Goal: Task Accomplishment & Management: Use online tool/utility

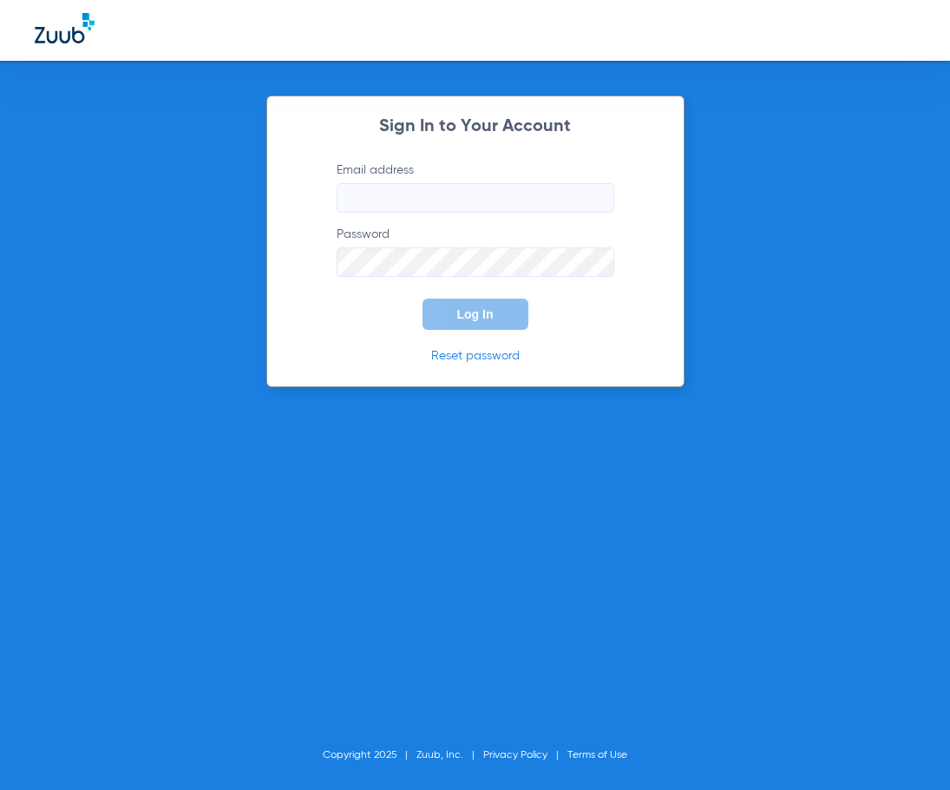
type input "[EMAIL_ADDRESS][DOMAIN_NAME]"
drag, startPoint x: 377, startPoint y: 314, endPoint x: 386, endPoint y: 314, distance: 9.5
click at [374, 314] on form "Email address [EMAIL_ADDRESS][DOMAIN_NAME] Password Log In" at bounding box center [476, 245] width 330 height 168
click at [450, 312] on button "Log In" at bounding box center [476, 313] width 106 height 31
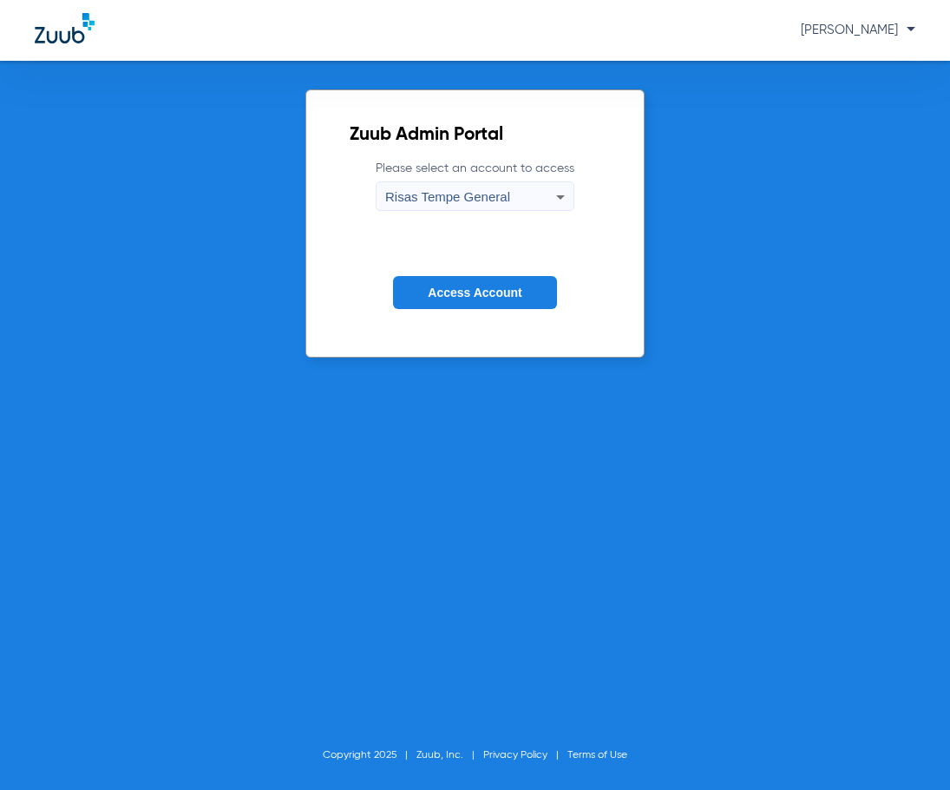
click at [470, 287] on span "Access Account" at bounding box center [475, 292] width 94 height 14
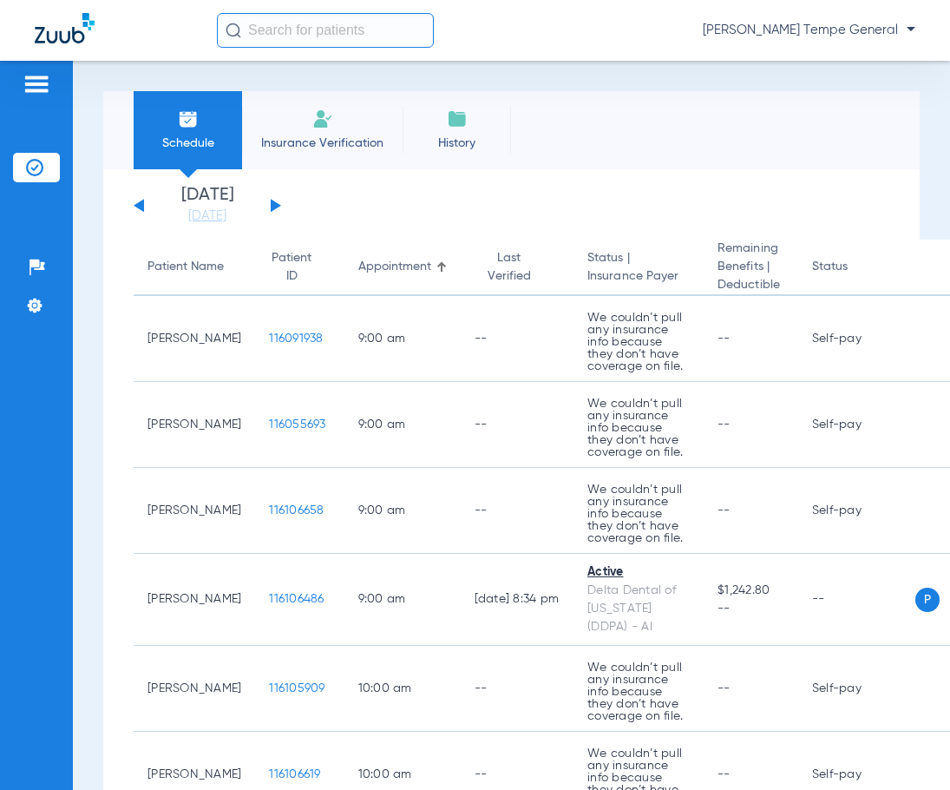
click at [271, 202] on button at bounding box center [276, 205] width 10 height 13
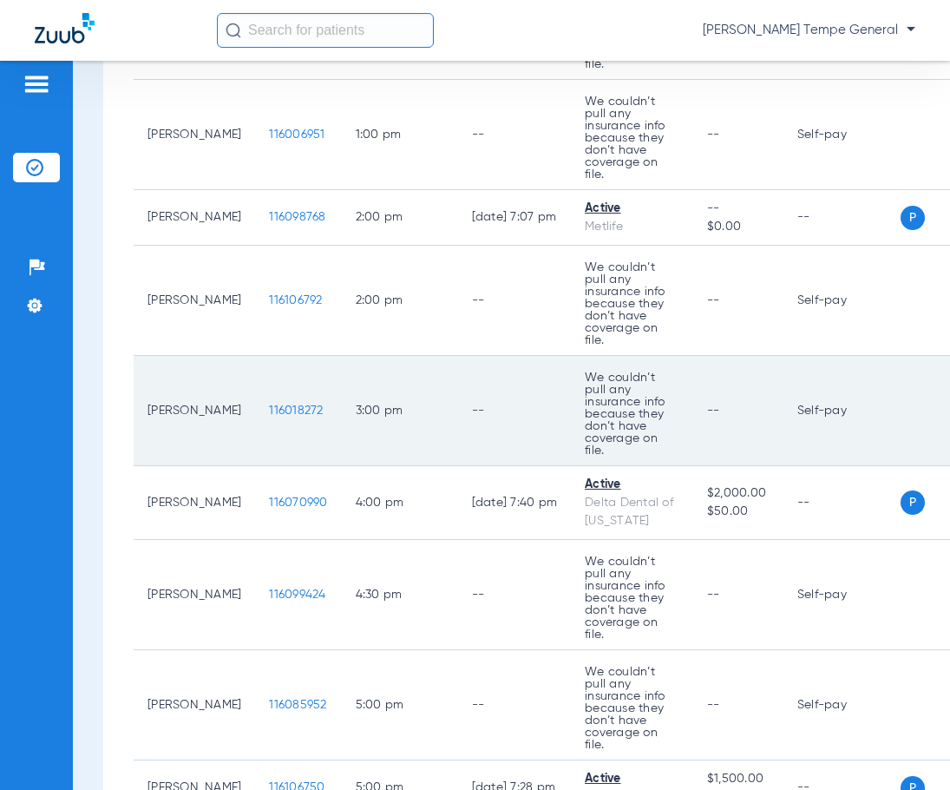
scroll to position [607, 0]
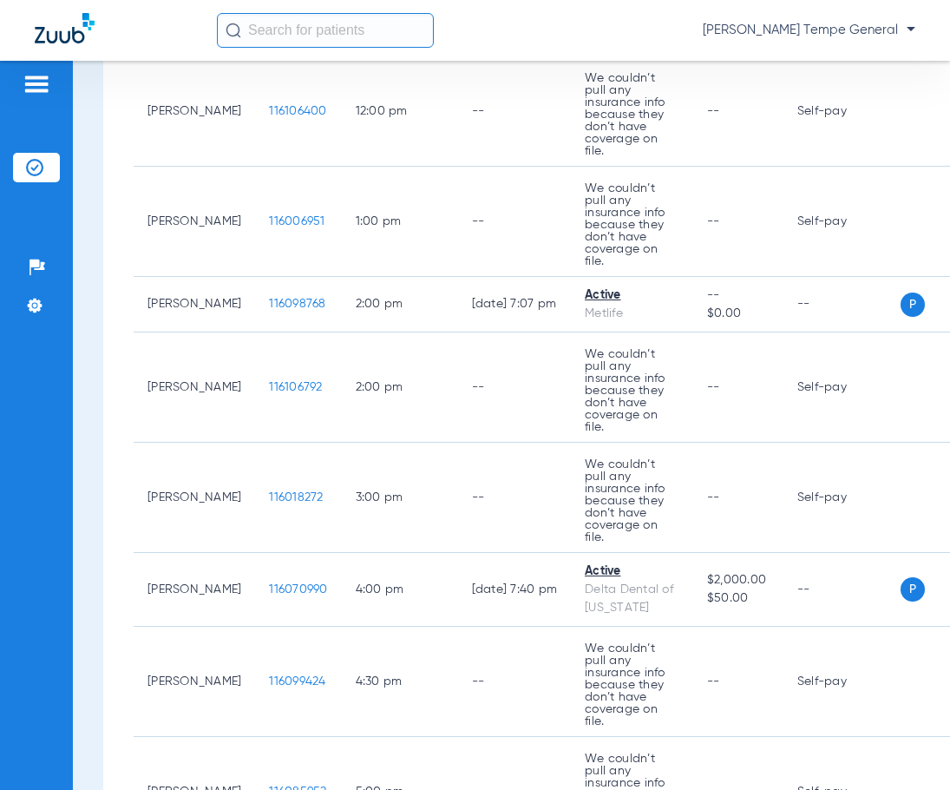
drag, startPoint x: 323, startPoint y: 36, endPoint x: 318, endPoint y: 47, distance: 12.1
click at [319, 41] on input "text" at bounding box center [325, 30] width 217 height 35
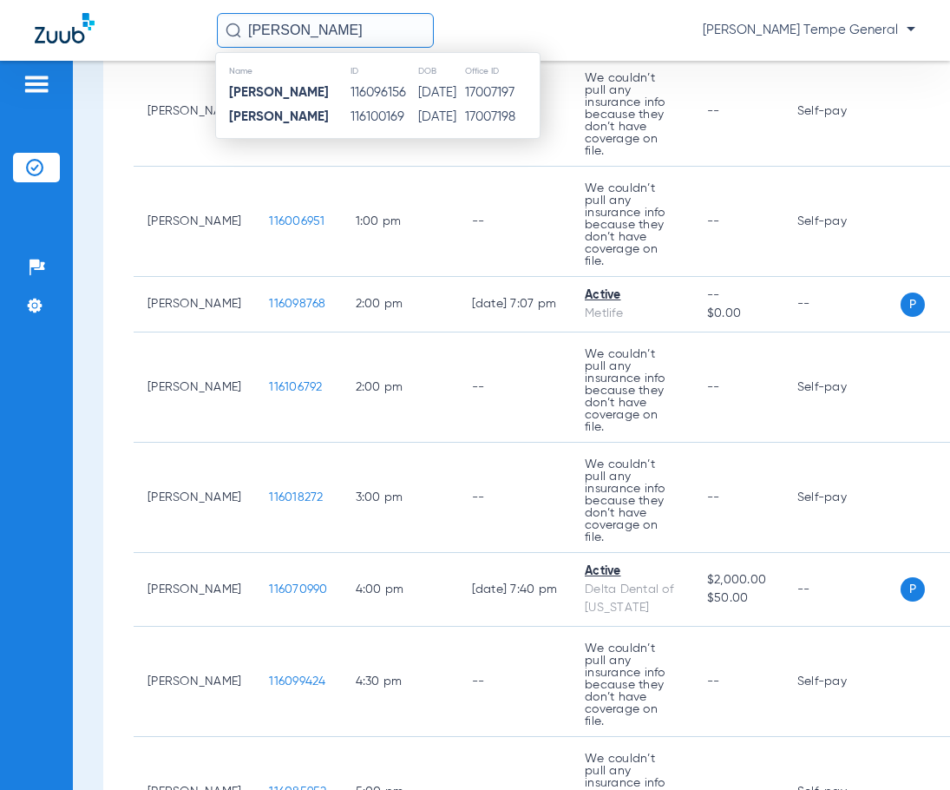
type input "[PERSON_NAME]"
click at [351, 119] on td "116100169" at bounding box center [384, 117] width 68 height 24
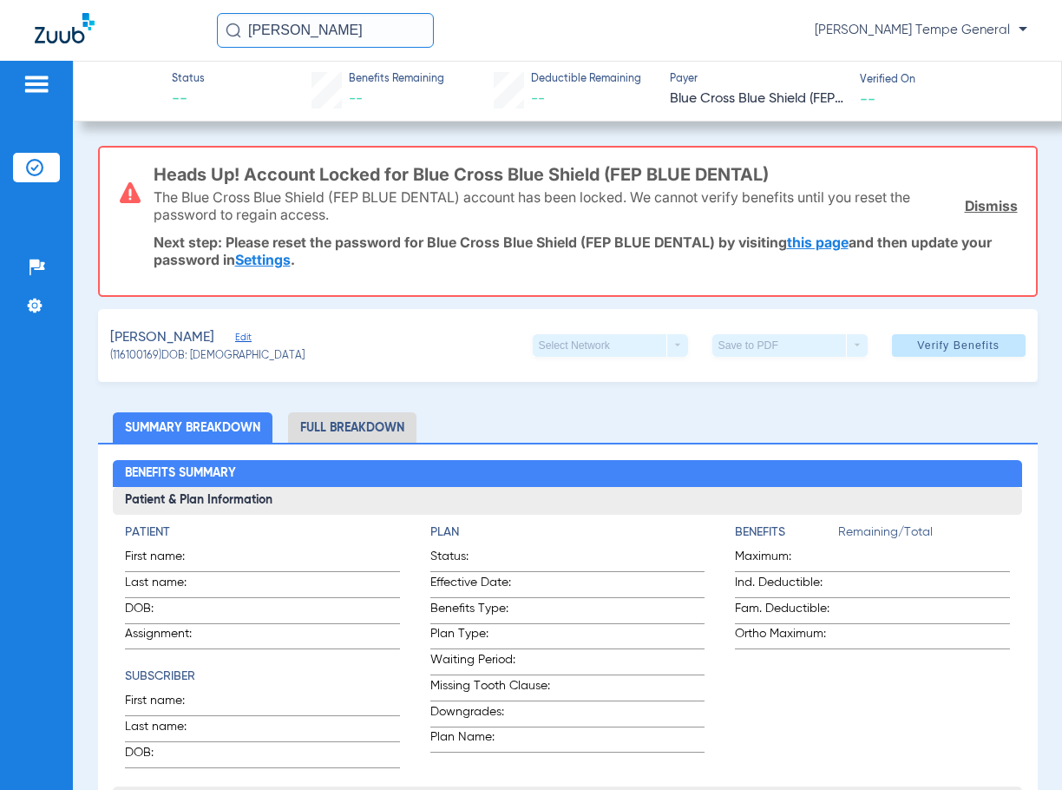
drag, startPoint x: 377, startPoint y: 28, endPoint x: 228, endPoint y: 25, distance: 148.4
click at [229, 25] on div "[PERSON_NAME]" at bounding box center [325, 30] width 217 height 35
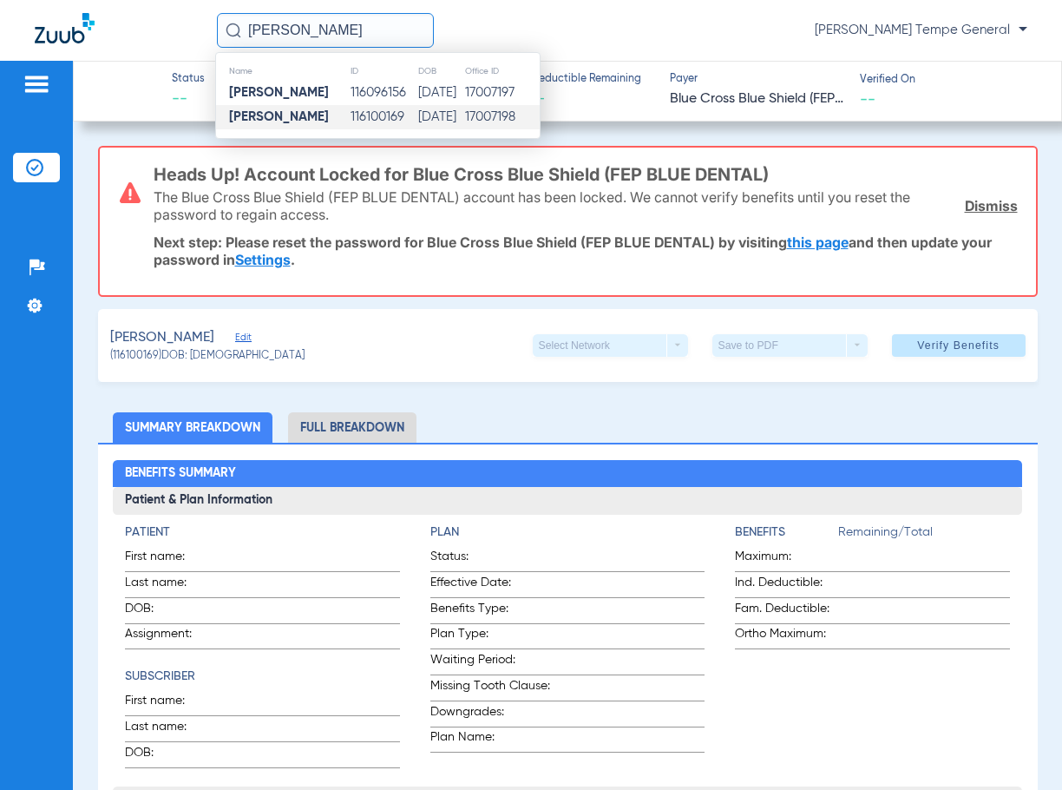
click at [132, 89] on div "Status -- Benefits Remaining -- Deductible Remaining -- Payer Blue Cross Blue S…" at bounding box center [567, 91] width 989 height 61
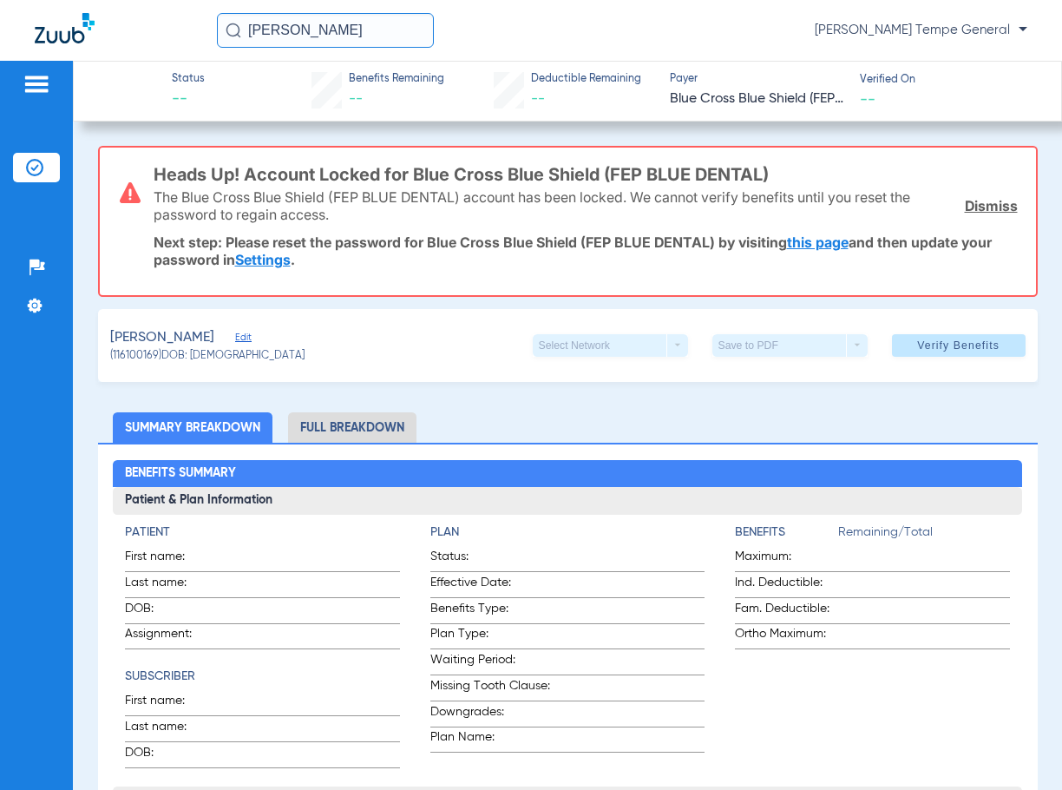
click at [39, 84] on img at bounding box center [37, 84] width 28 height 21
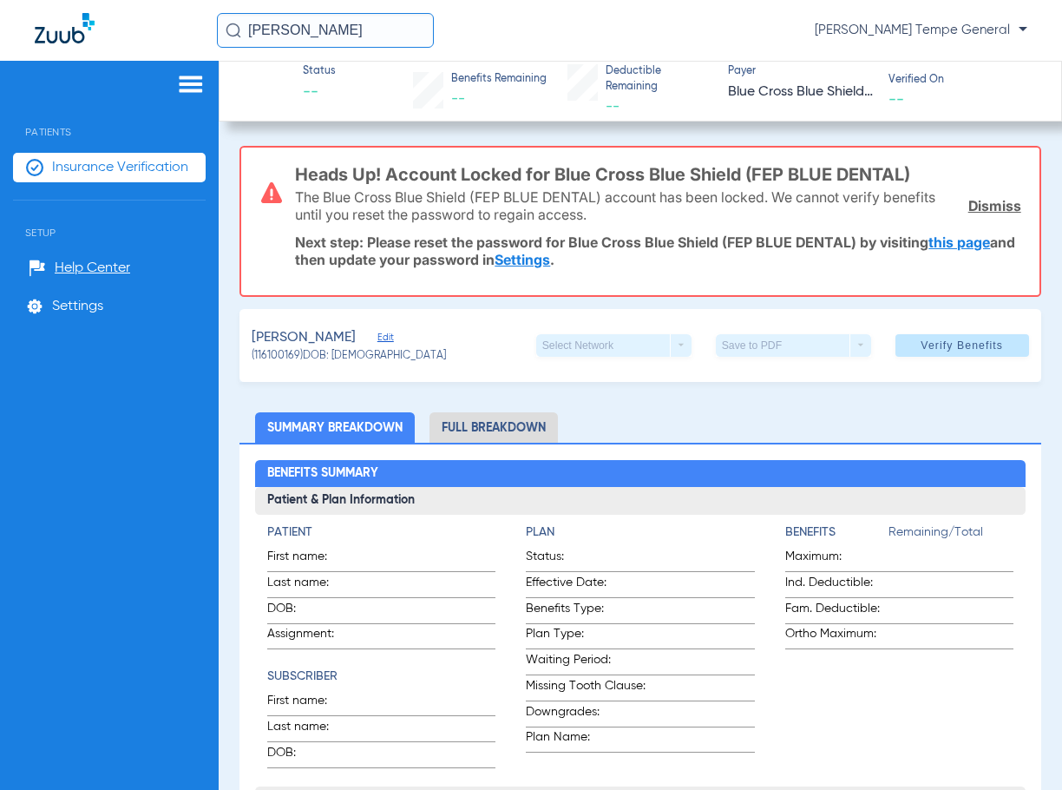
click at [67, 153] on li "Insurance Verification" at bounding box center [109, 168] width 193 height 30
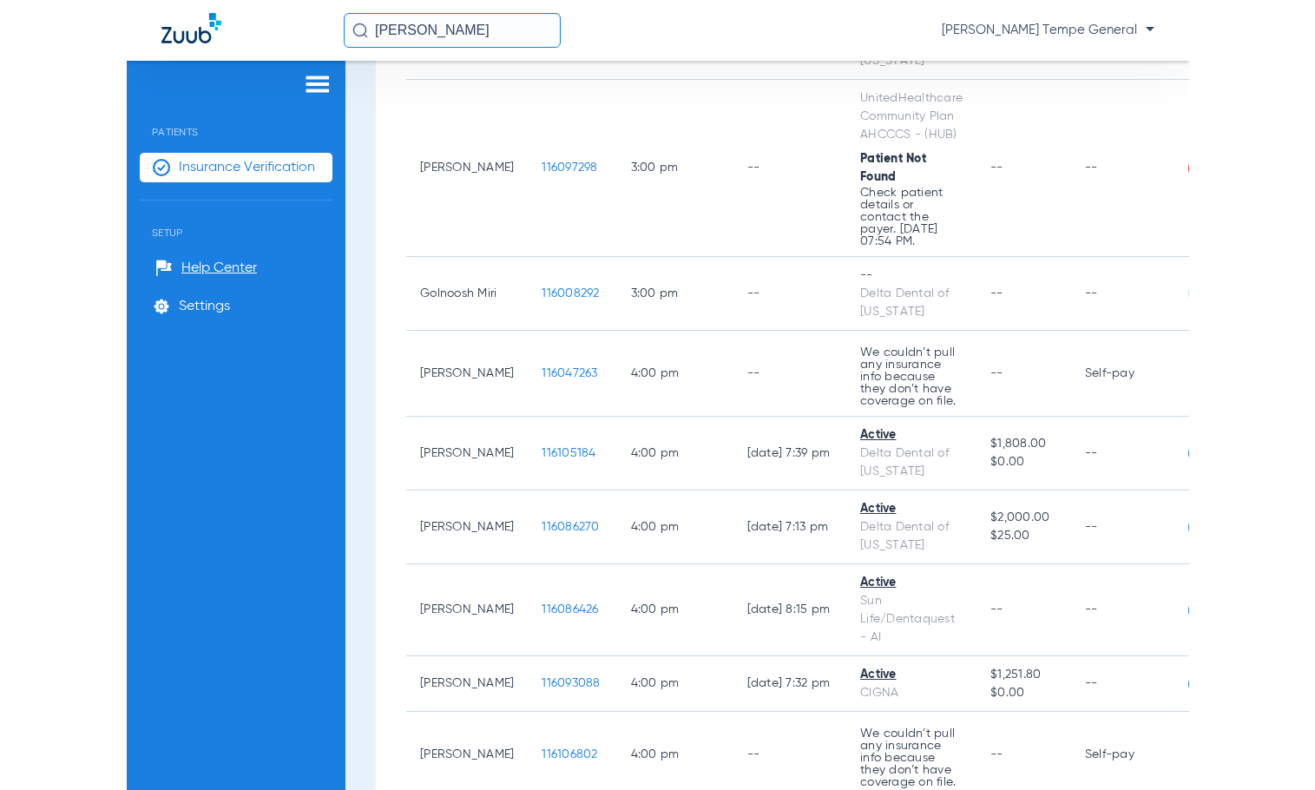
scroll to position [2516, 0]
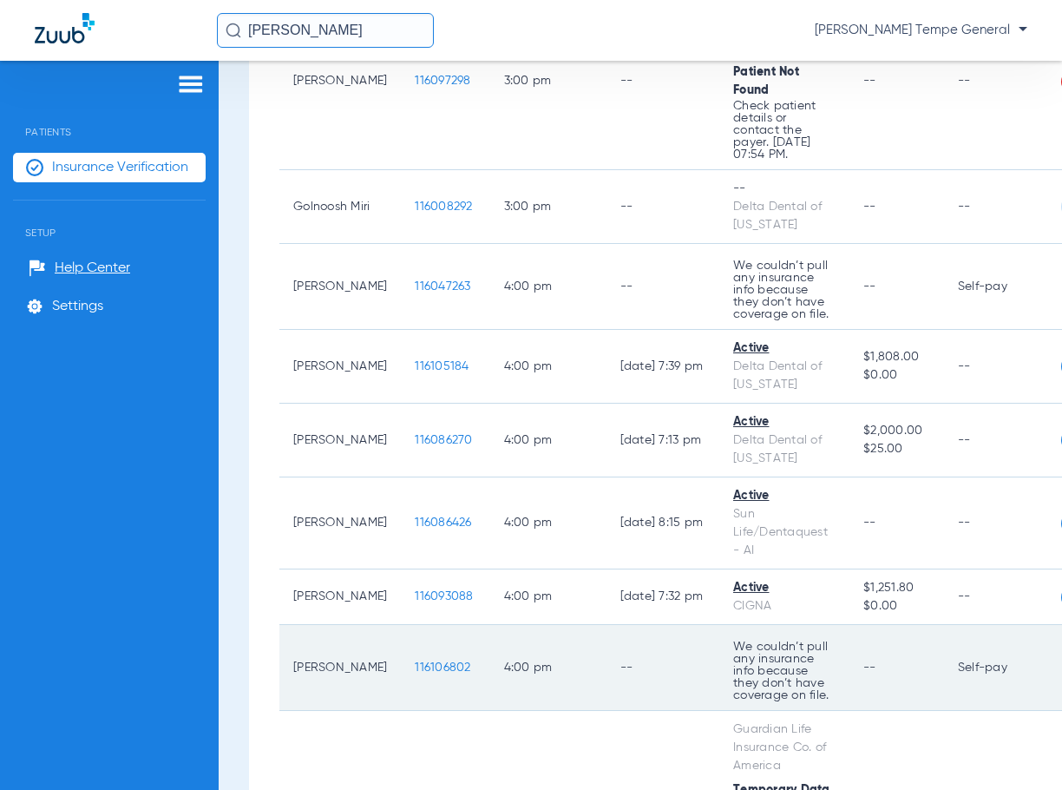
click at [299, 660] on td "[PERSON_NAME]" at bounding box center [339, 668] width 121 height 86
click at [433, 666] on span "116106802" at bounding box center [443, 667] width 56 height 12
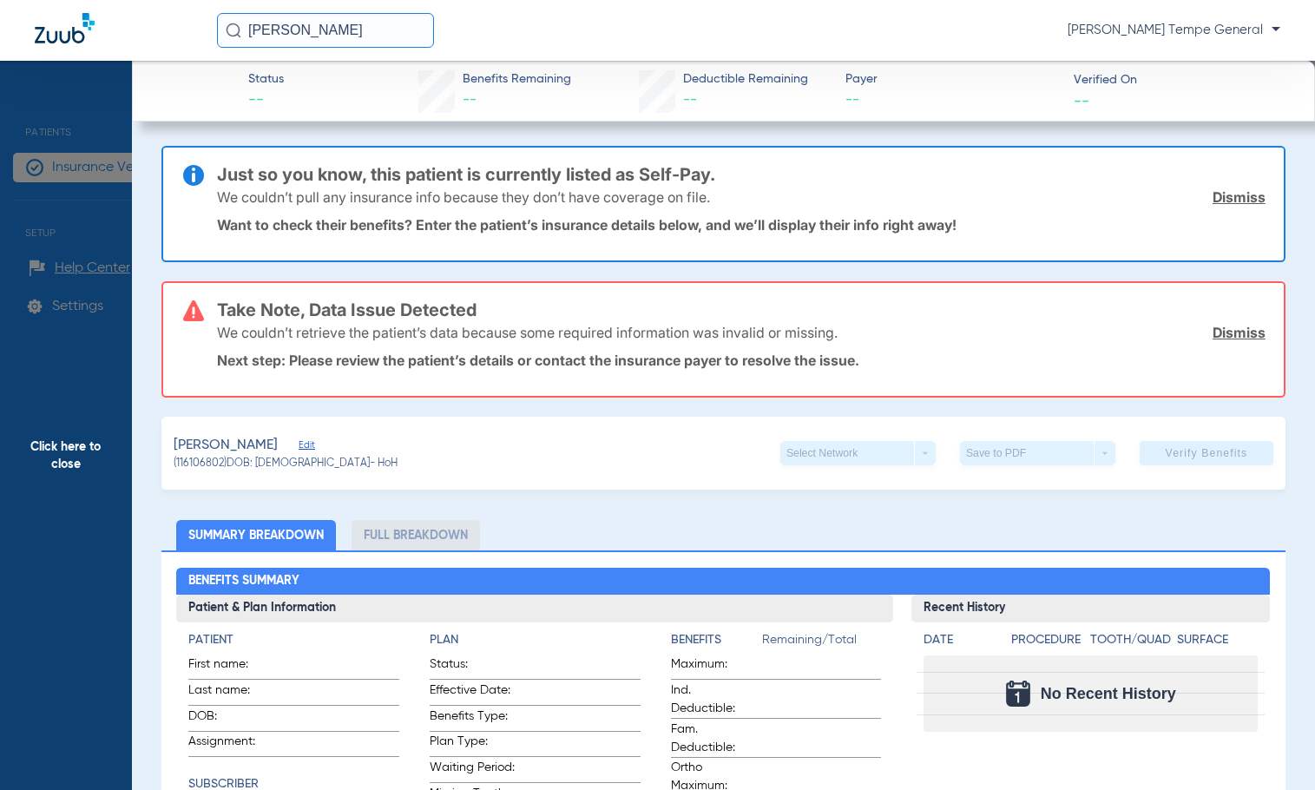
scroll to position [87, 0]
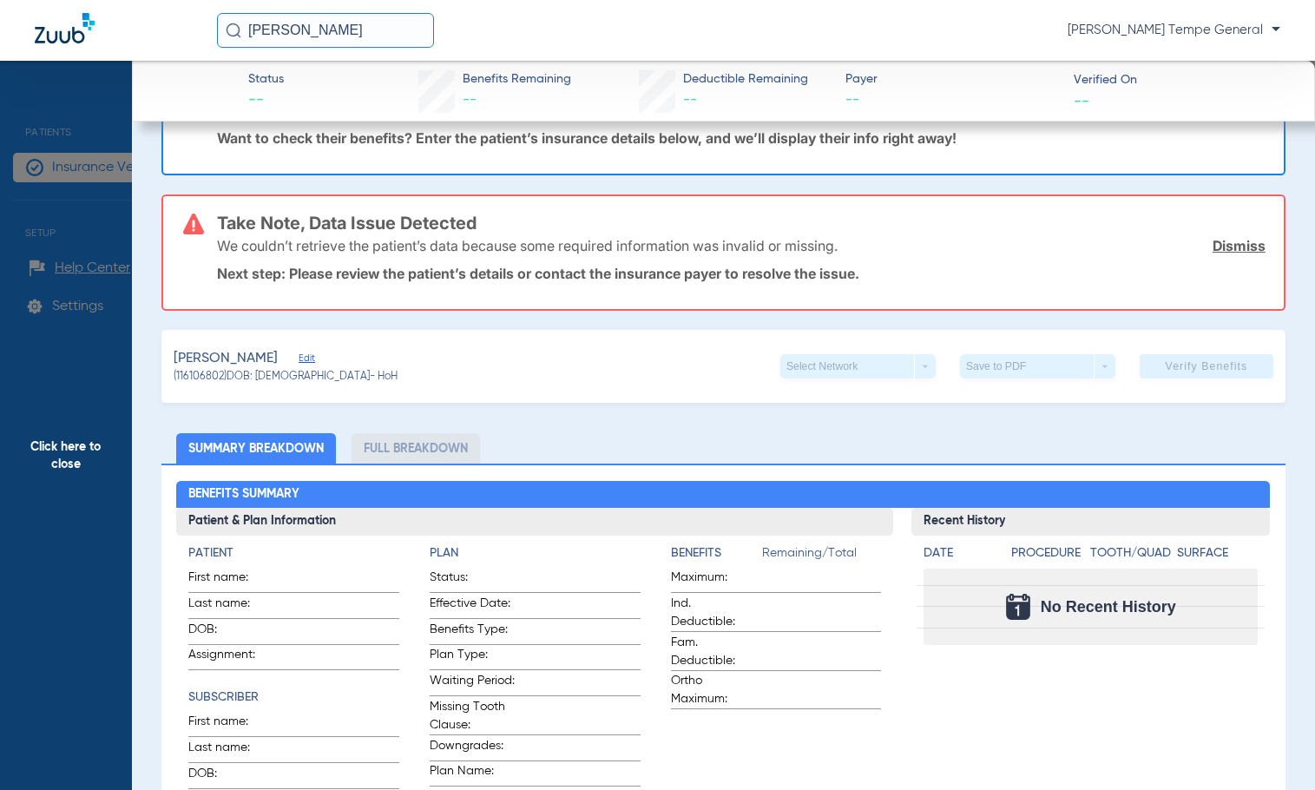
click at [856, 364] on div "Select Network arrow_drop_down" at bounding box center [857, 366] width 155 height 24
click at [1085, 248] on link "Dismiss" at bounding box center [1238, 245] width 53 height 17
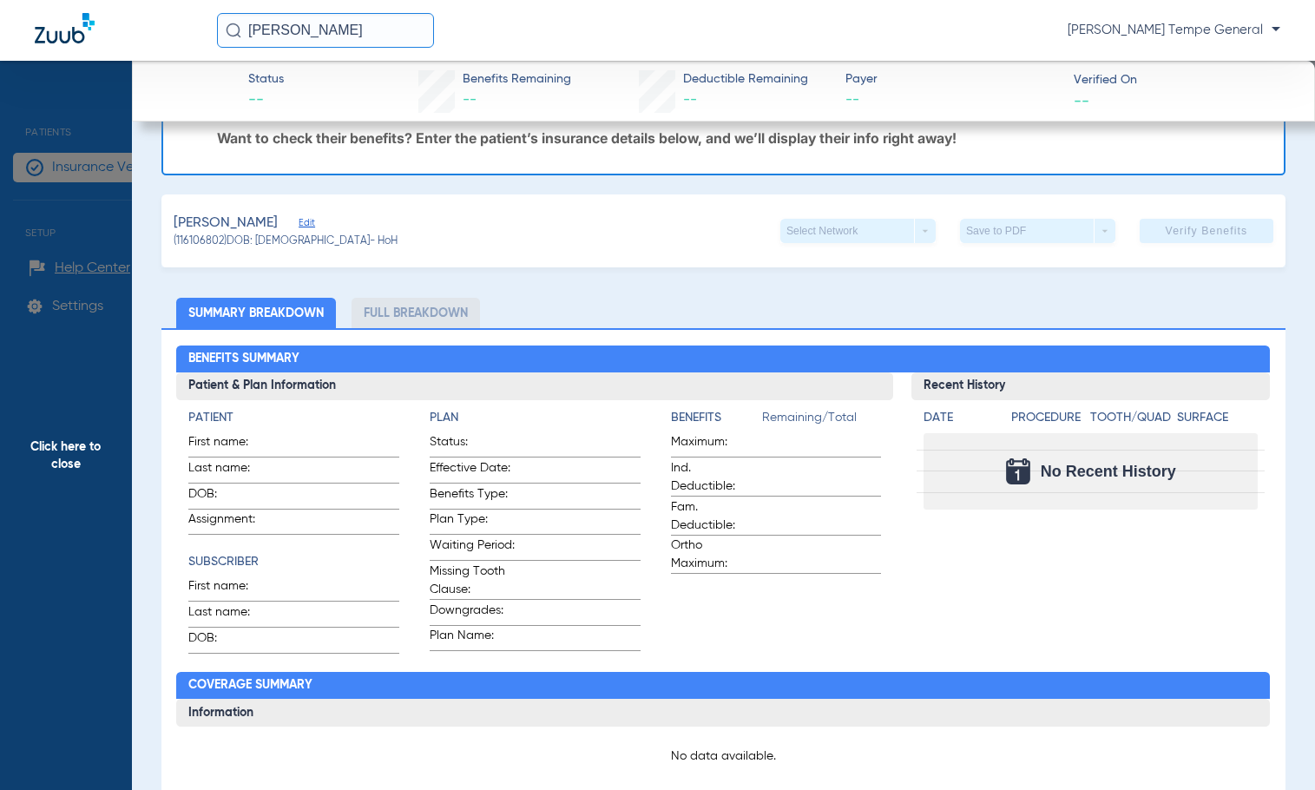
click at [869, 223] on div "Select Network arrow_drop_down" at bounding box center [857, 231] width 155 height 24
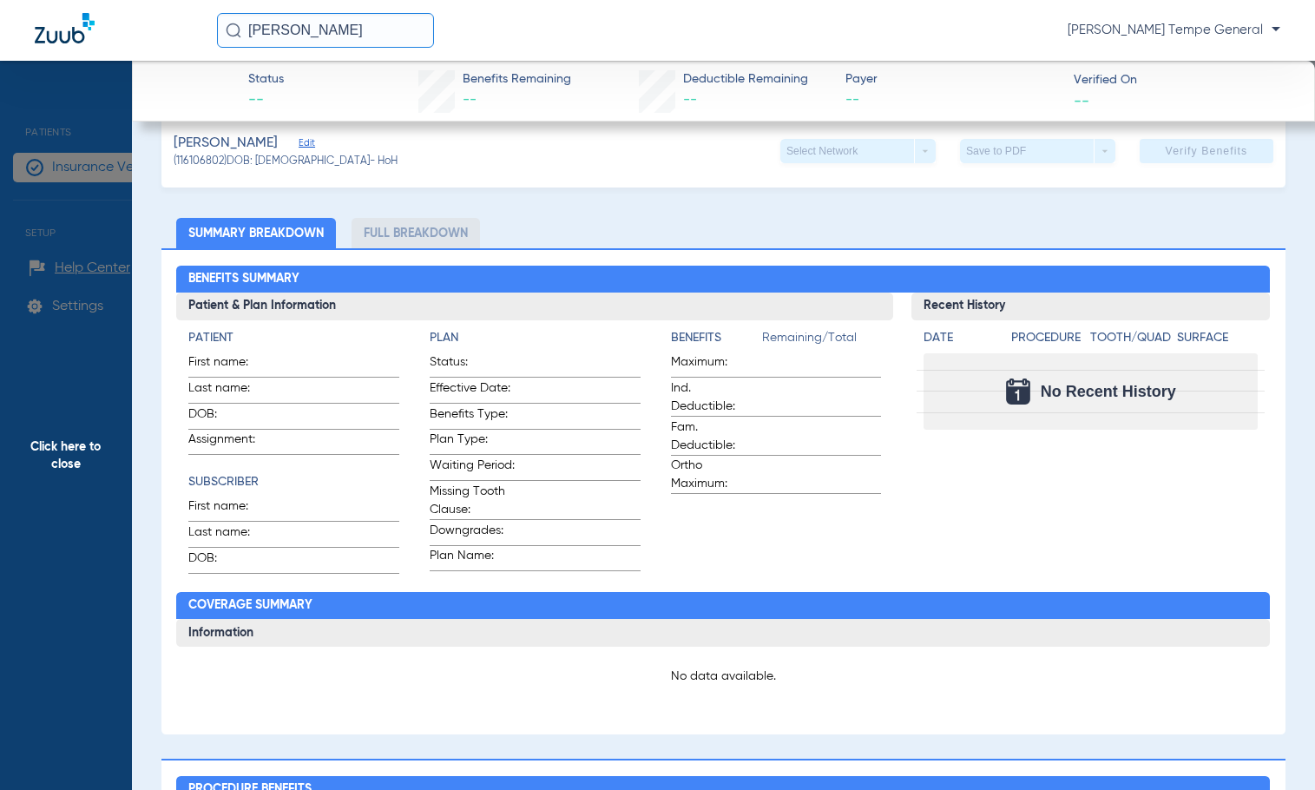
scroll to position [152, 0]
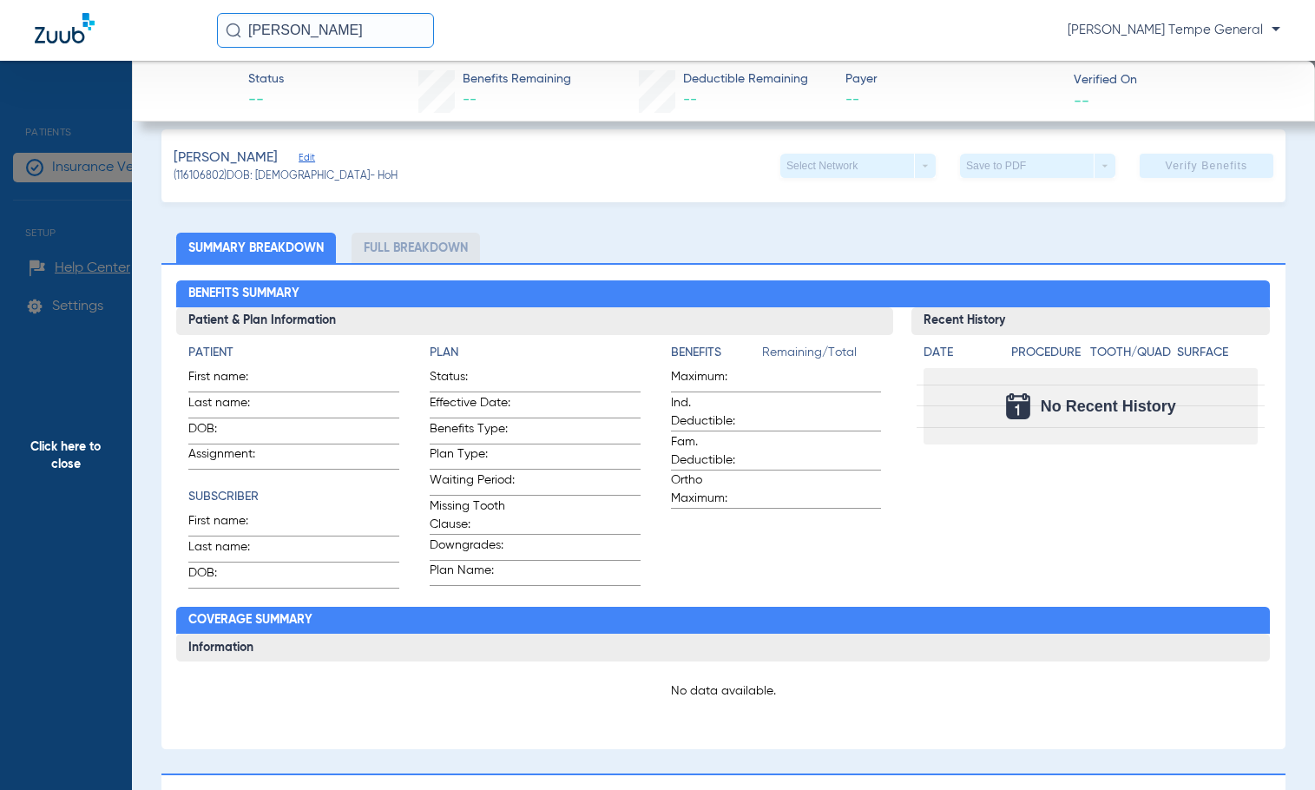
click at [411, 252] on li "Full Breakdown" at bounding box center [415, 248] width 128 height 30
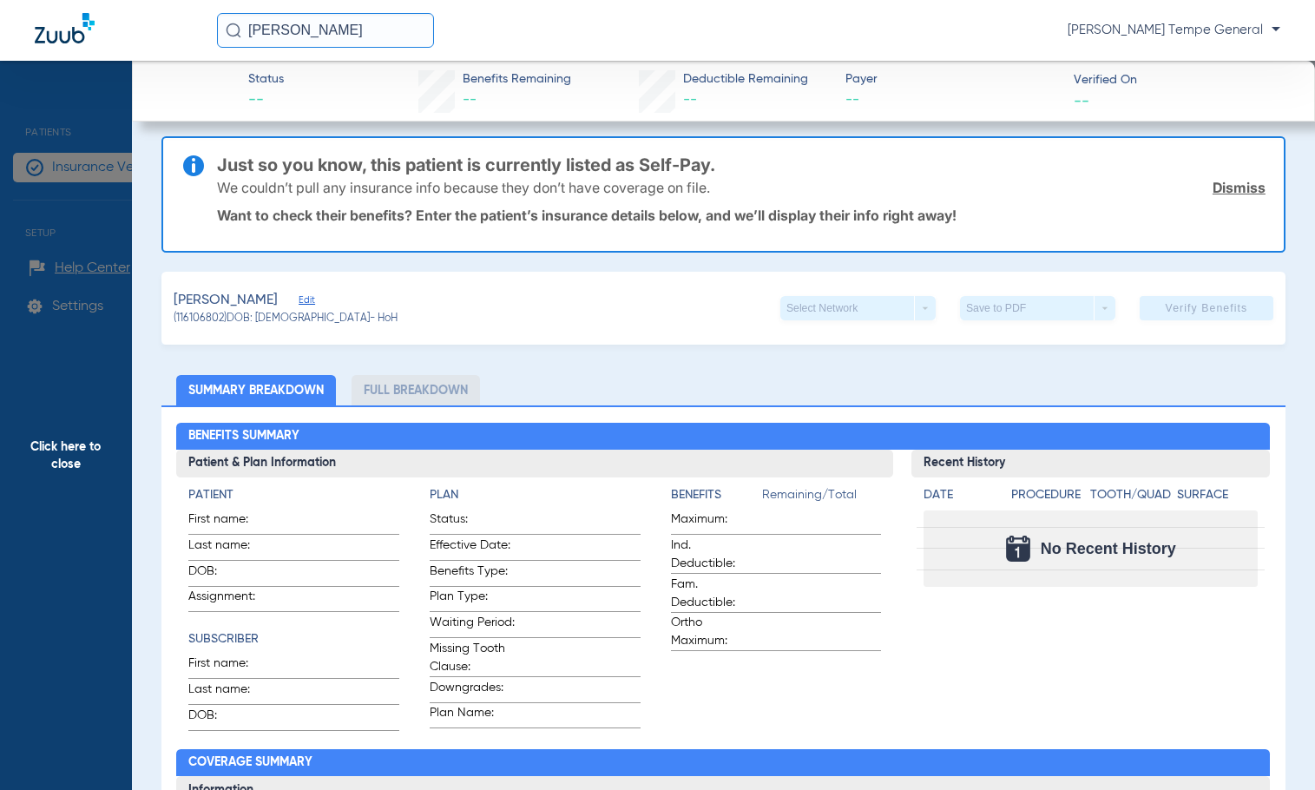
scroll to position [0, 0]
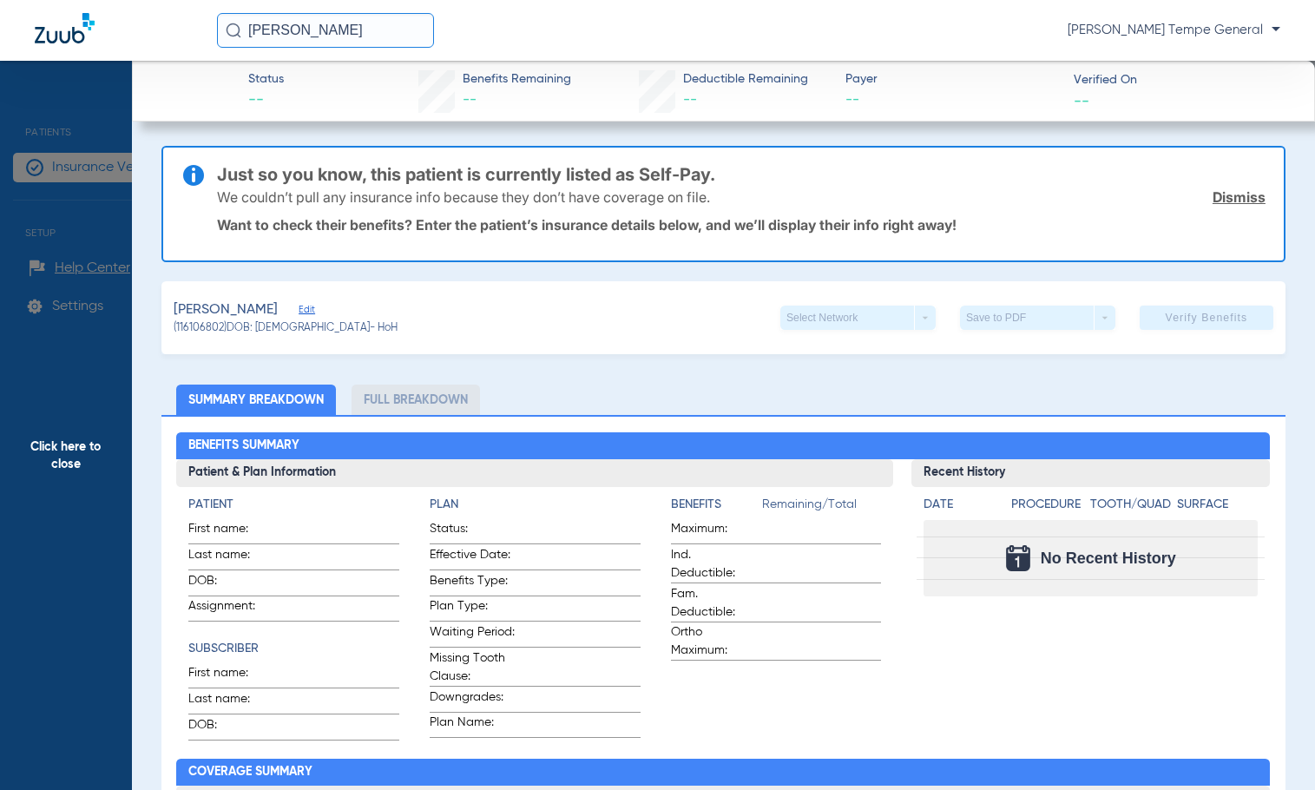
click at [1085, 196] on link "Dismiss" at bounding box center [1238, 196] width 53 height 17
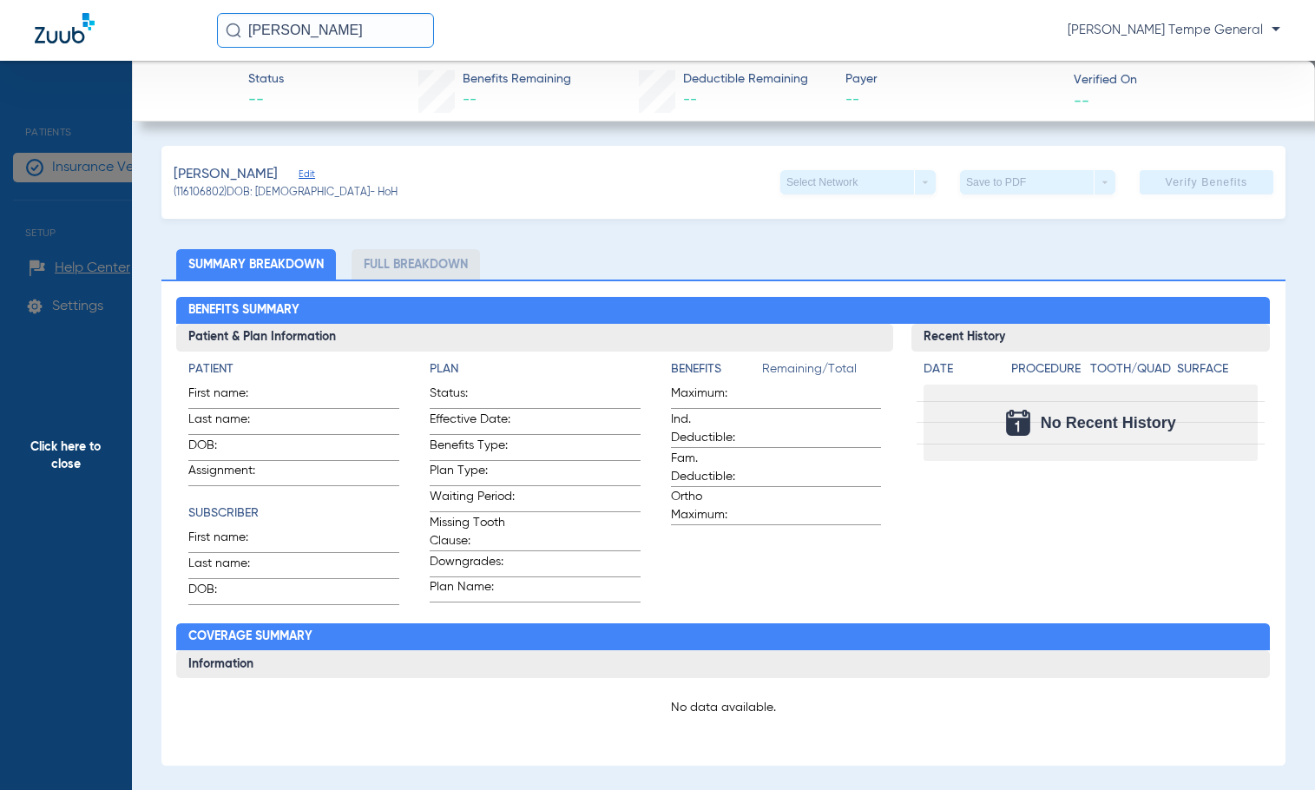
click at [863, 193] on div "Select Network arrow_drop_down" at bounding box center [857, 182] width 155 height 24
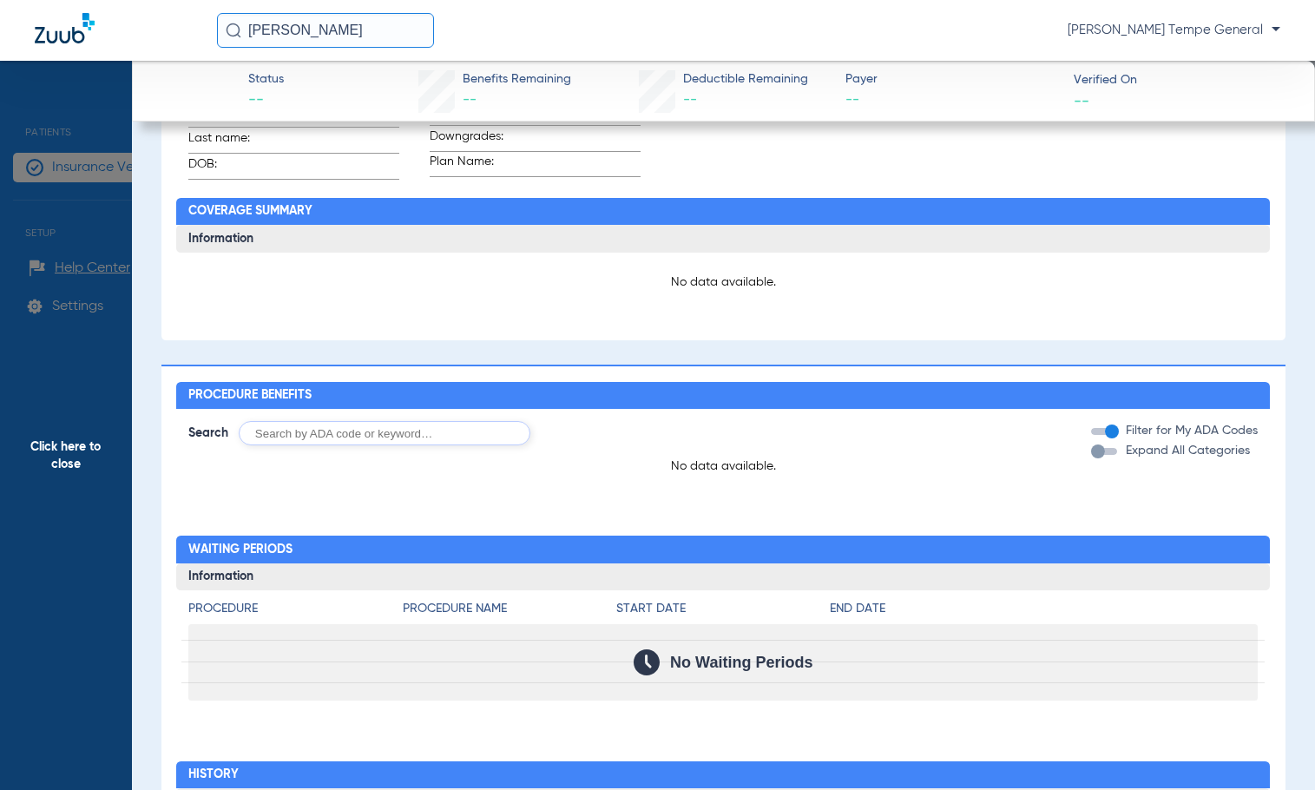
scroll to position [434, 0]
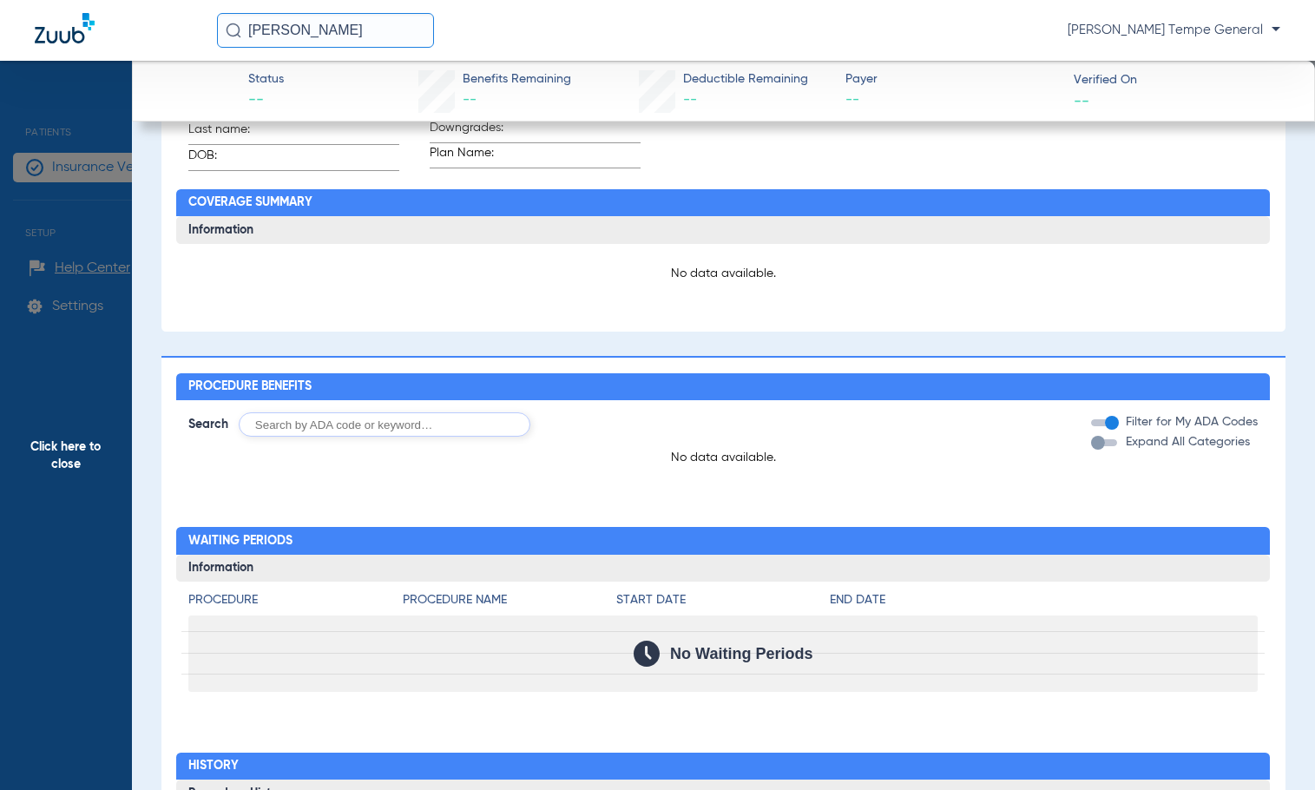
click at [437, 432] on input "text" at bounding box center [385, 424] width 292 height 24
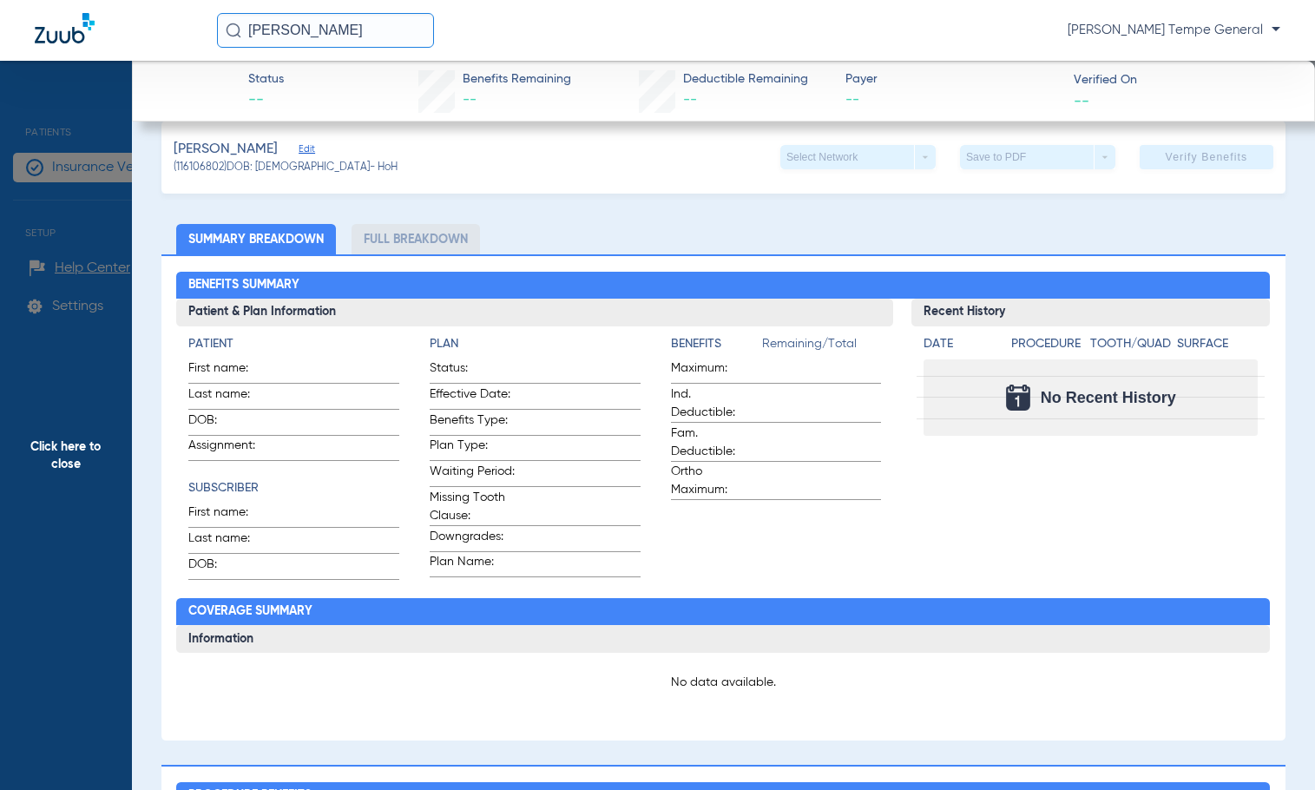
scroll to position [0, 0]
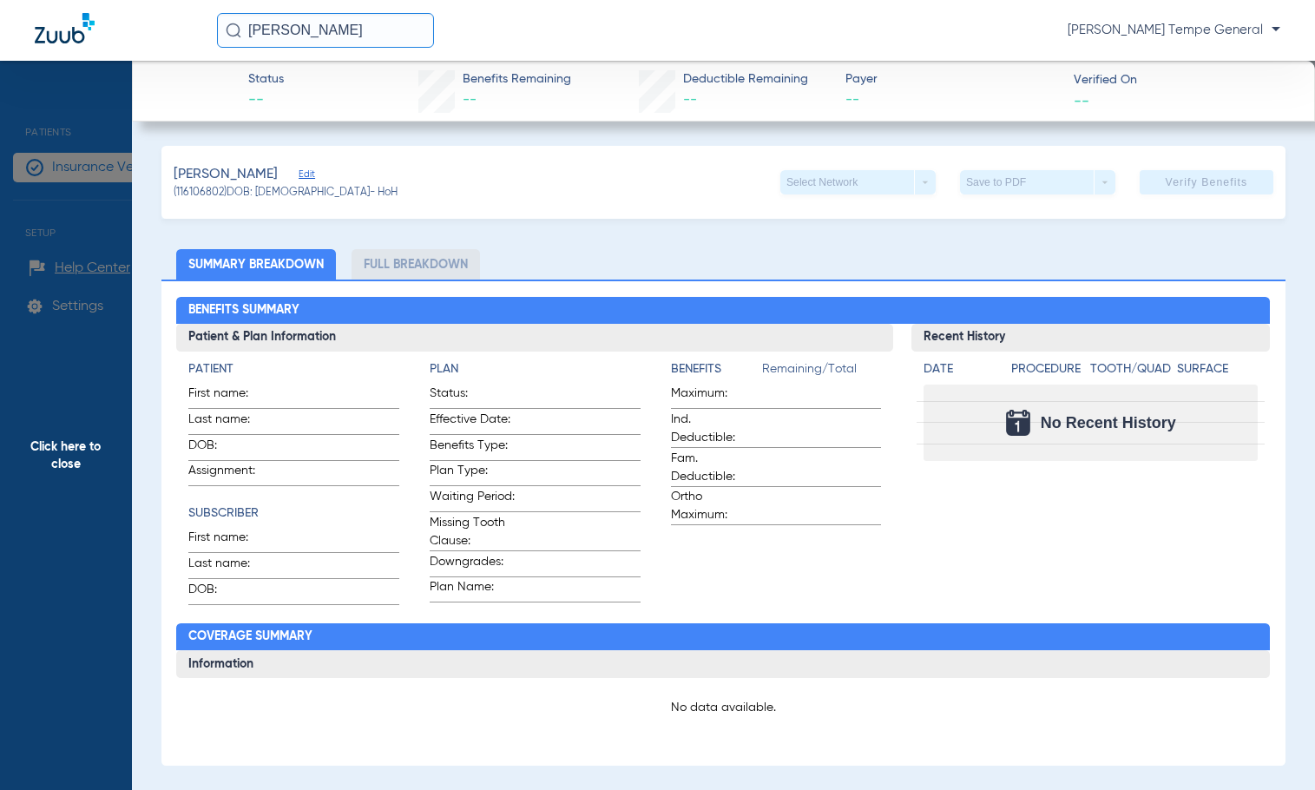
click at [298, 170] on span "Edit" at bounding box center [306, 176] width 16 height 16
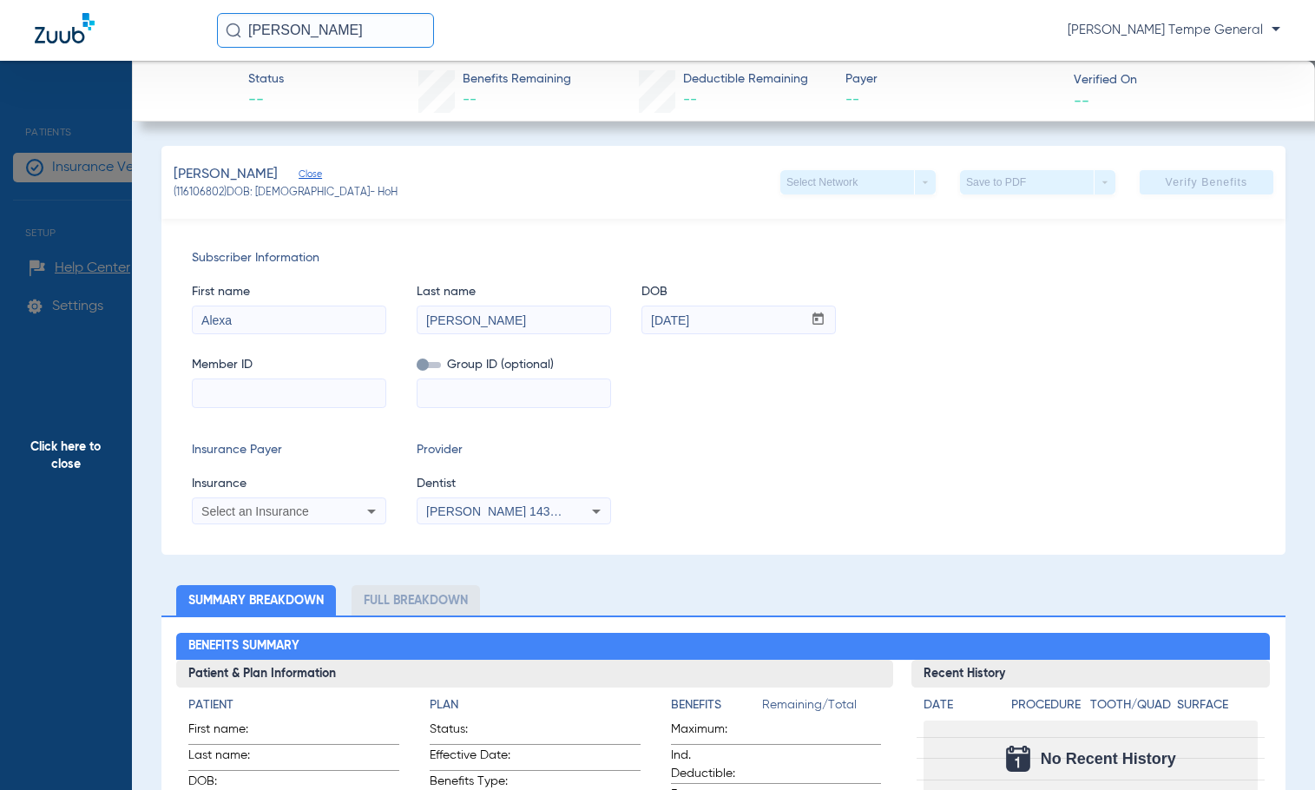
click at [245, 397] on input at bounding box center [289, 393] width 193 height 28
type input "848W15476"
click at [280, 522] on mat-select "Select an Insurance" at bounding box center [289, 511] width 194 height 28
click at [280, 510] on span "Select an Insurance" at bounding box center [255, 511] width 108 height 14
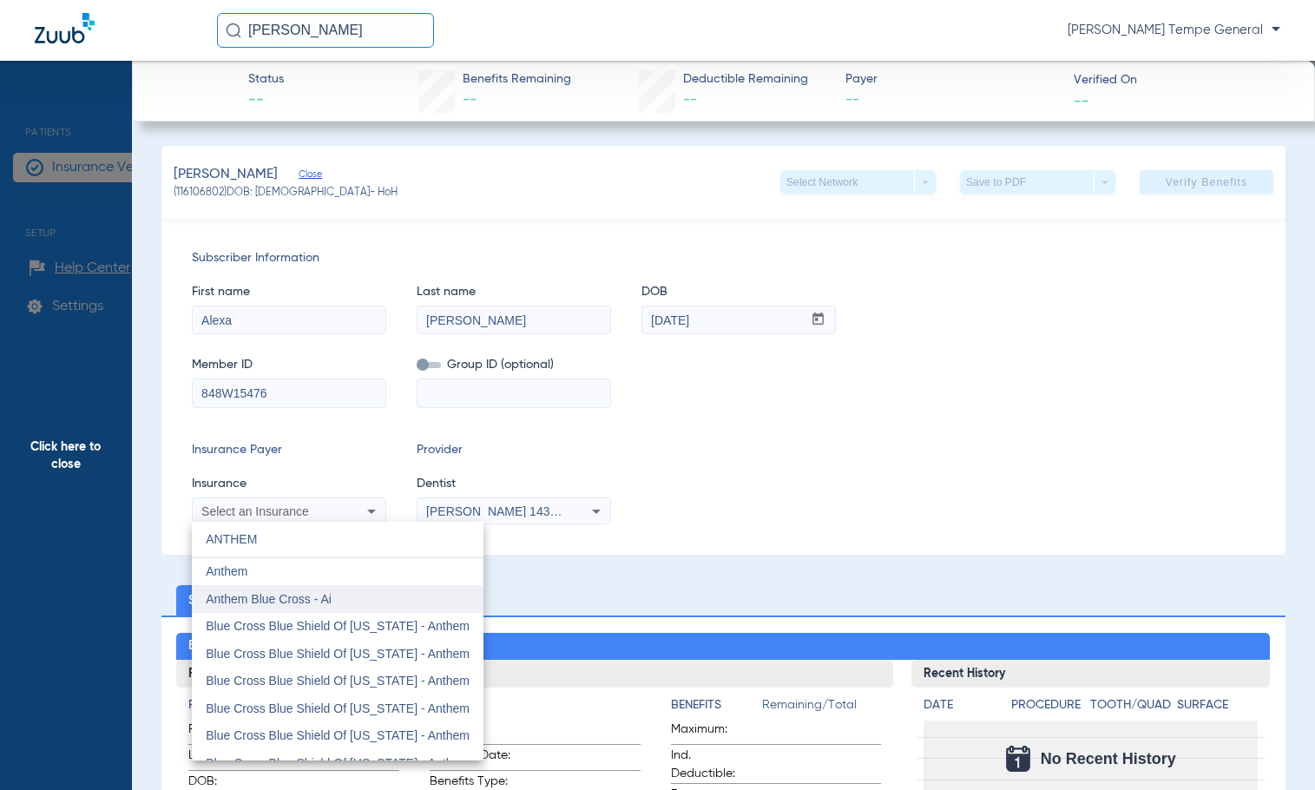
type input "ANTHEM"
click at [325, 601] on span "Anthem Blue Cross - Ai" at bounding box center [269, 599] width 126 height 14
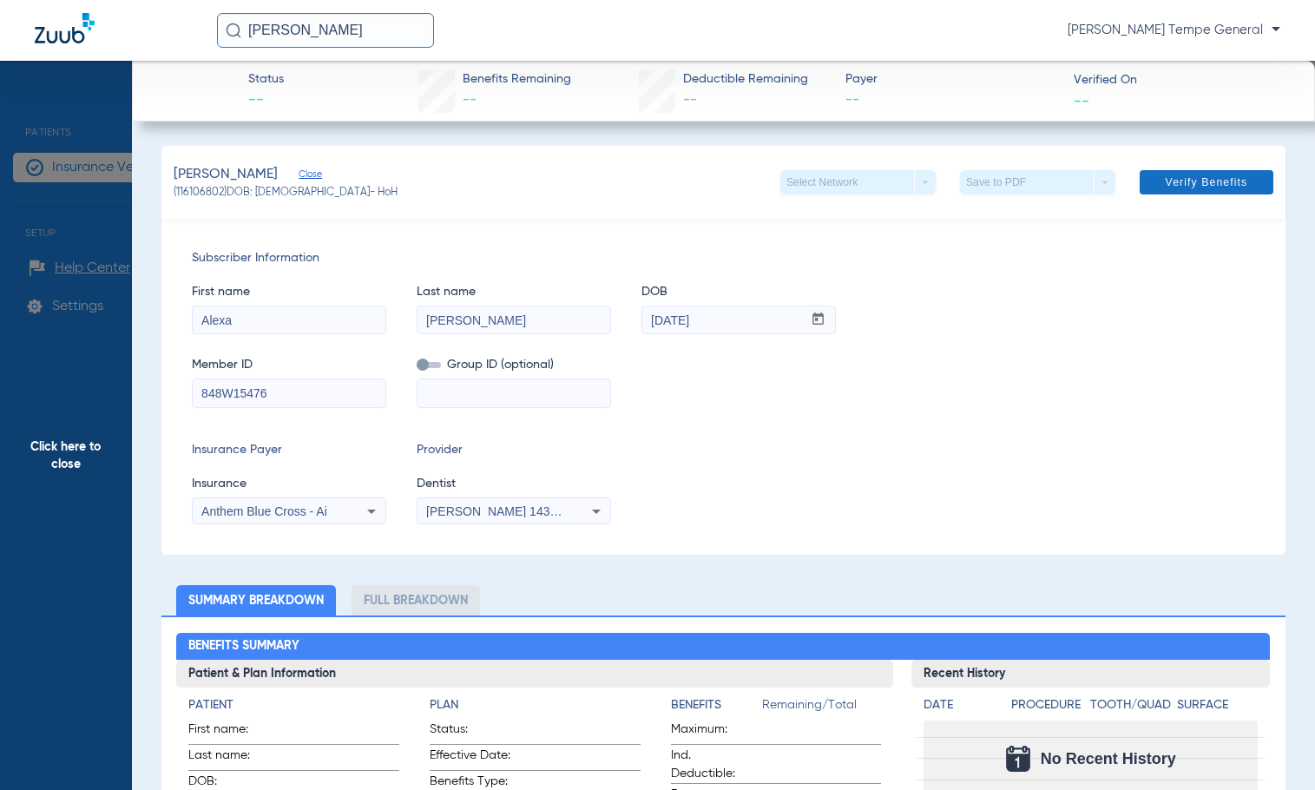
click at [1085, 179] on span "Verify Benefits" at bounding box center [1206, 182] width 82 height 14
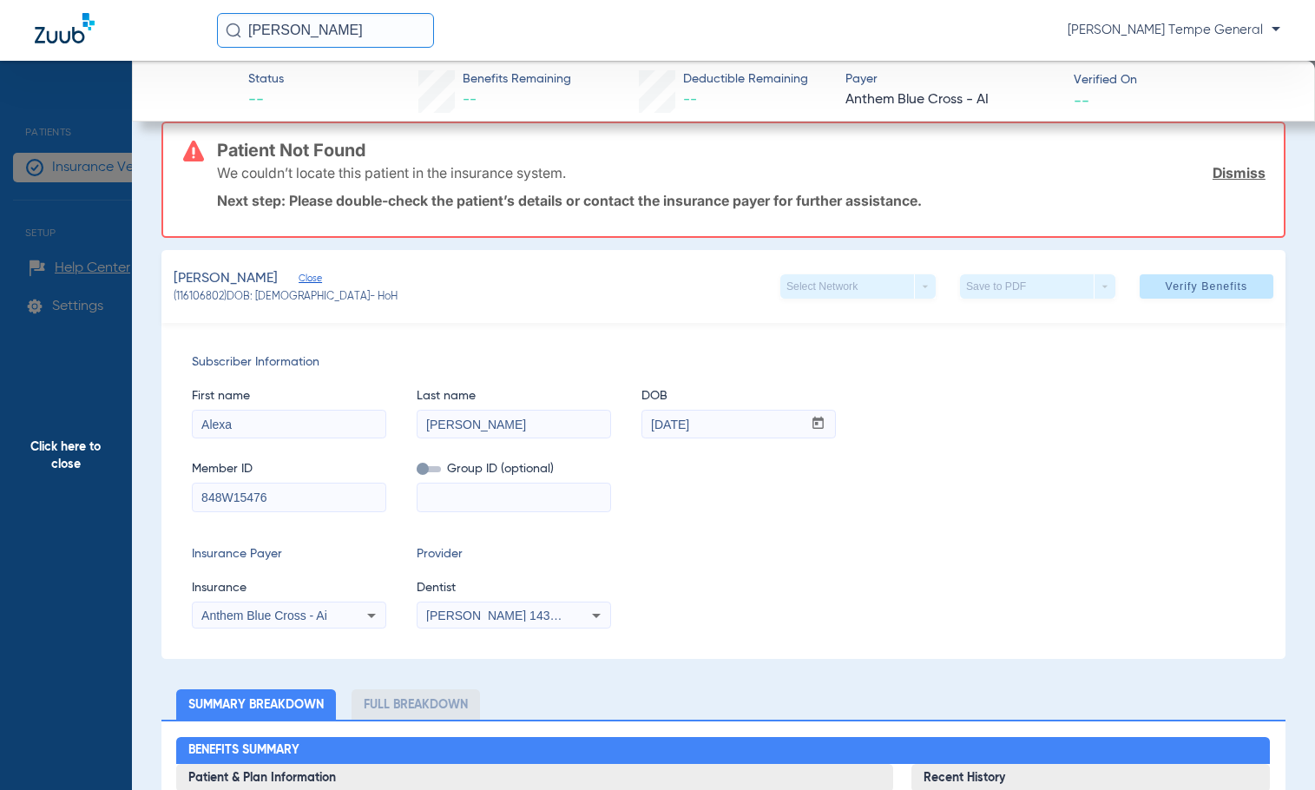
scroll to position [174, 0]
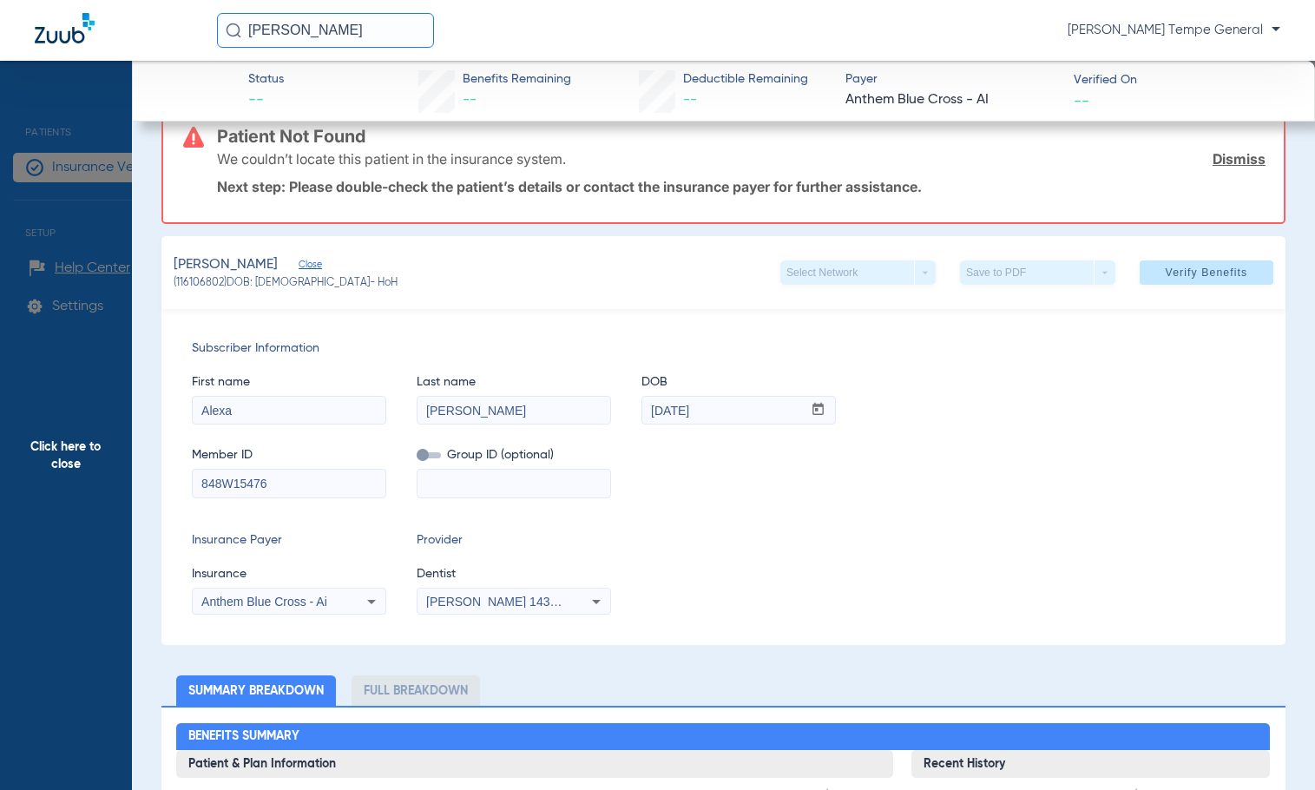
drag, startPoint x: 258, startPoint y: 411, endPoint x: 75, endPoint y: 402, distance: 183.3
type input "[PERSON_NAME]"
drag, startPoint x: 718, startPoint y: 415, endPoint x: 442, endPoint y: 412, distance: 276.8
click at [443, 413] on div "First name [PERSON_NAME] Last name [PERSON_NAME] DOB mm / dd / yyyy [DATE]" at bounding box center [723, 390] width 1063 height 67
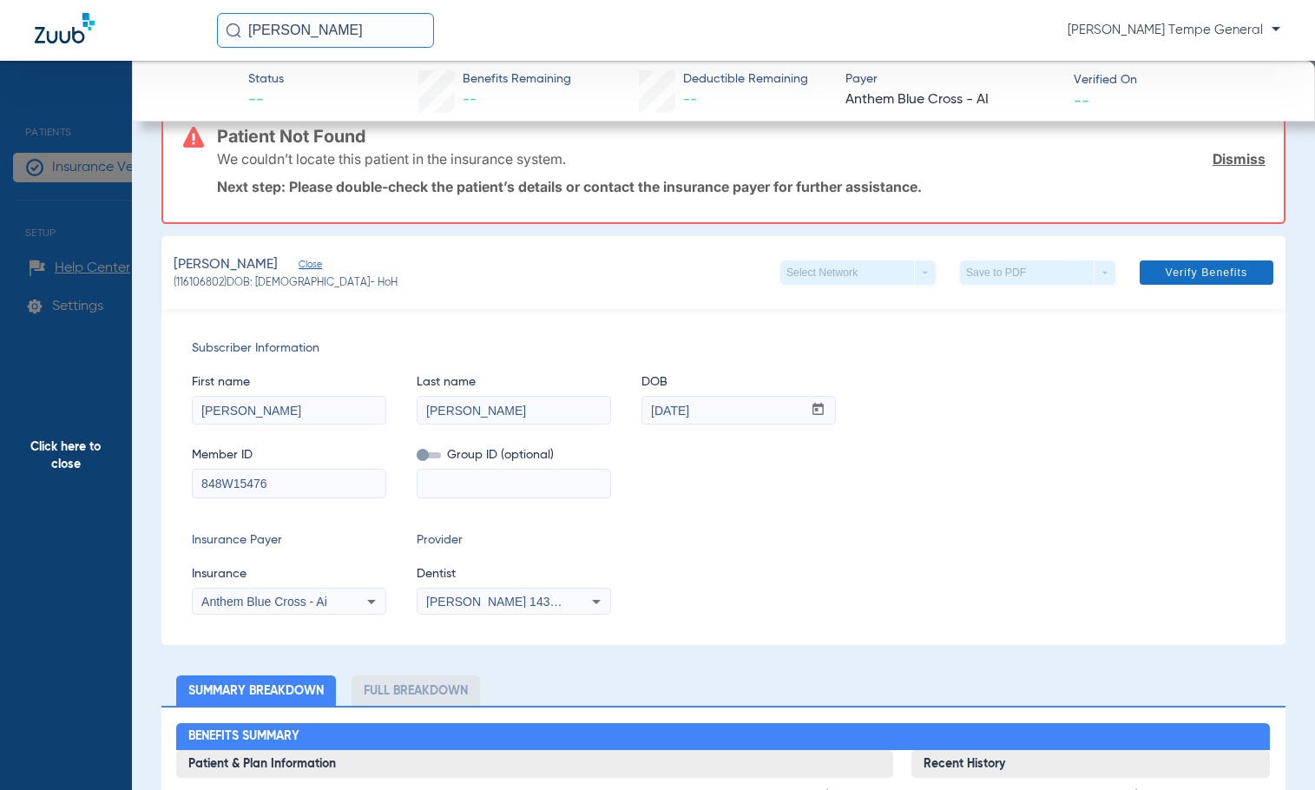
type input "[DATE]"
click at [1085, 275] on span at bounding box center [1206, 273] width 134 height 42
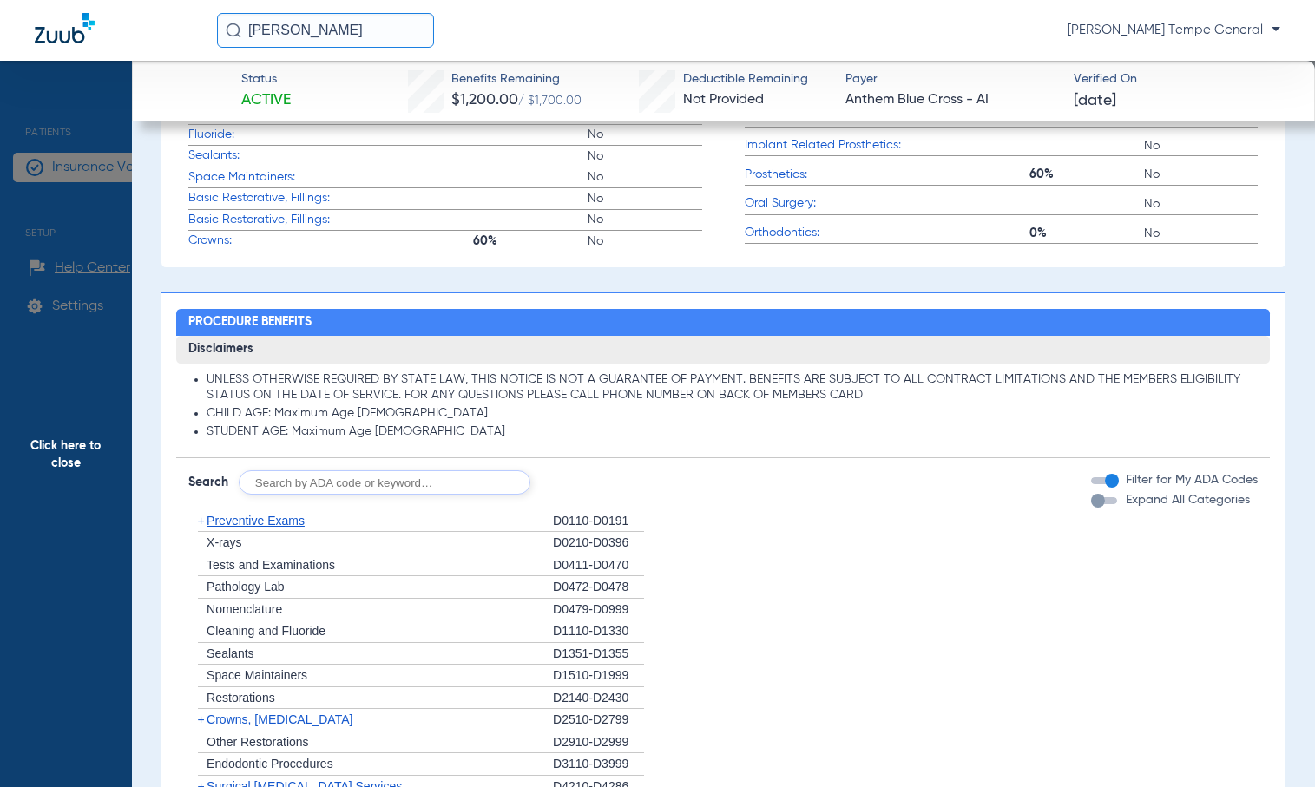
scroll to position [1177, 0]
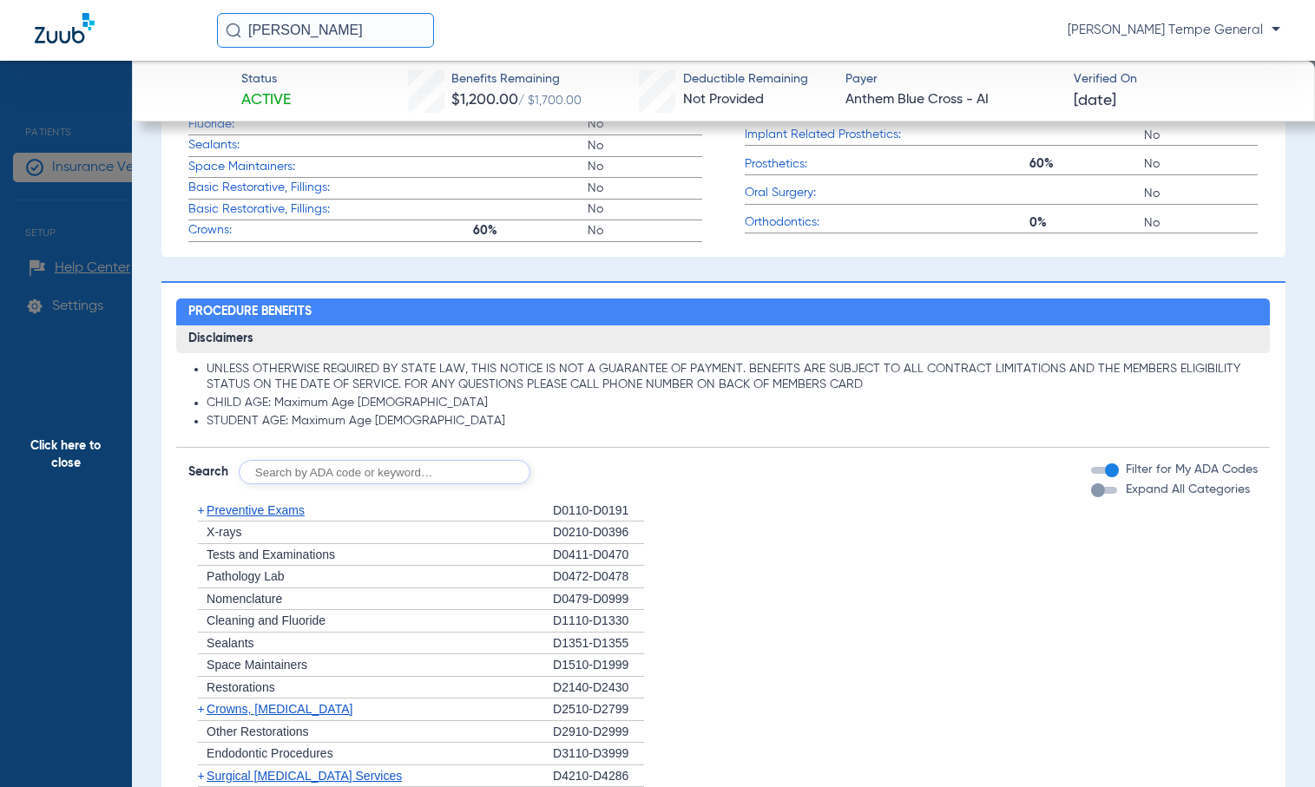
click at [308, 472] on input "text" at bounding box center [385, 472] width 292 height 24
type input "D5650"
click at [584, 470] on button "Search" at bounding box center [595, 472] width 69 height 24
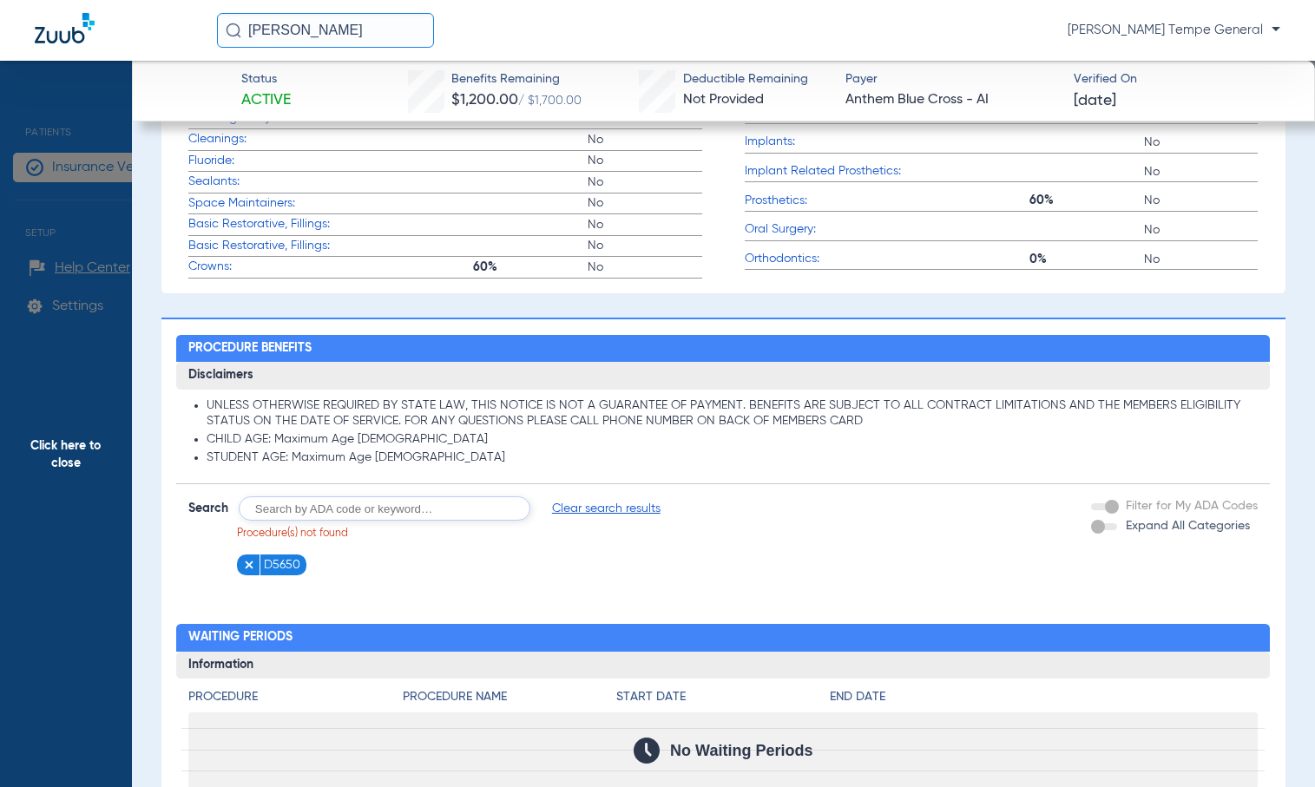
scroll to position [1166, 0]
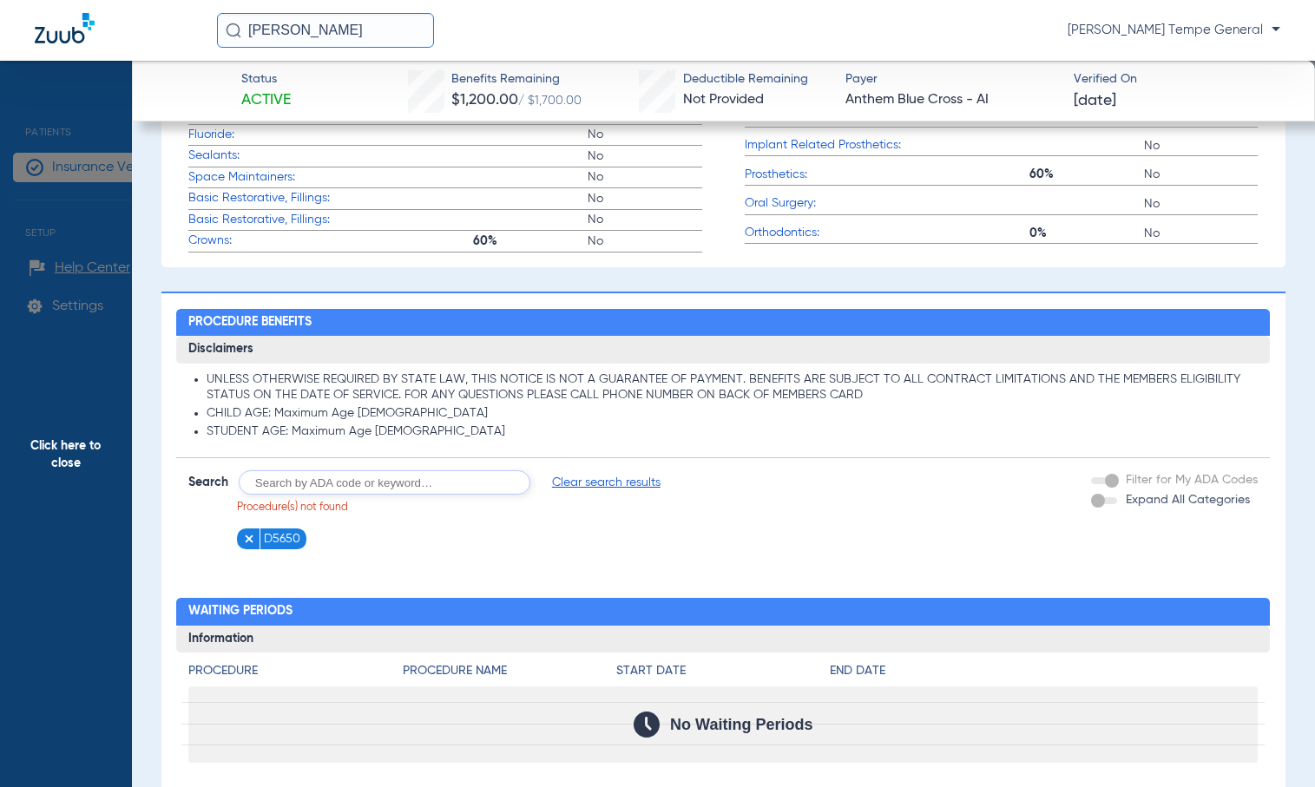
click at [255, 542] on figure at bounding box center [251, 539] width 17 height 22
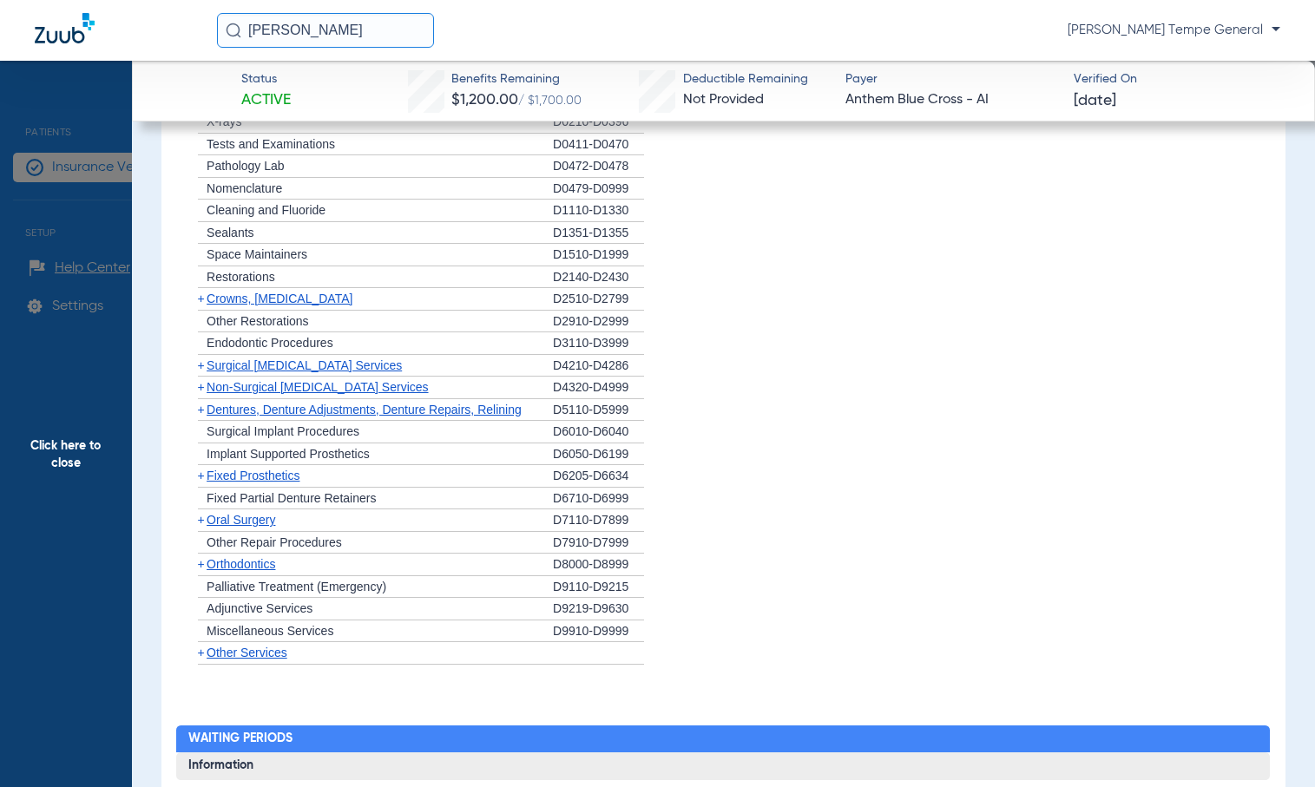
scroll to position [1600, 0]
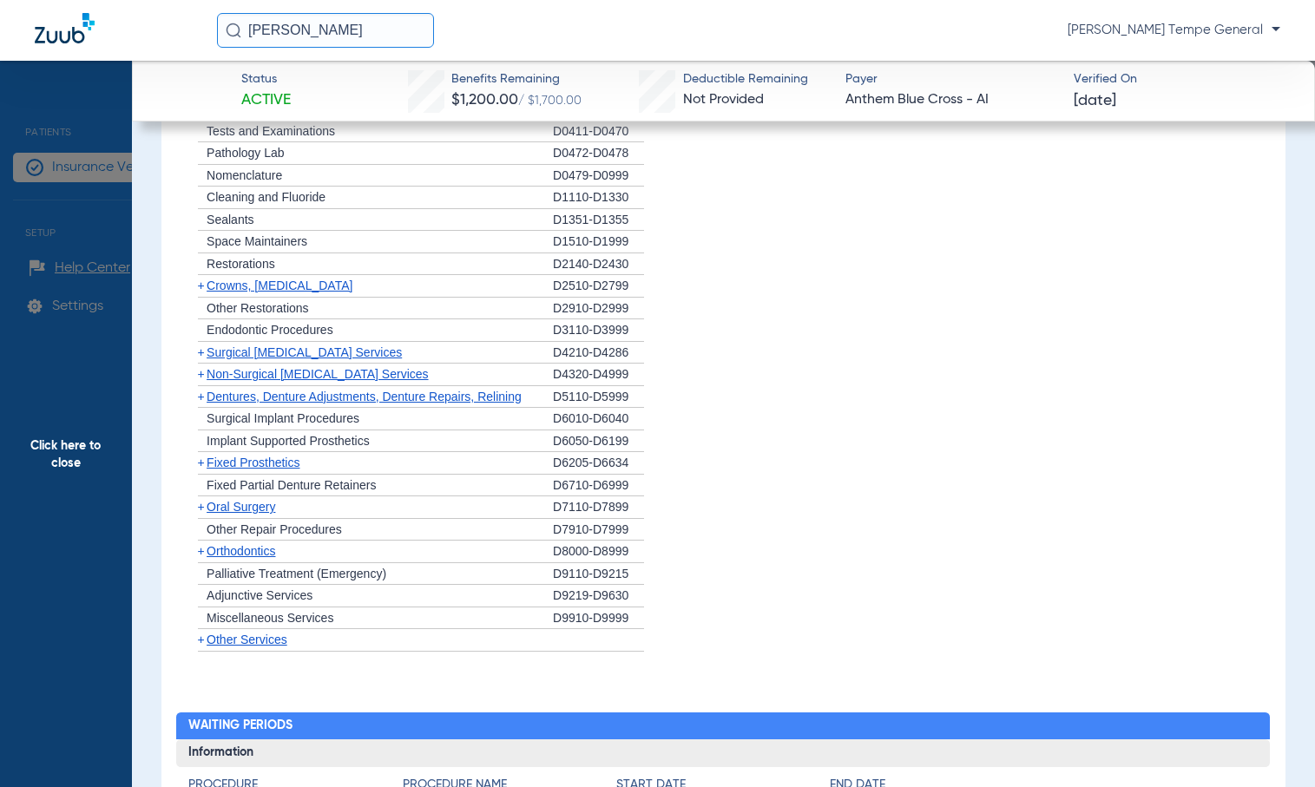
click at [277, 396] on span "Dentures, Denture Adjustments, Denture Repairs, Relining" at bounding box center [364, 397] width 315 height 14
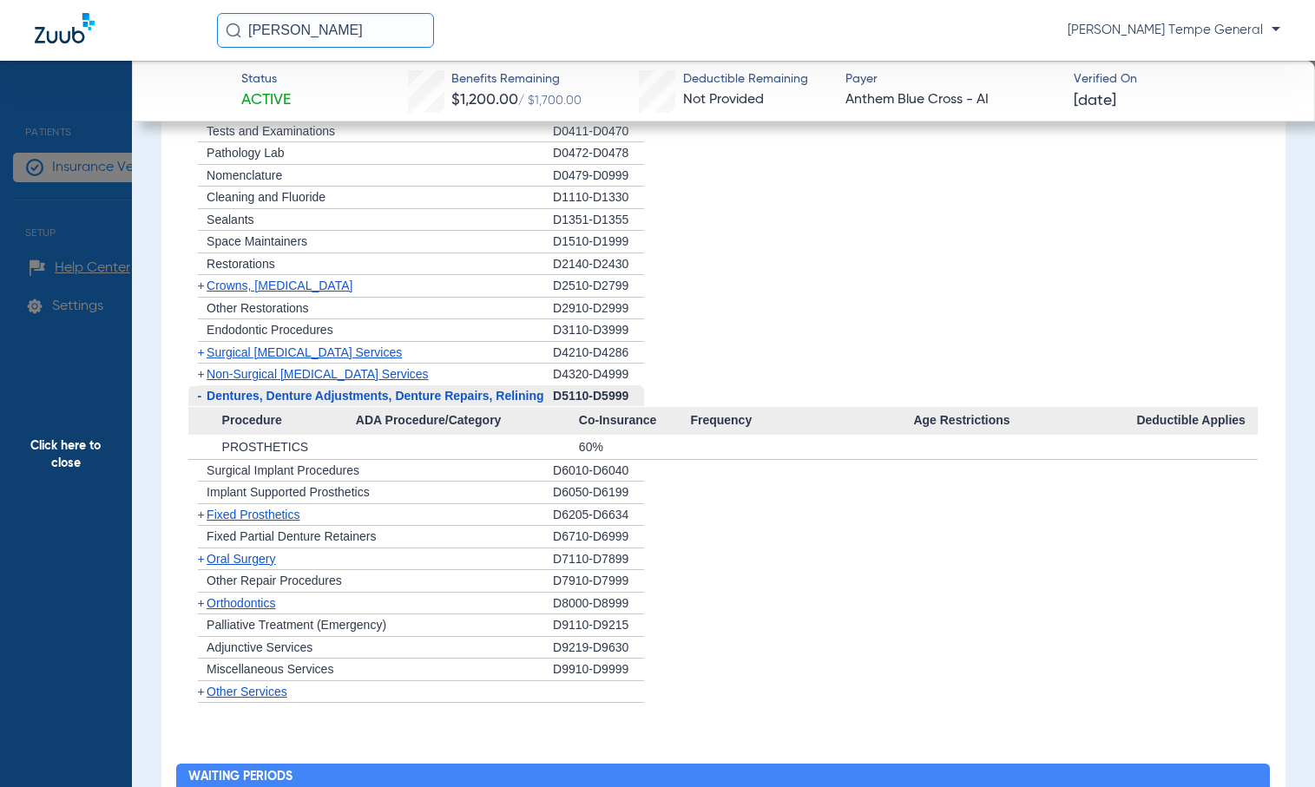
click at [196, 391] on span "-" at bounding box center [197, 396] width 18 height 22
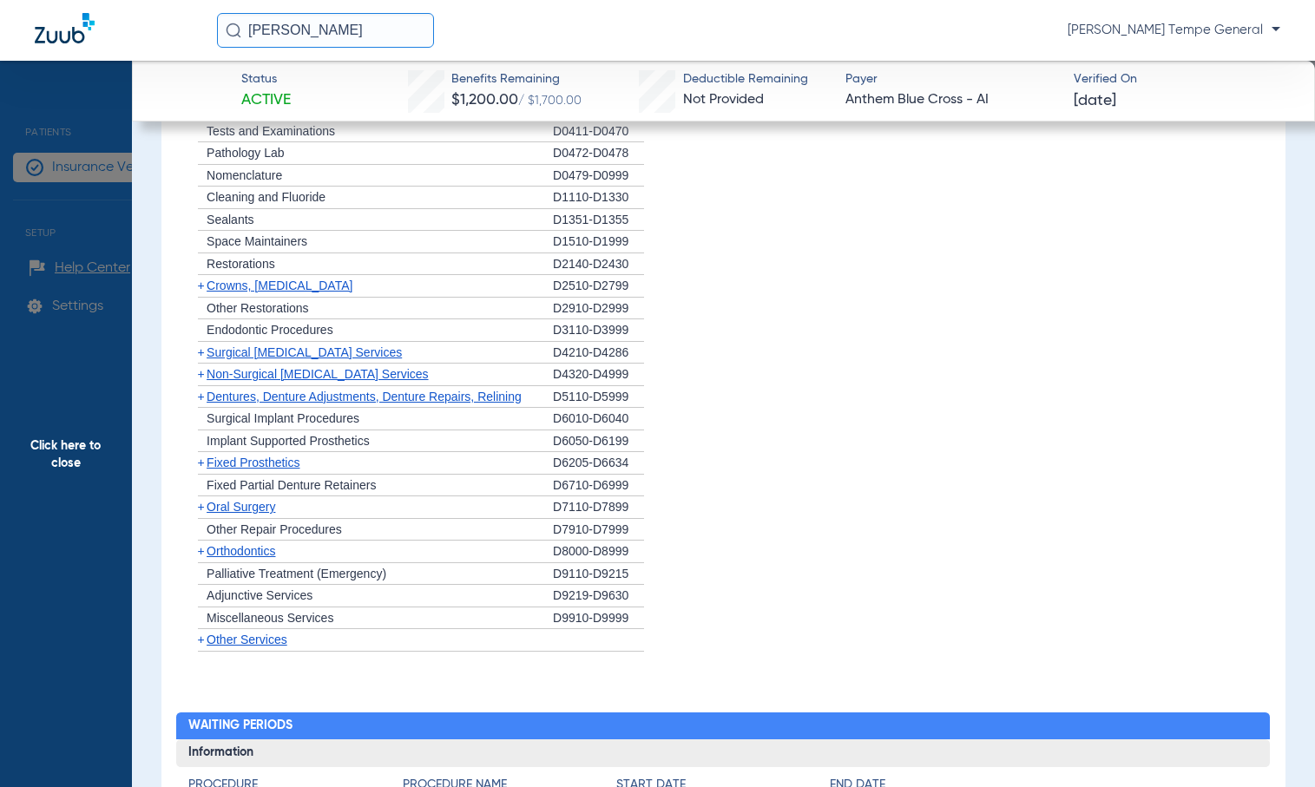
click at [251, 394] on span "Dentures, Denture Adjustments, Denture Repairs, Relining" at bounding box center [364, 397] width 315 height 14
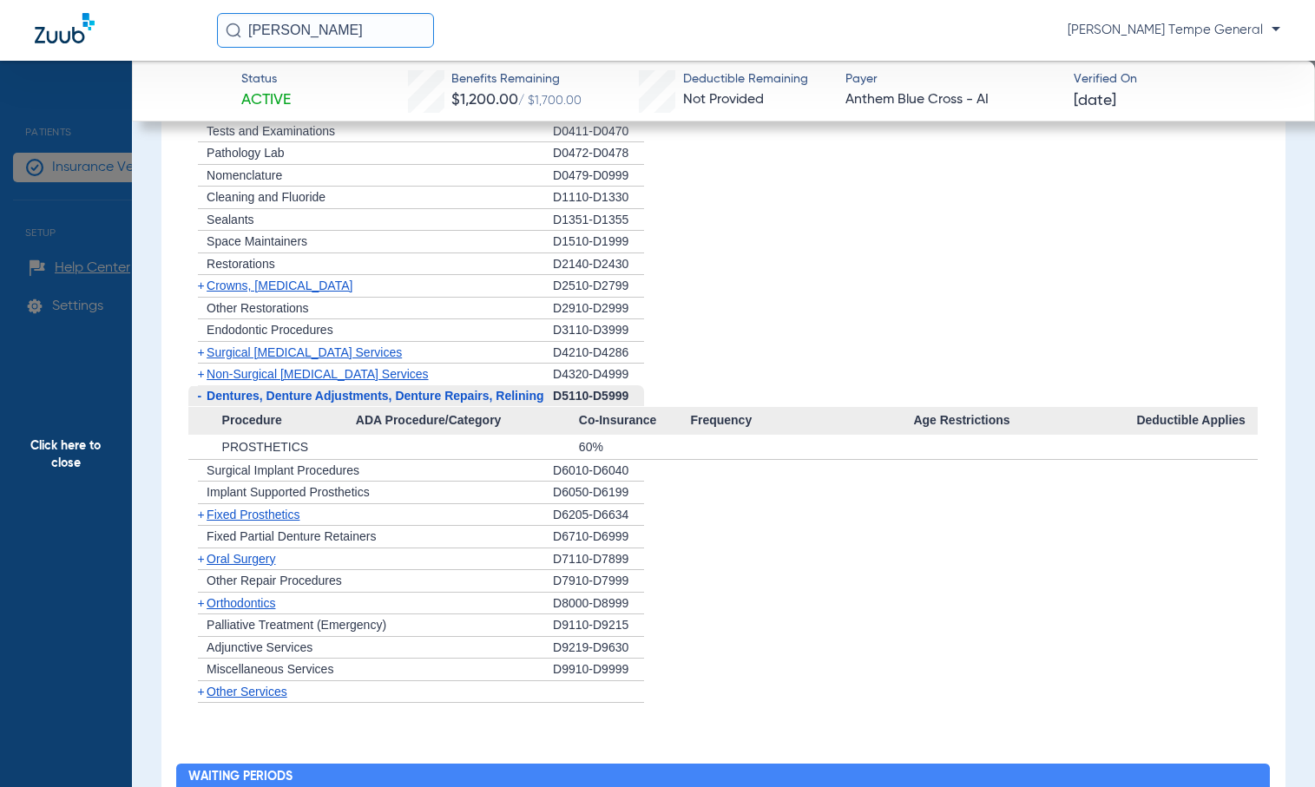
click at [246, 516] on span "Fixed Prosthetics" at bounding box center [253, 515] width 93 height 14
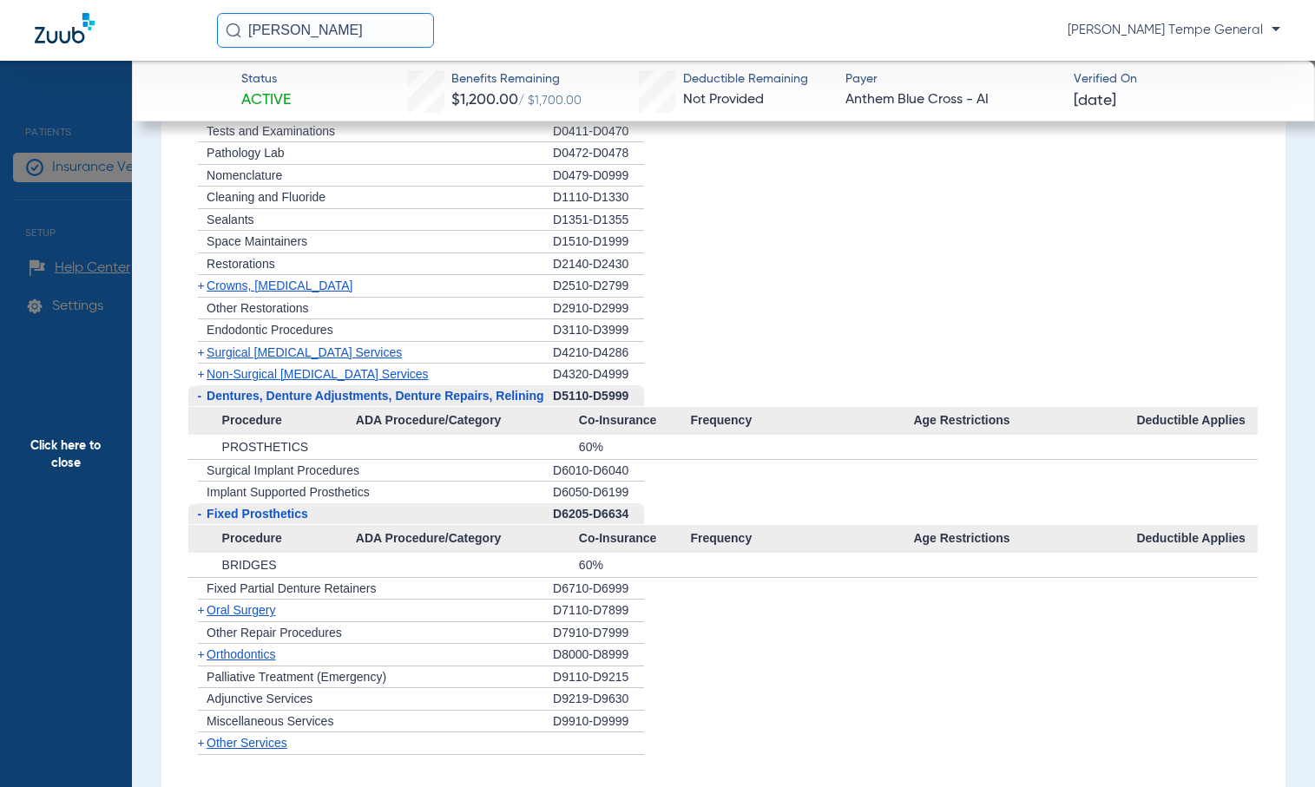
click at [246, 516] on span "Fixed Prosthetics" at bounding box center [258, 514] width 102 height 14
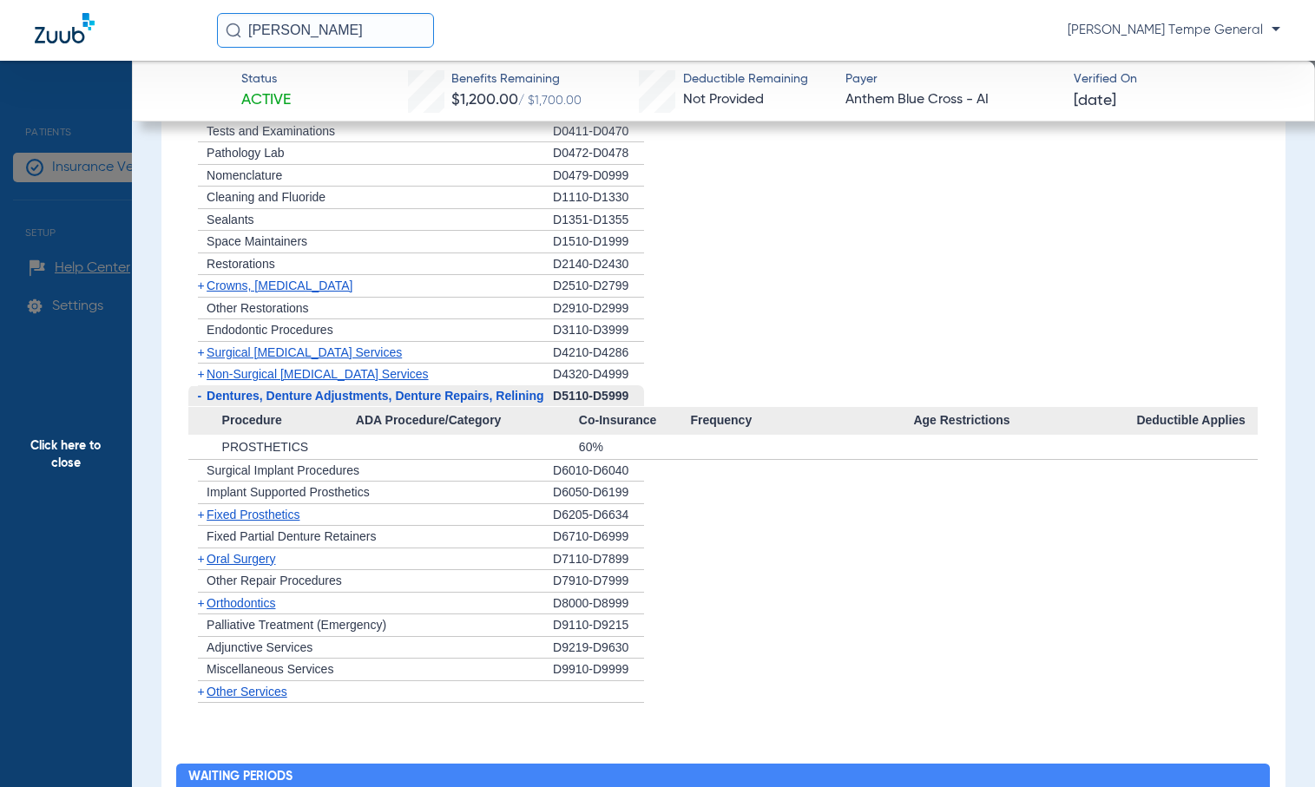
click at [246, 516] on span "Fixed Prosthetics" at bounding box center [253, 515] width 93 height 14
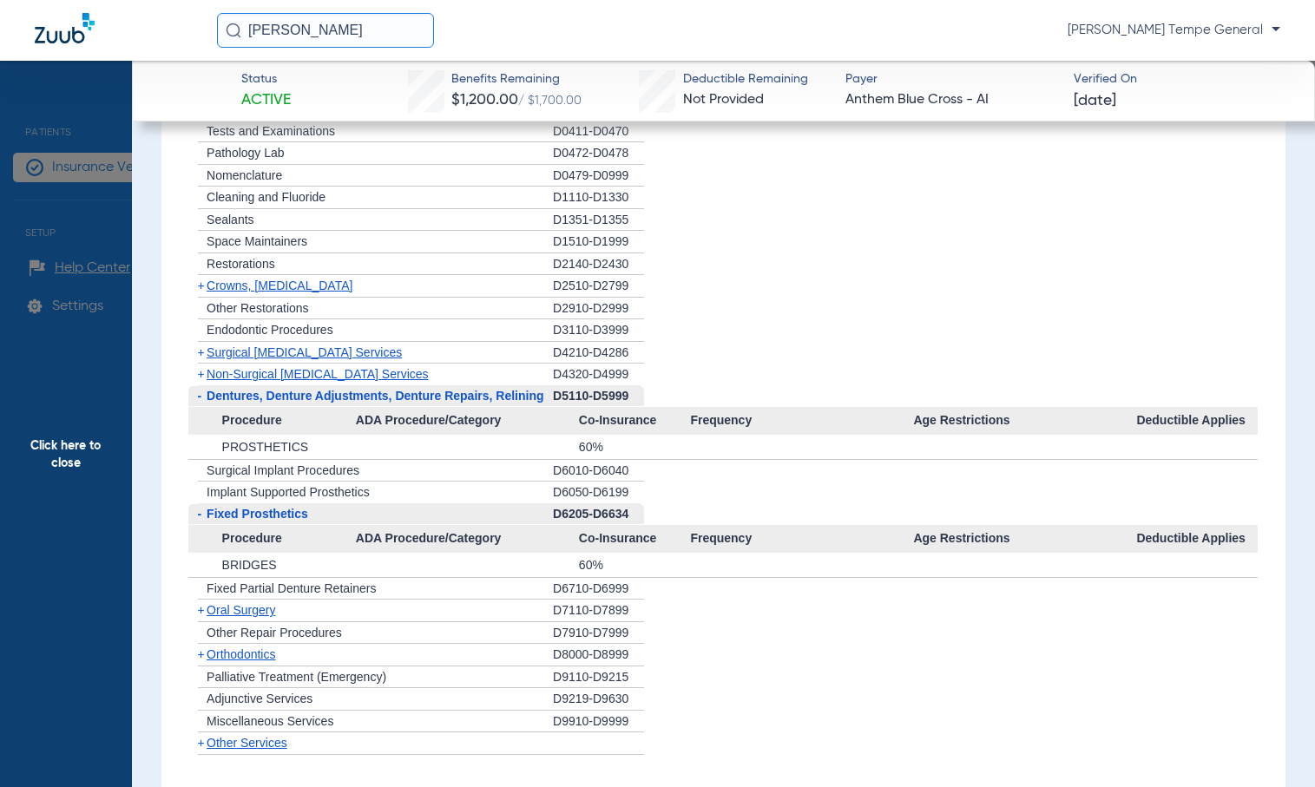
click at [246, 516] on span "Fixed Prosthetics" at bounding box center [258, 514] width 102 height 14
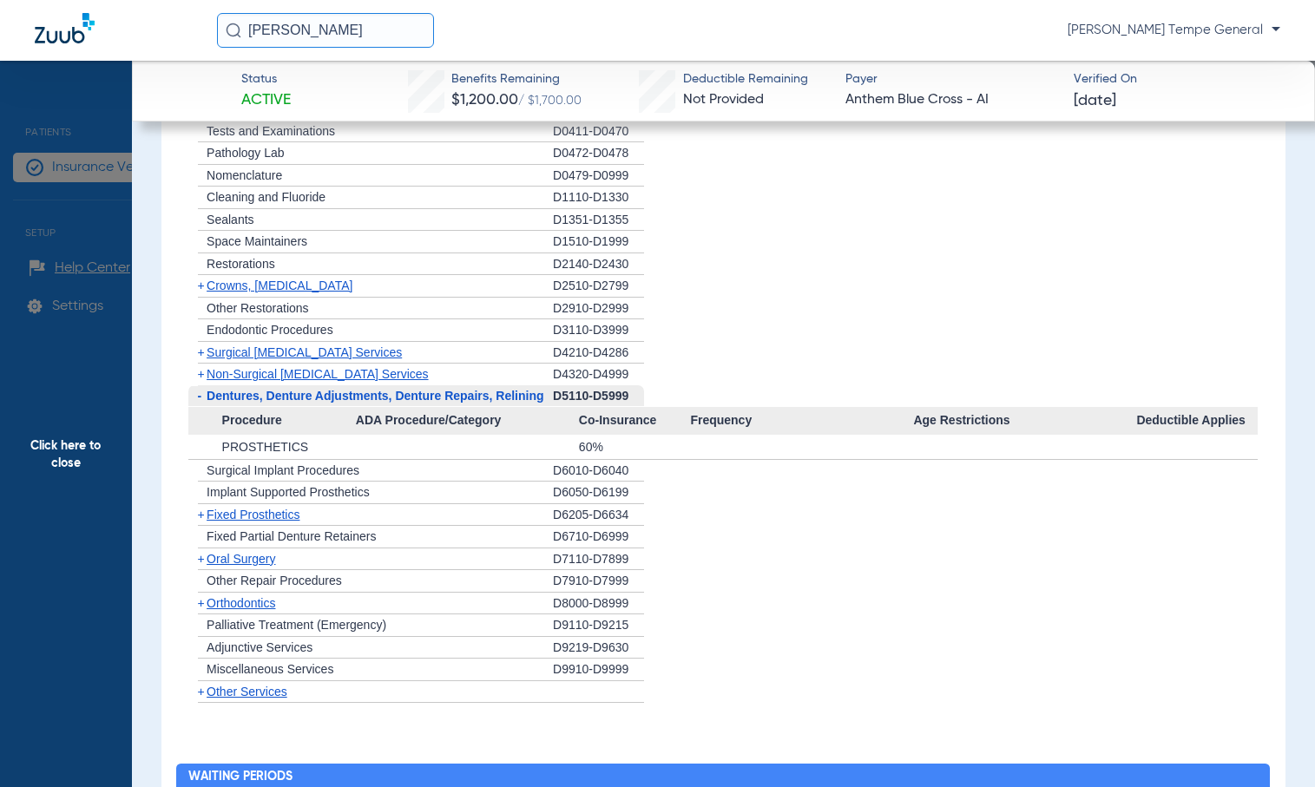
click at [210, 397] on span "Dentures, Denture Adjustments, Denture Repairs, Relining" at bounding box center [375, 396] width 337 height 14
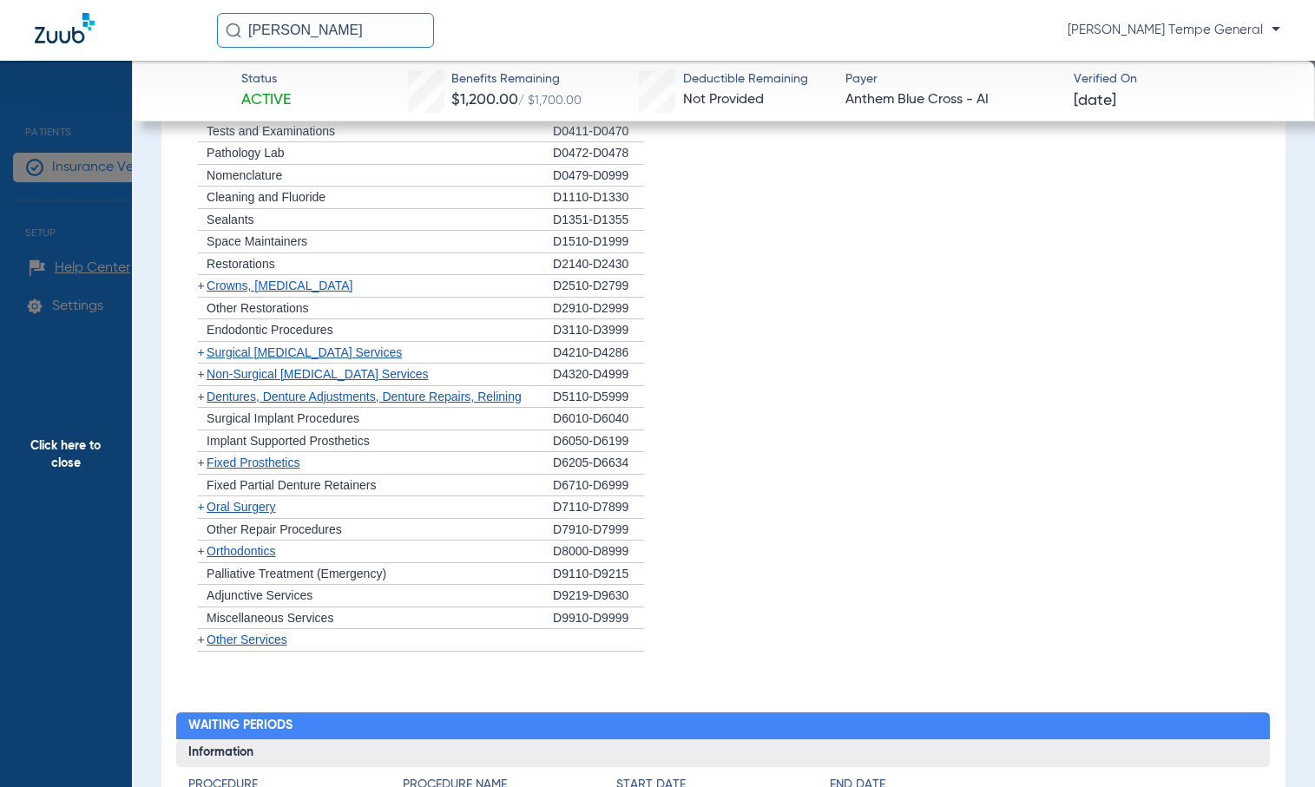
click at [501, 405] on div "+ Dentures, Denture Adjustments, Denture Repairs, Relining" at bounding box center [370, 397] width 364 height 23
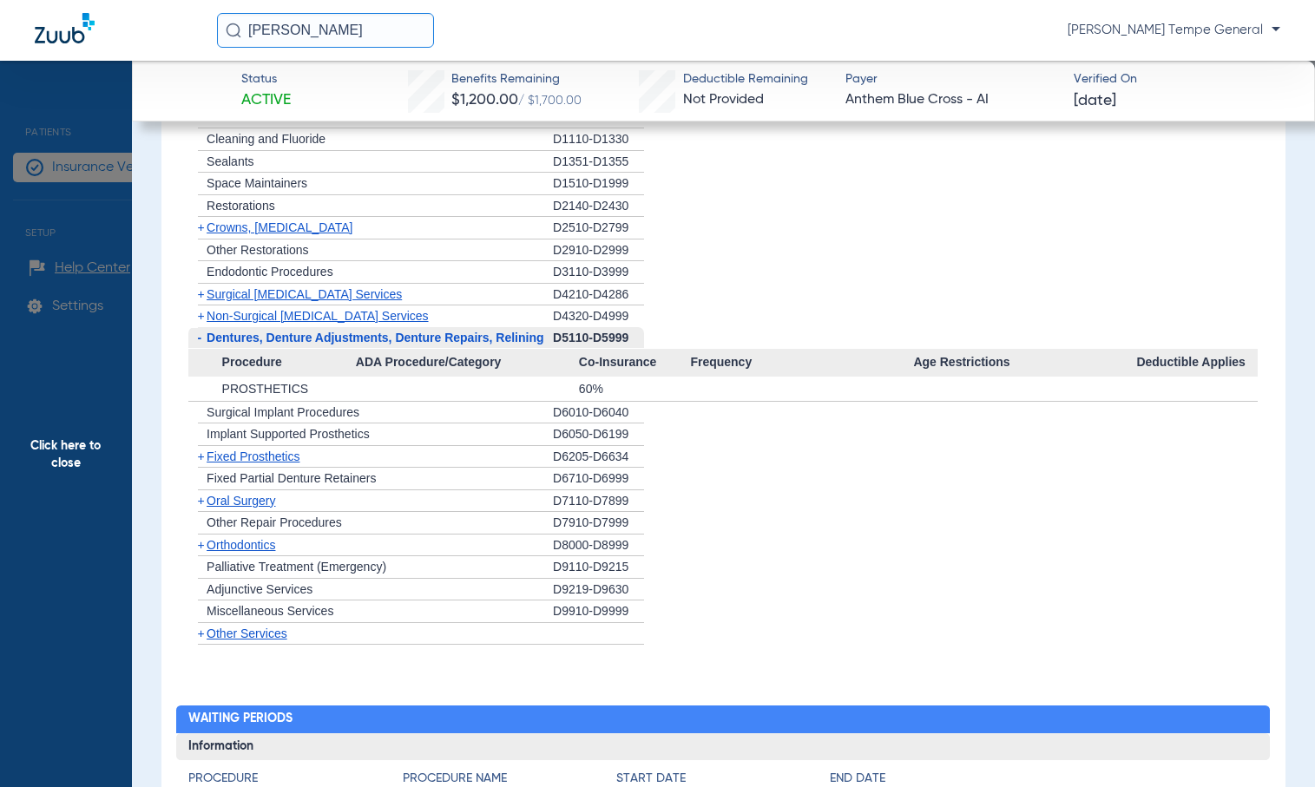
scroll to position [1687, 0]
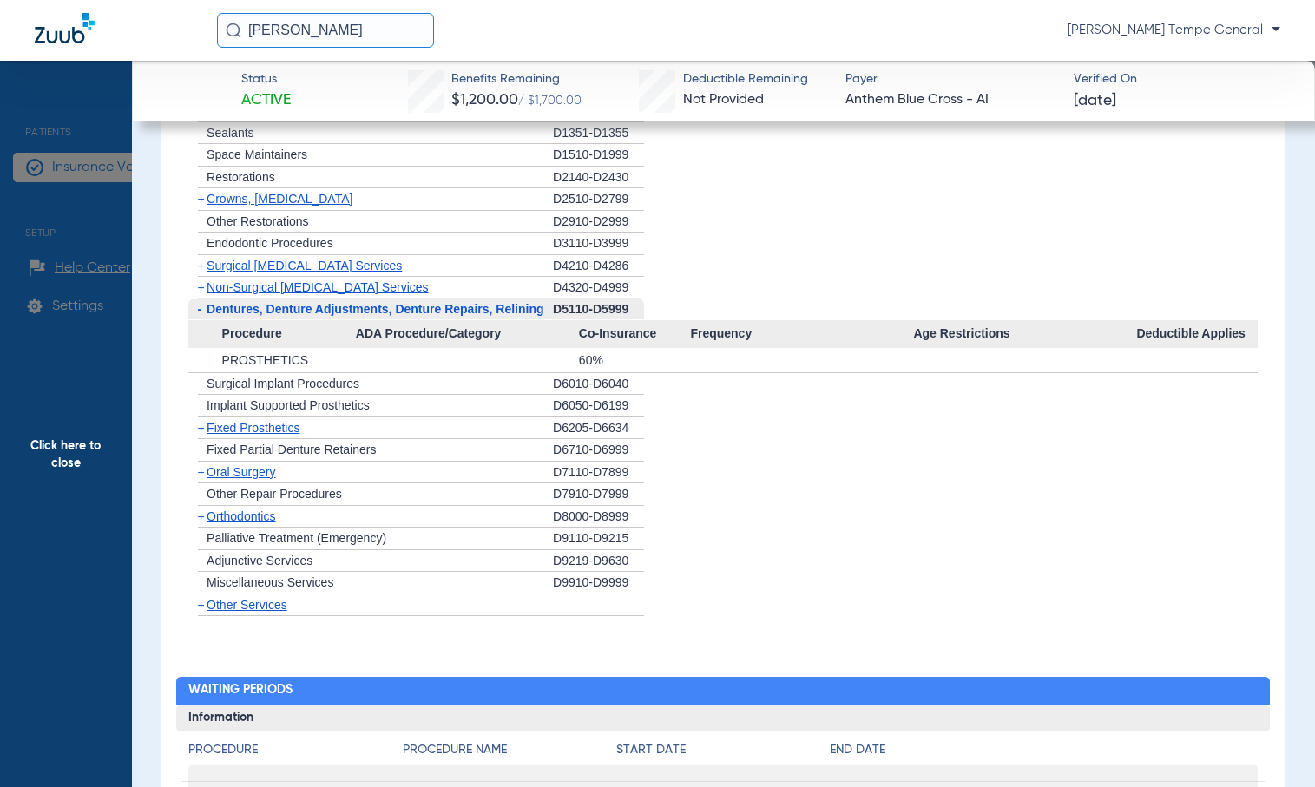
click at [239, 423] on span "Fixed Prosthetics" at bounding box center [253, 428] width 93 height 14
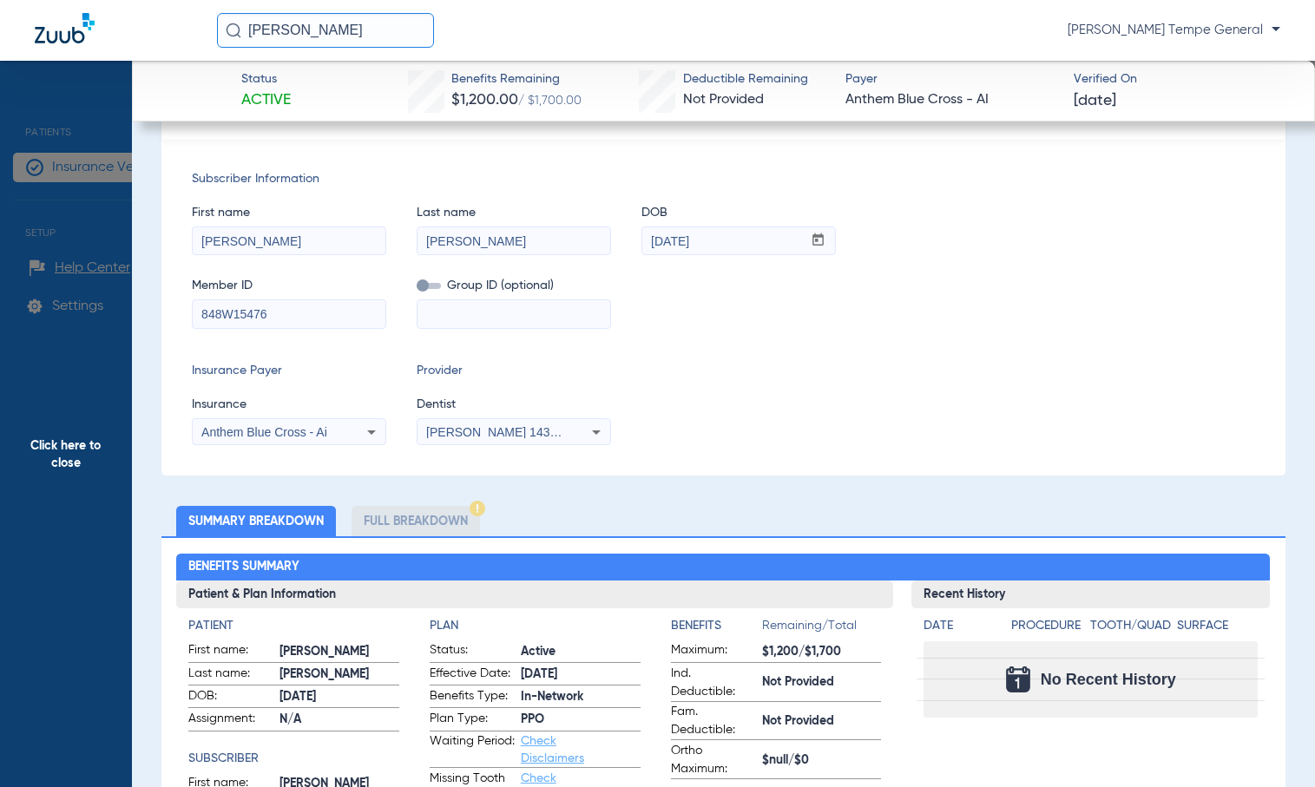
scroll to position [212, 0]
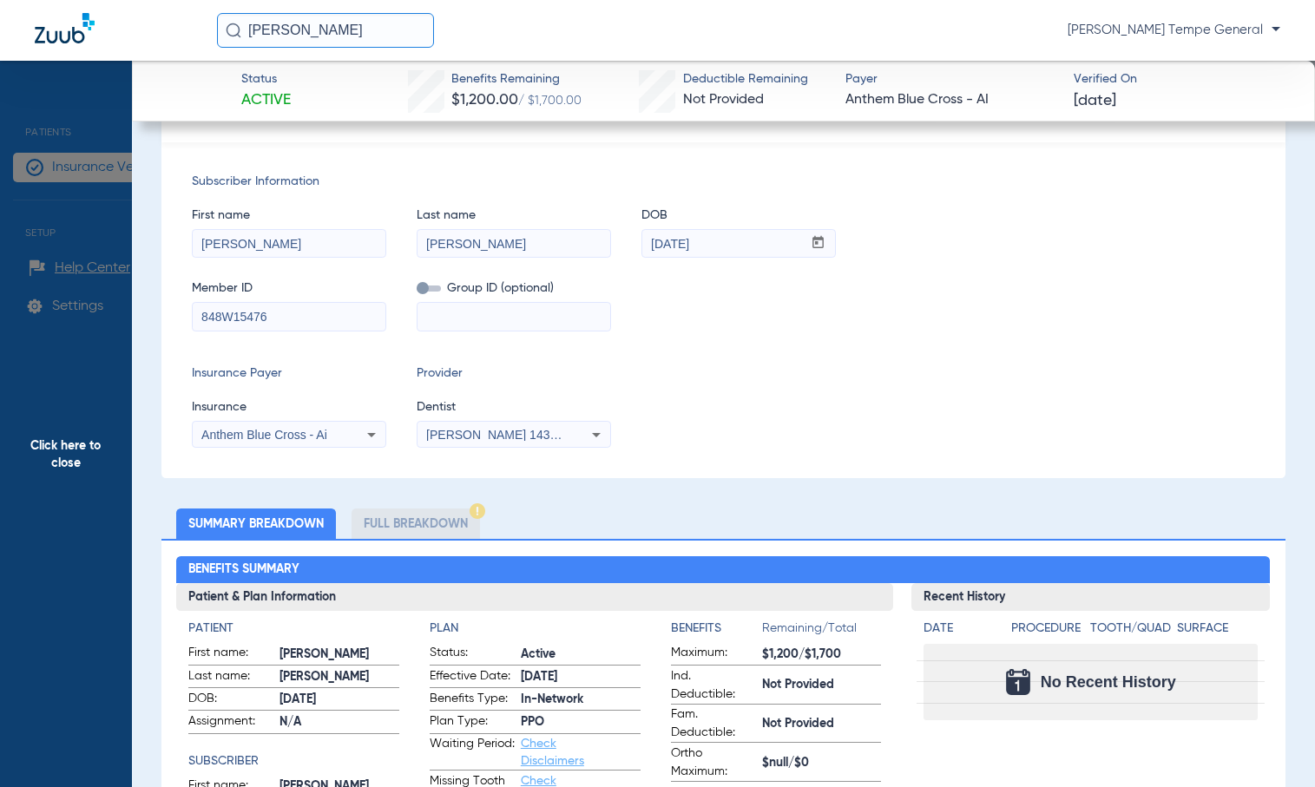
click at [404, 513] on li "Full Breakdown" at bounding box center [415, 523] width 128 height 30
click at [382, 519] on li "Full Breakdown" at bounding box center [415, 523] width 128 height 30
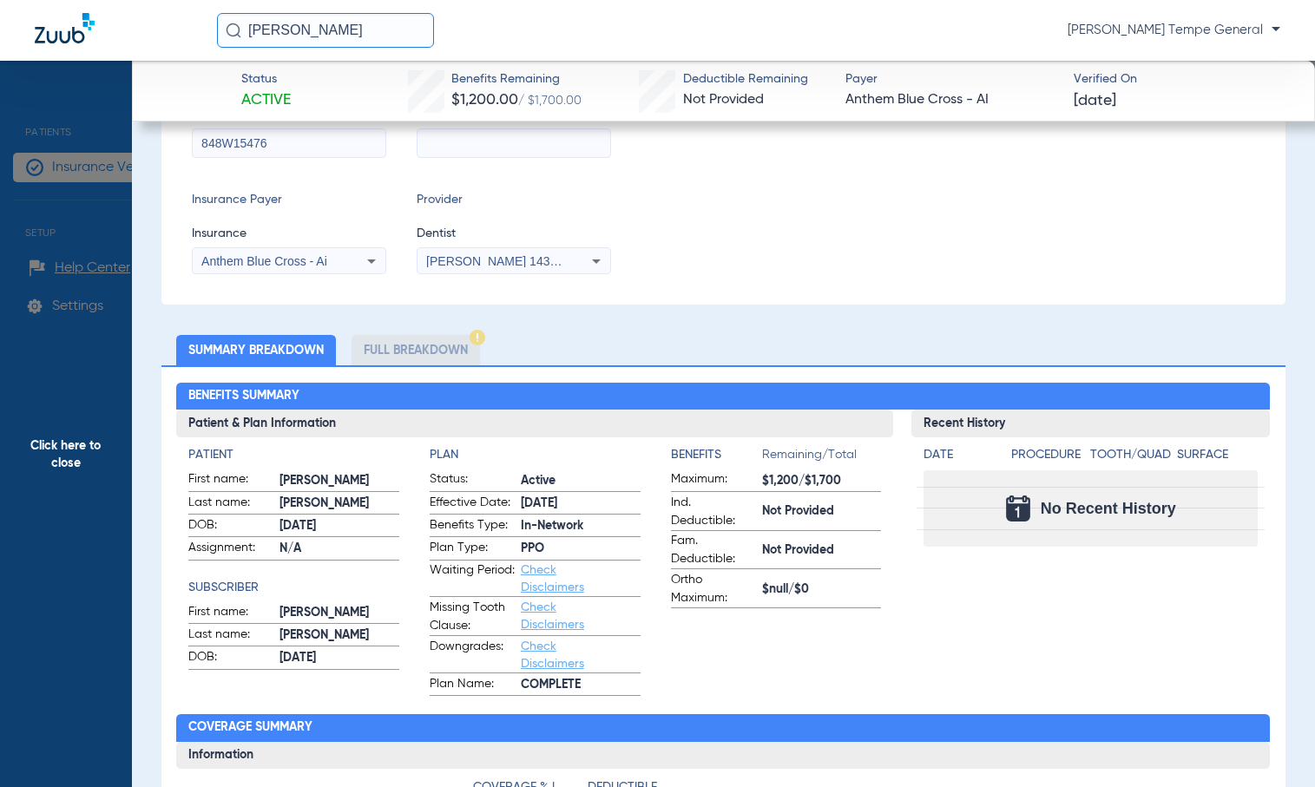
click at [417, 356] on li "Full Breakdown" at bounding box center [415, 350] width 128 height 30
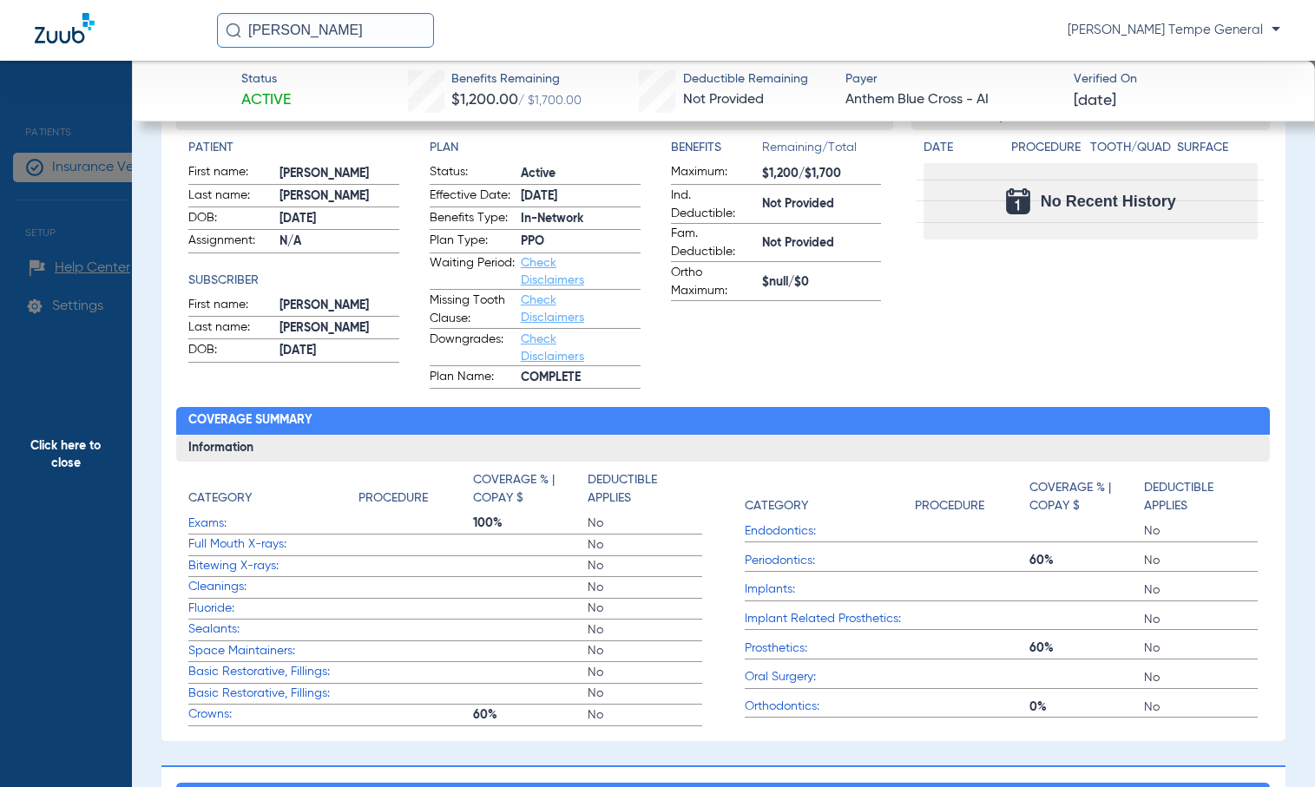
scroll to position [781, 0]
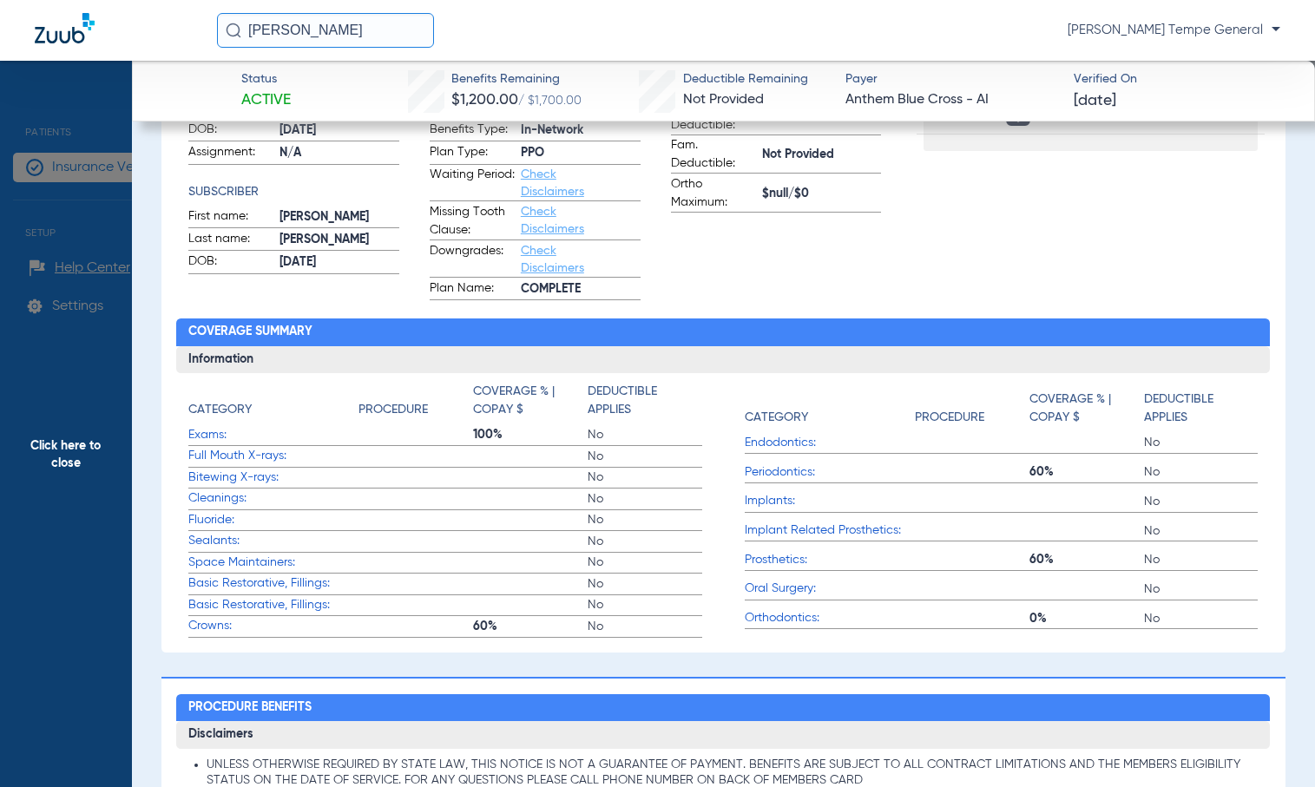
click at [545, 230] on link "Check Disclaimers" at bounding box center [552, 221] width 63 height 30
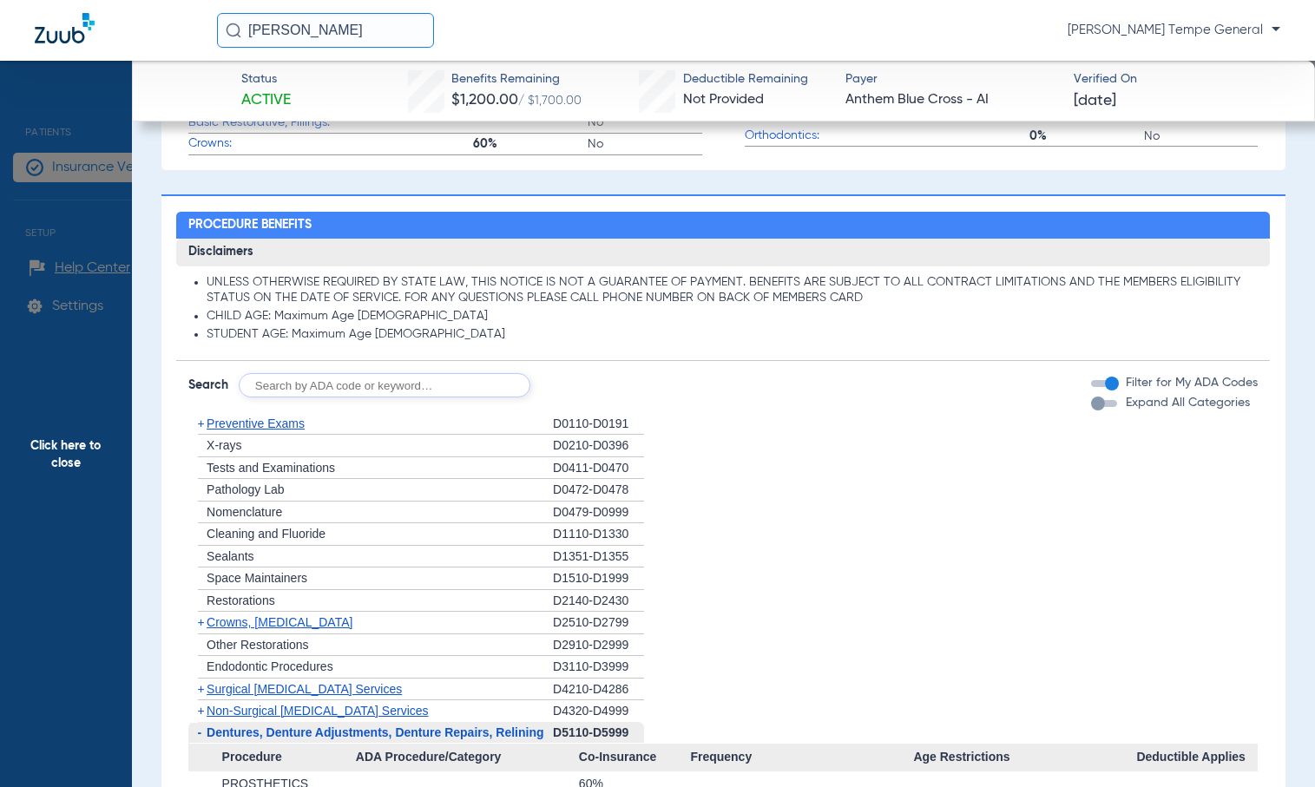
scroll to position [1331, 0]
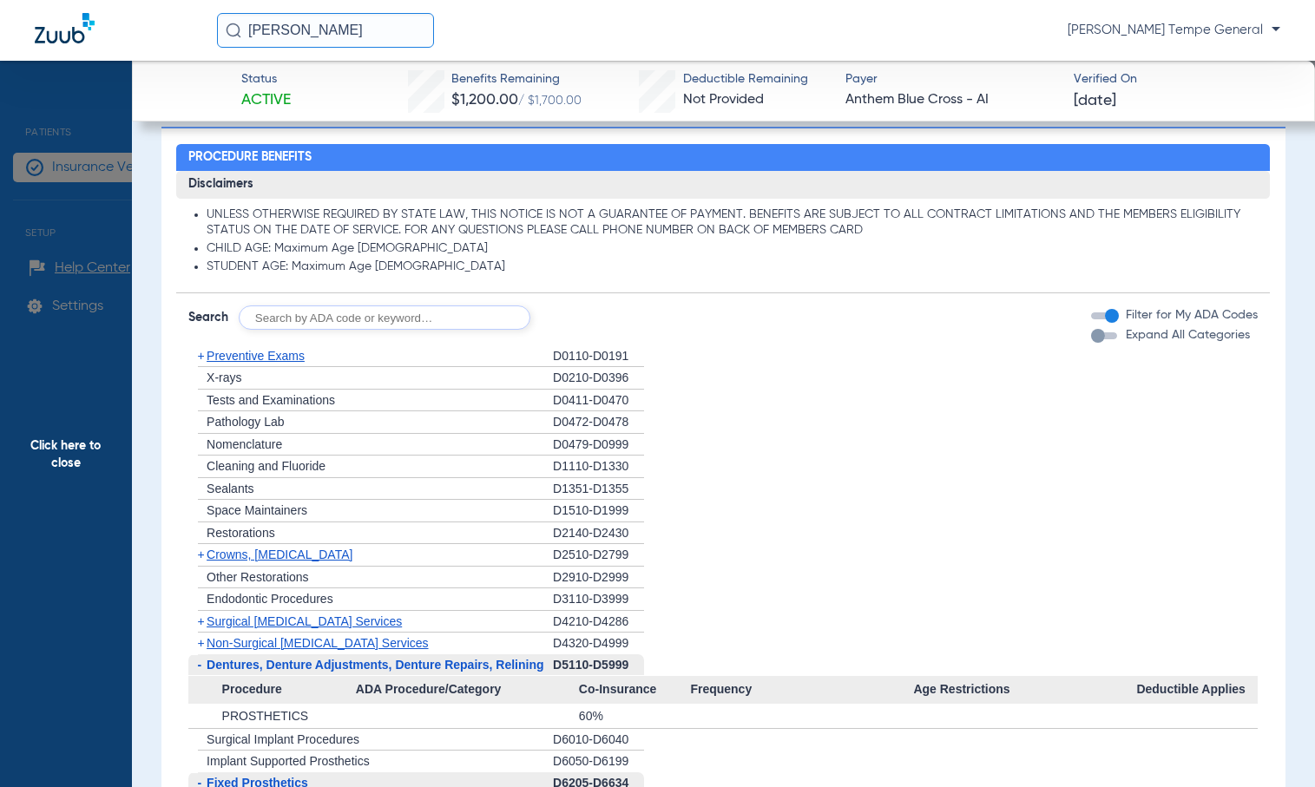
click at [326, 327] on input "text" at bounding box center [385, 317] width 292 height 24
type input "d1110"
click at [622, 314] on button "Search" at bounding box center [595, 317] width 69 height 24
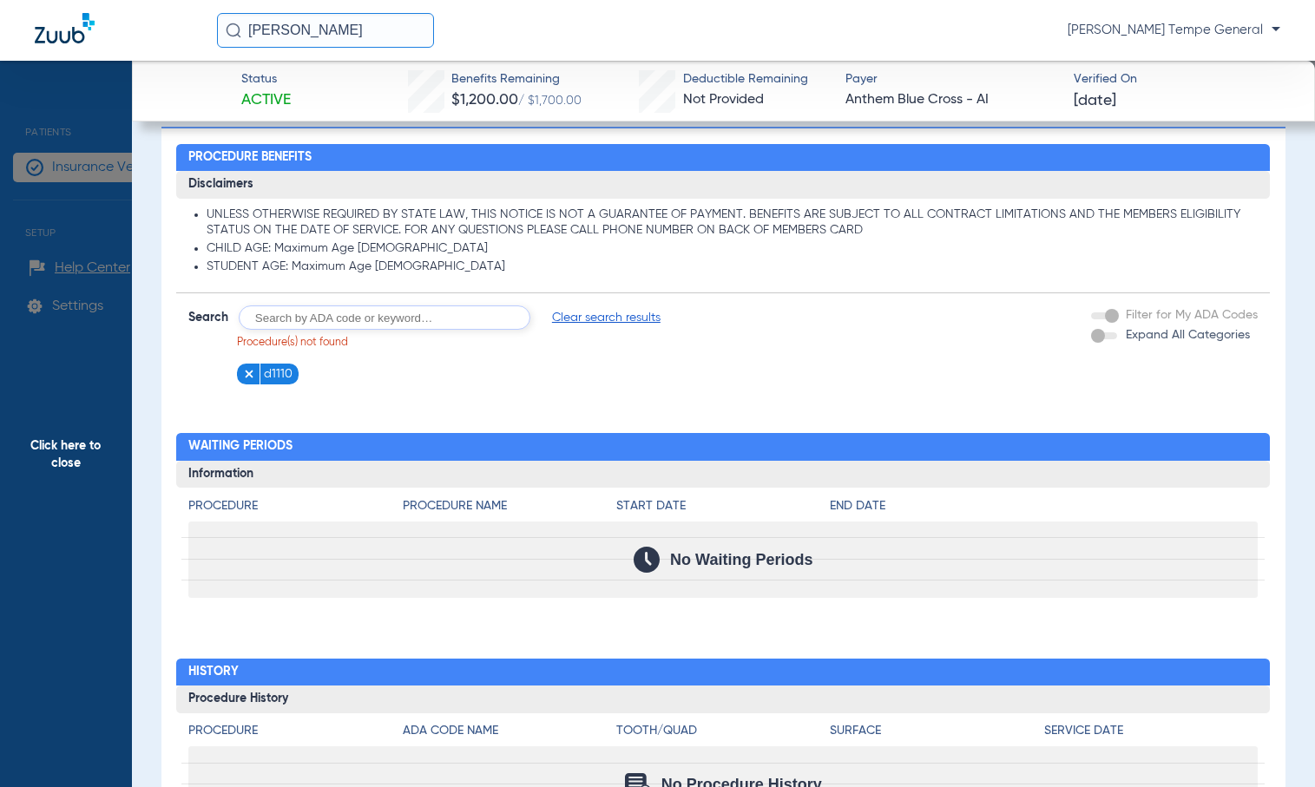
click at [405, 313] on input "text" at bounding box center [385, 317] width 292 height 24
type input "D1110"
click at [615, 318] on button "Search" at bounding box center [595, 317] width 69 height 24
click at [315, 376] on img at bounding box center [318, 374] width 12 height 12
click at [249, 373] on img at bounding box center [249, 374] width 12 height 12
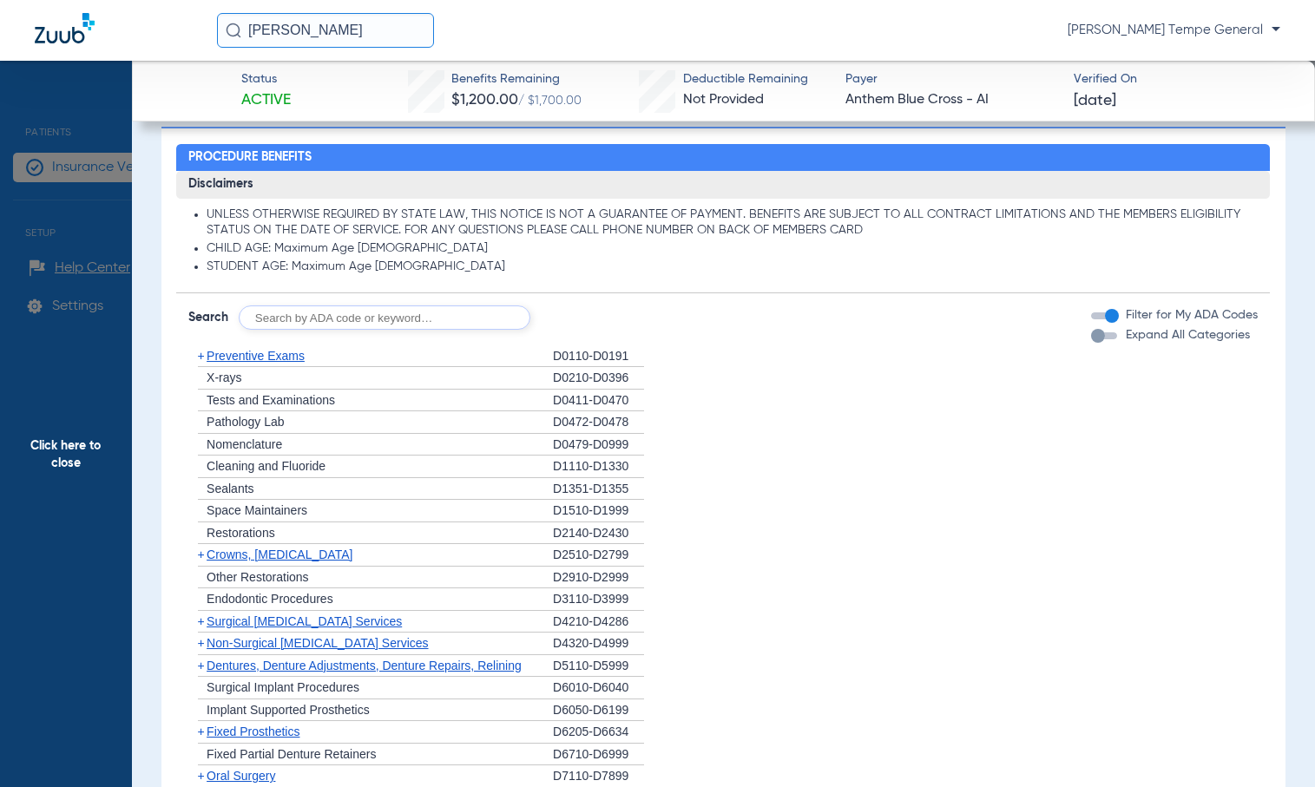
click at [271, 356] on span "Preventive Exams" at bounding box center [256, 356] width 98 height 14
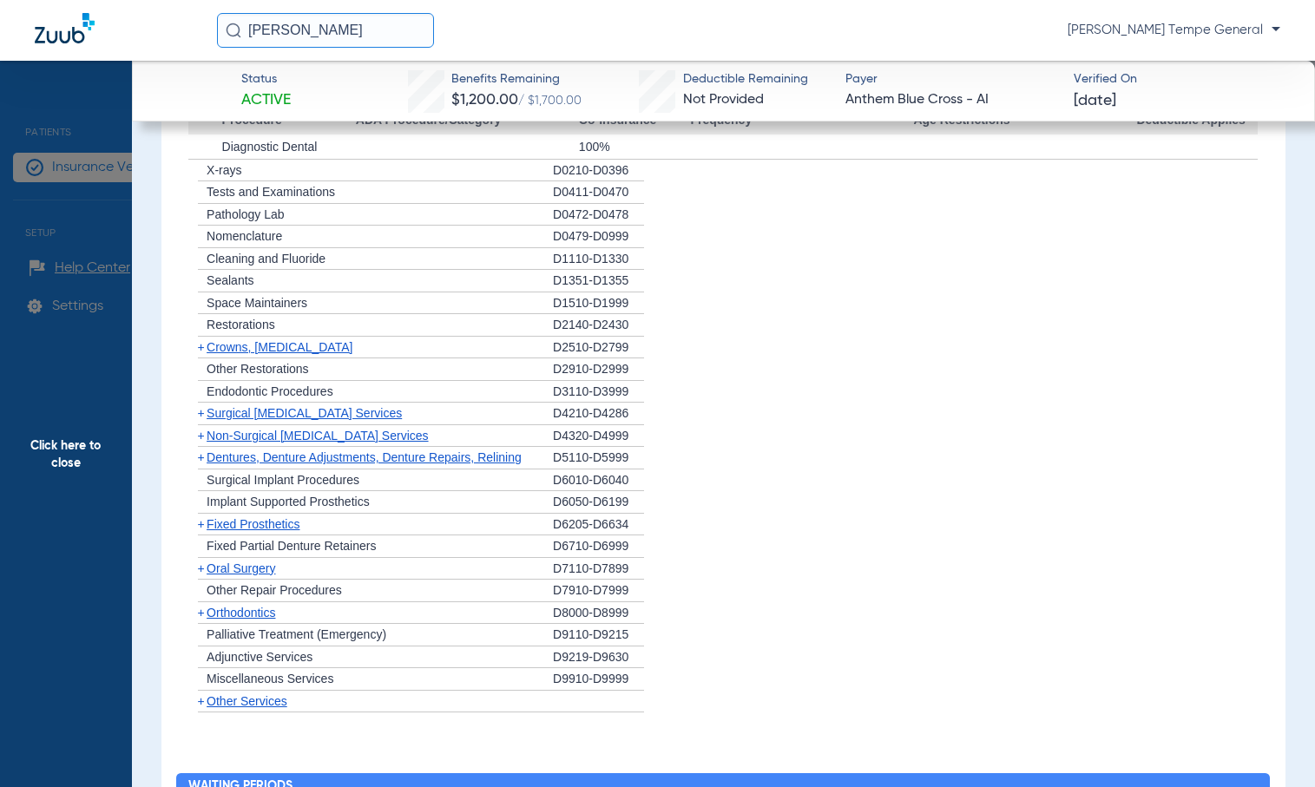
scroll to position [1678, 0]
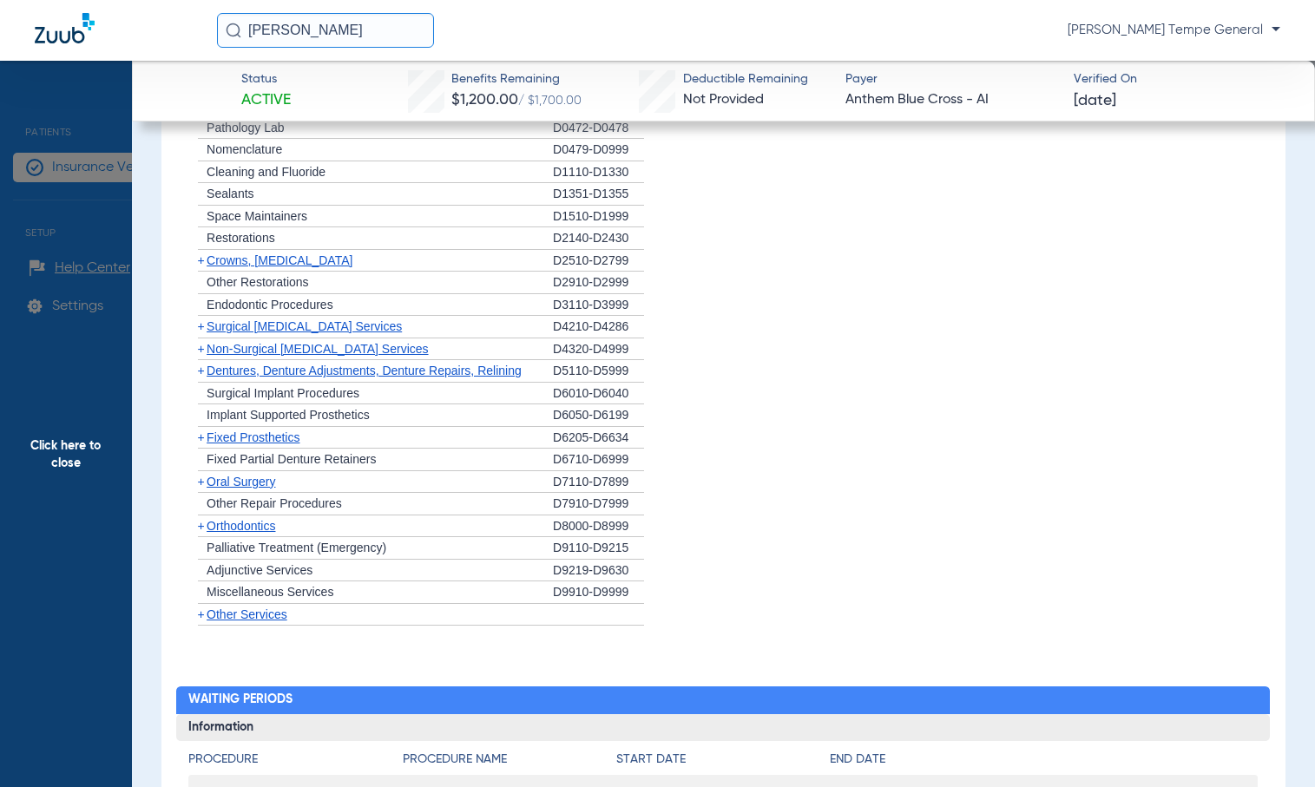
click at [259, 620] on span "Other Services" at bounding box center [247, 614] width 81 height 14
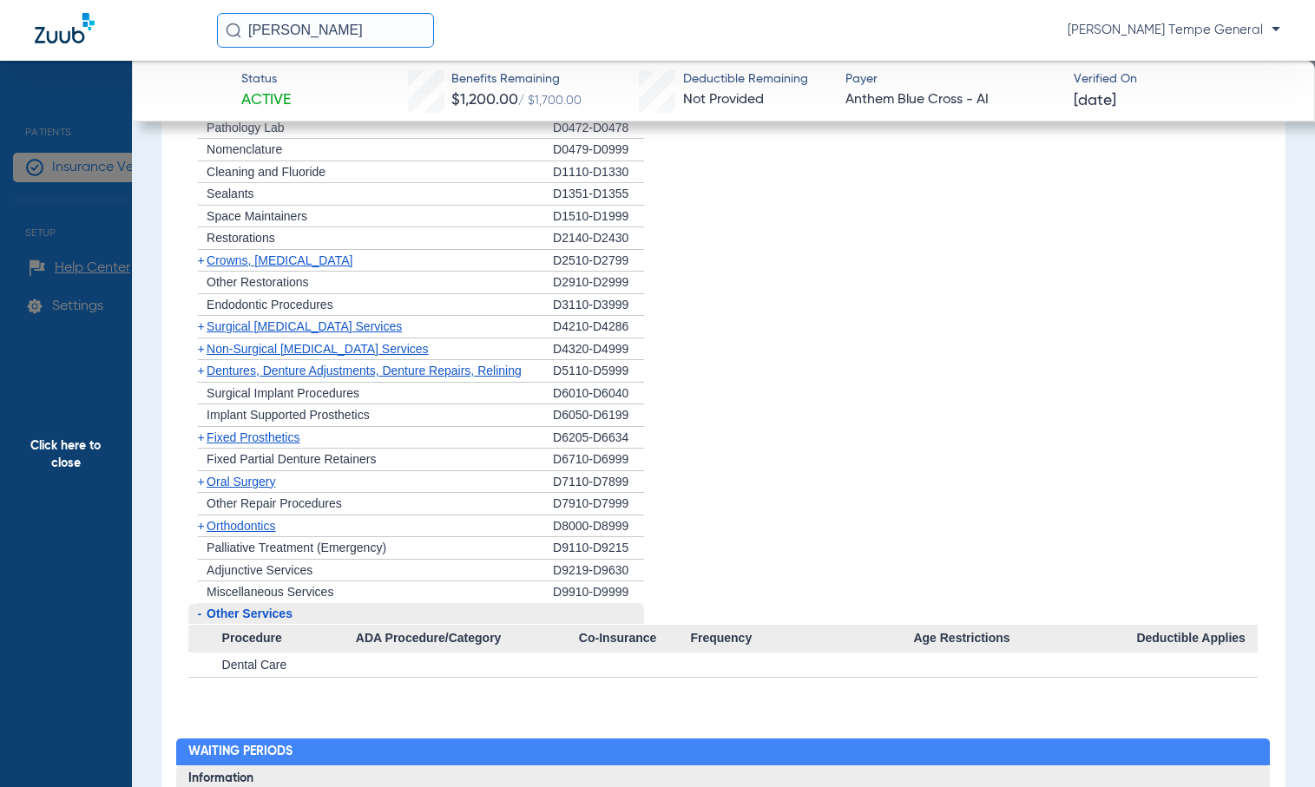
click at [259, 620] on span "Other Services" at bounding box center [250, 614] width 86 height 14
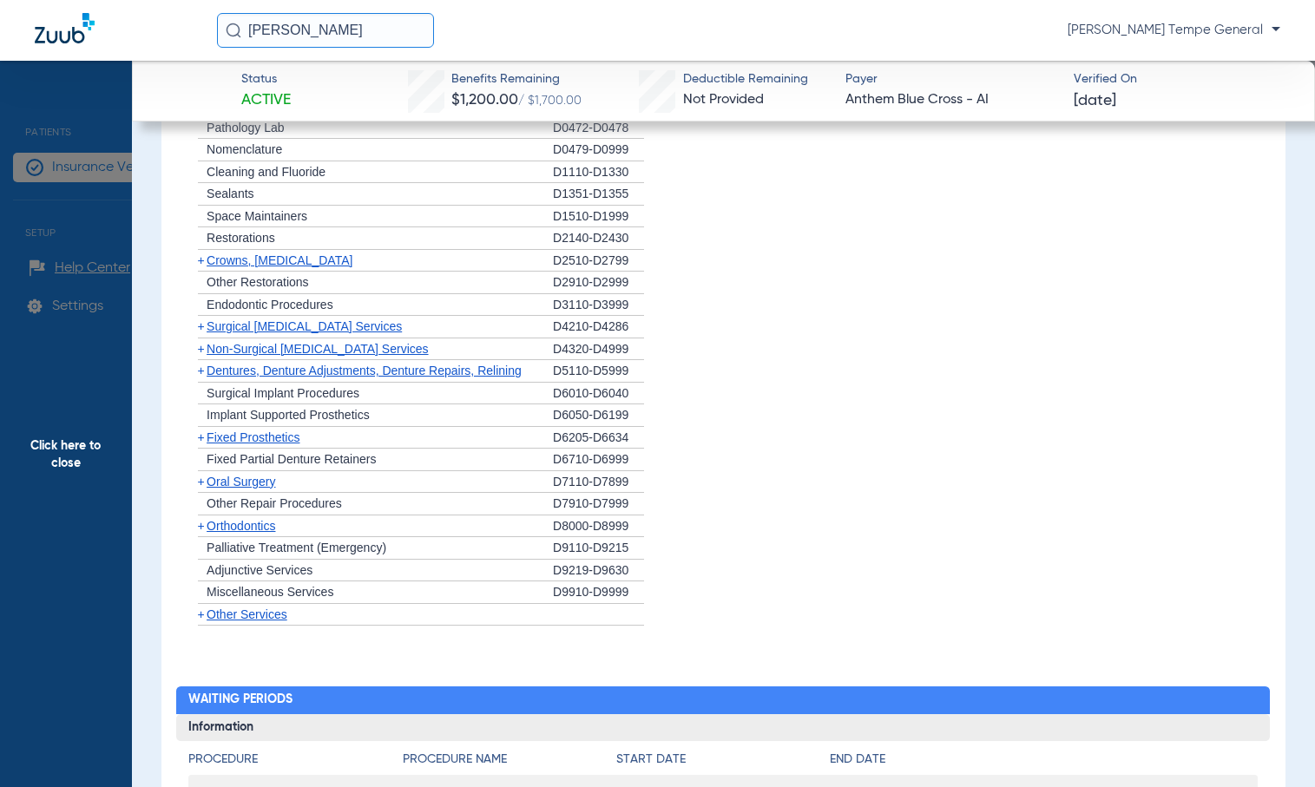
click at [243, 489] on span "Oral Surgery" at bounding box center [241, 482] width 69 height 14
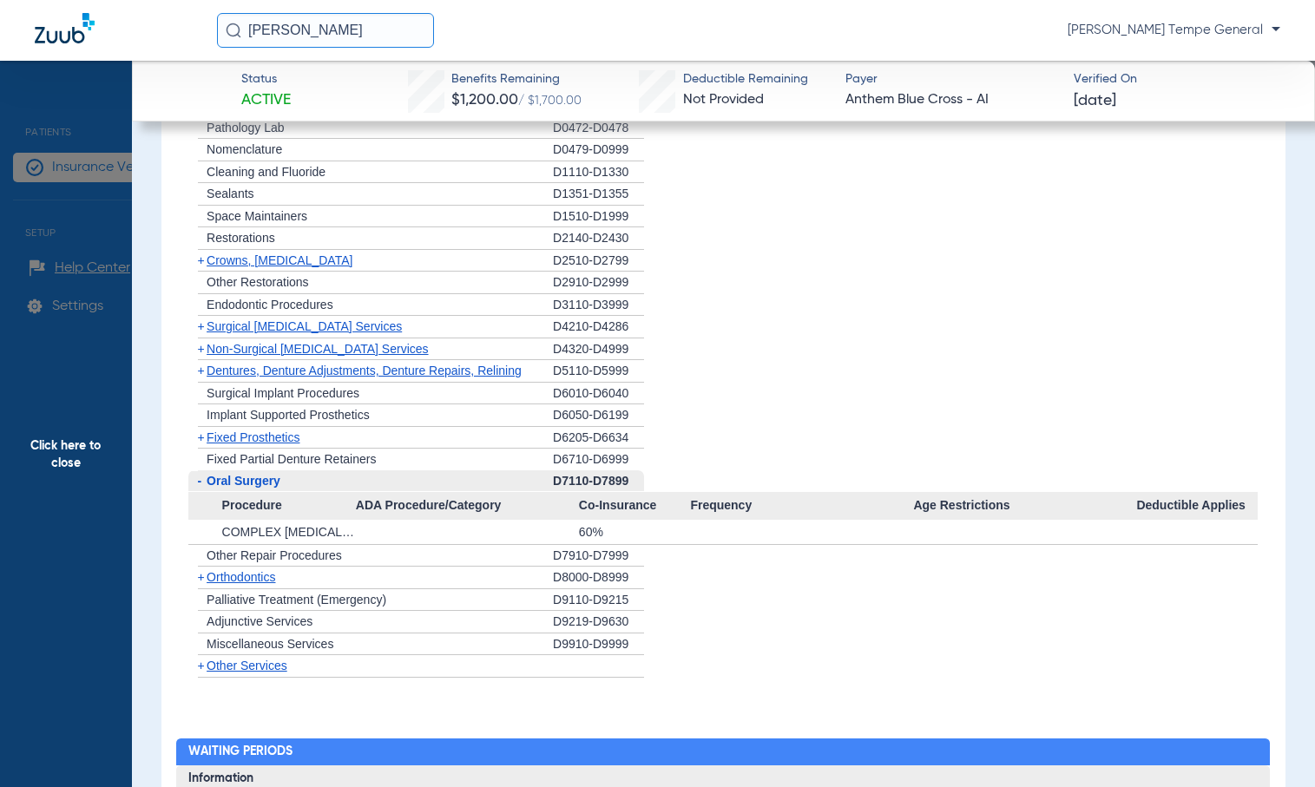
click at [243, 488] on span "Oral Surgery" at bounding box center [244, 481] width 74 height 14
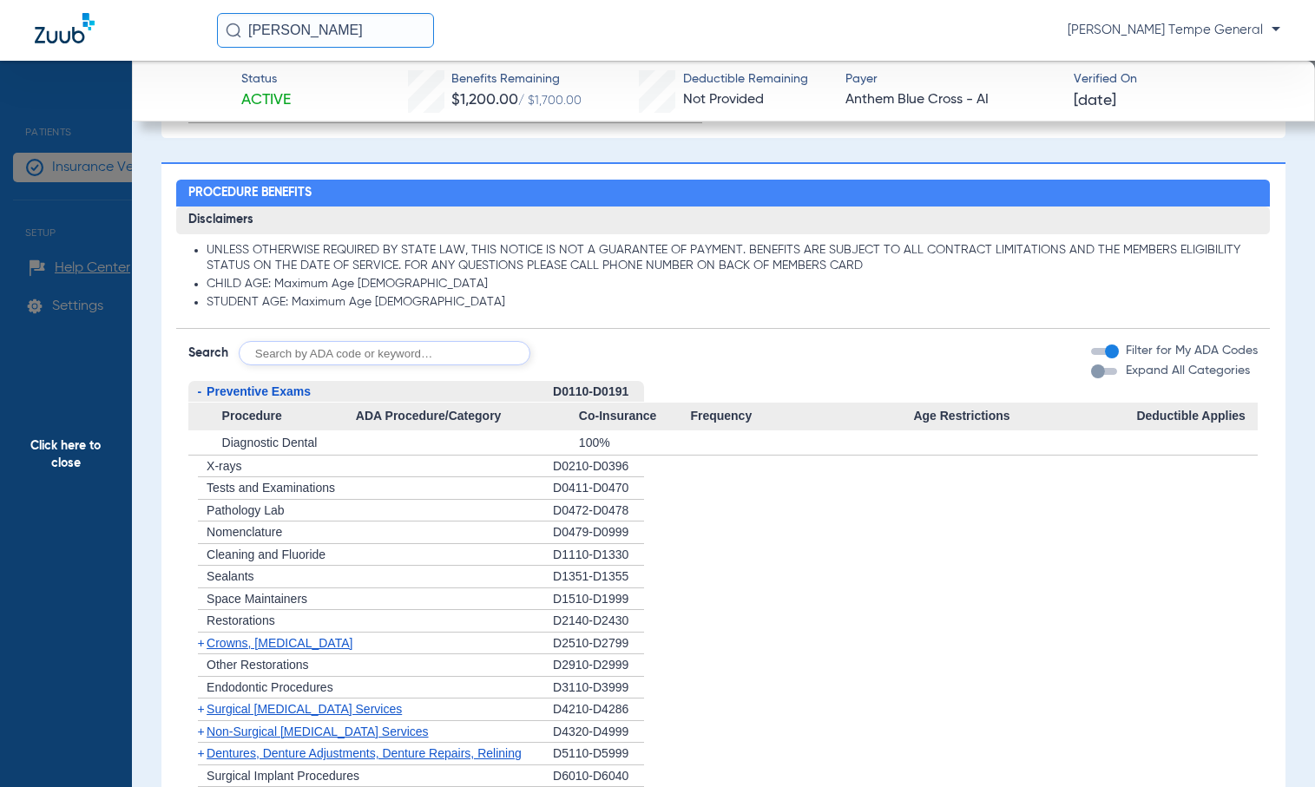
scroll to position [1246, 0]
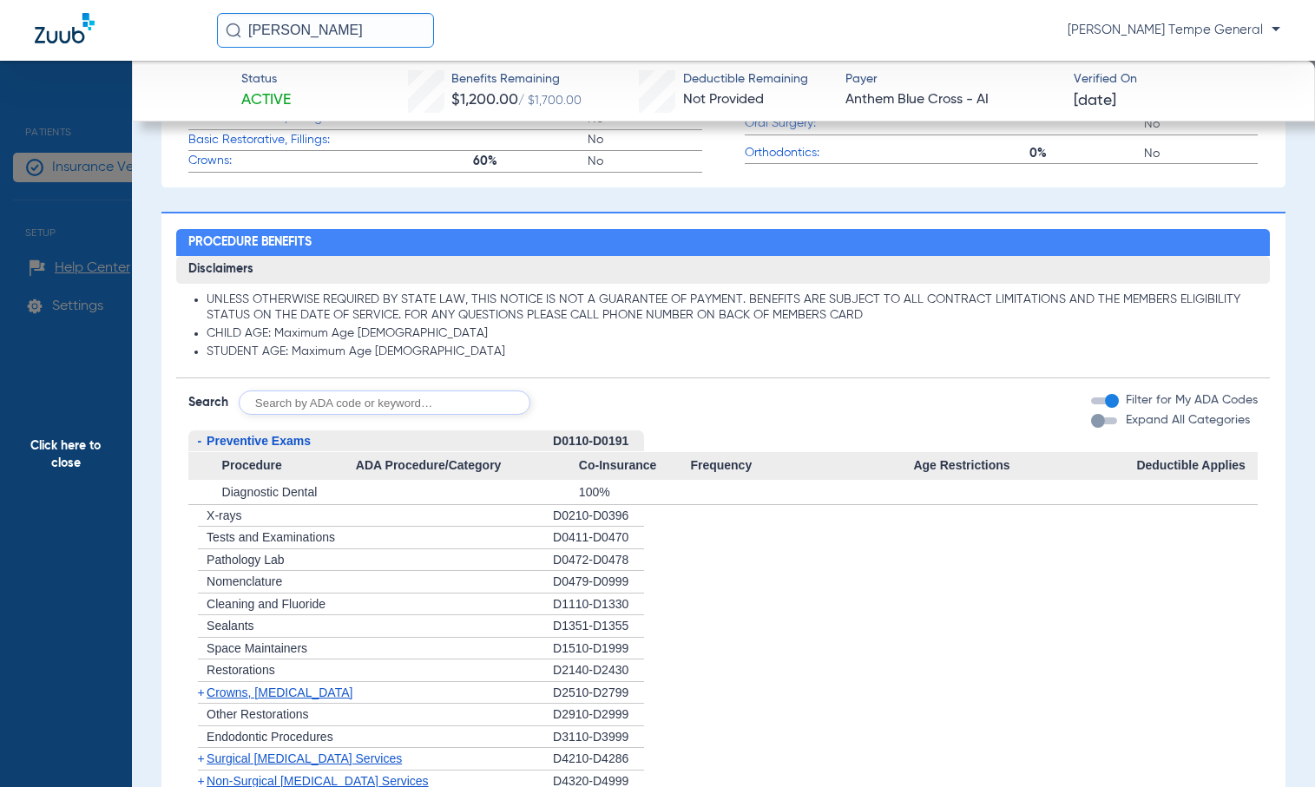
click at [1085, 425] on div "button" at bounding box center [1098, 421] width 14 height 14
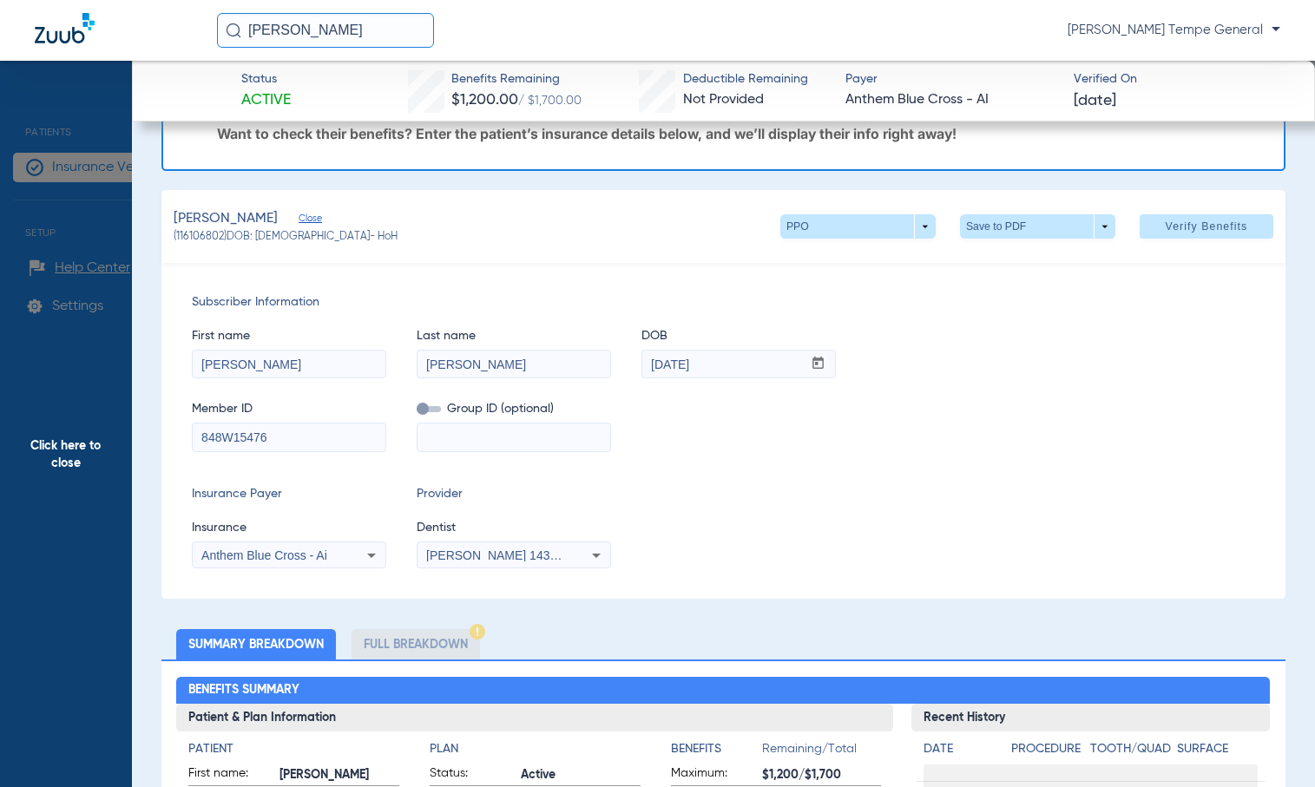
scroll to position [0, 0]
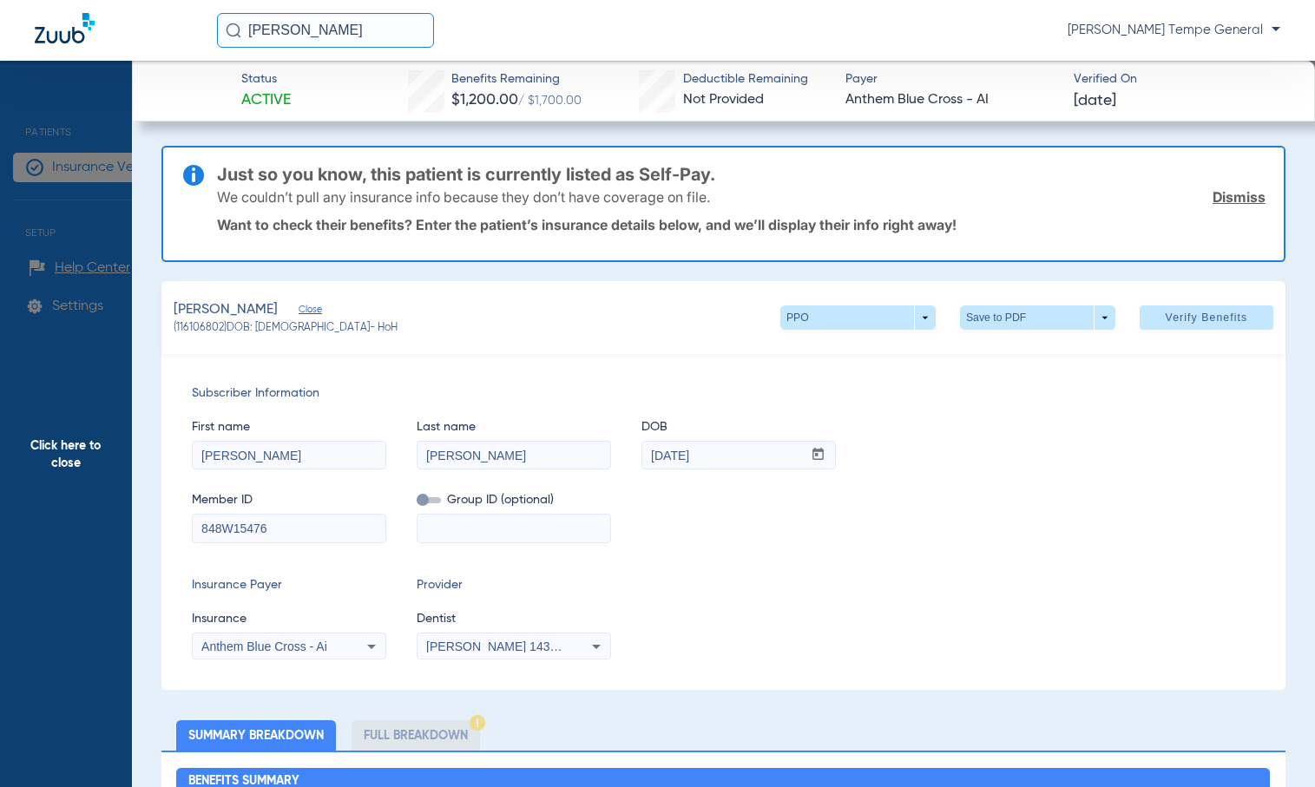
click at [1085, 205] on link "Dismiss" at bounding box center [1238, 196] width 53 height 17
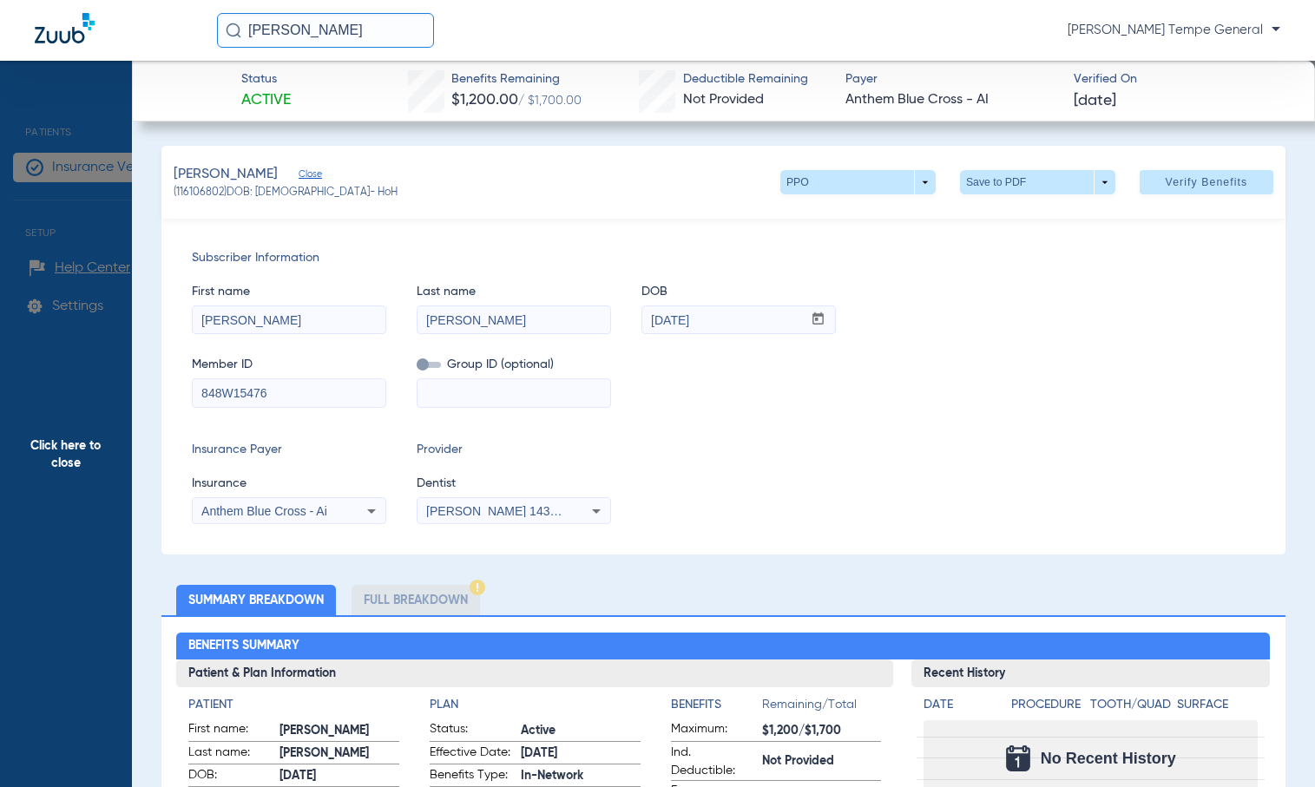
click at [441, 595] on li "Full Breakdown" at bounding box center [415, 600] width 128 height 30
click at [1034, 185] on span at bounding box center [1037, 182] width 42 height 42
click at [1016, 222] on span "Save to PDF" at bounding box center [1030, 217] width 69 height 12
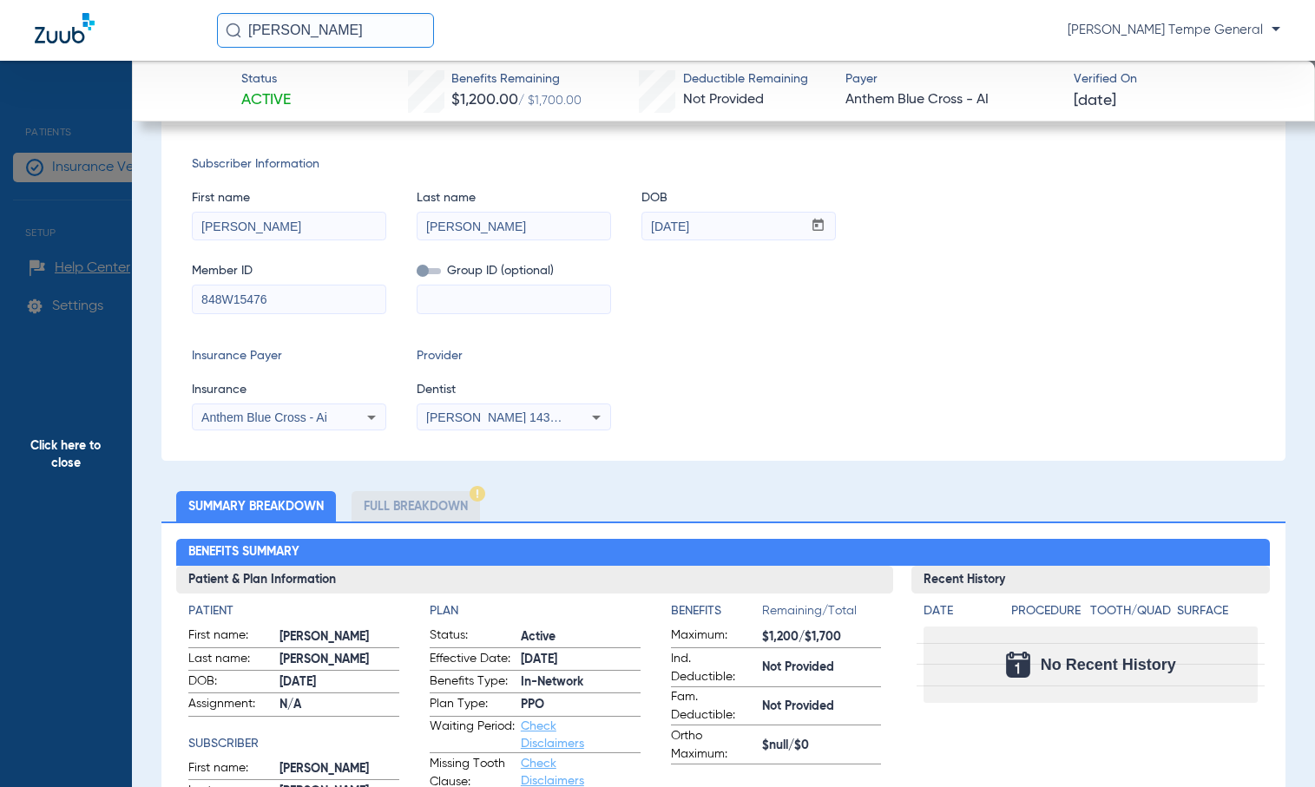
scroll to position [87, 0]
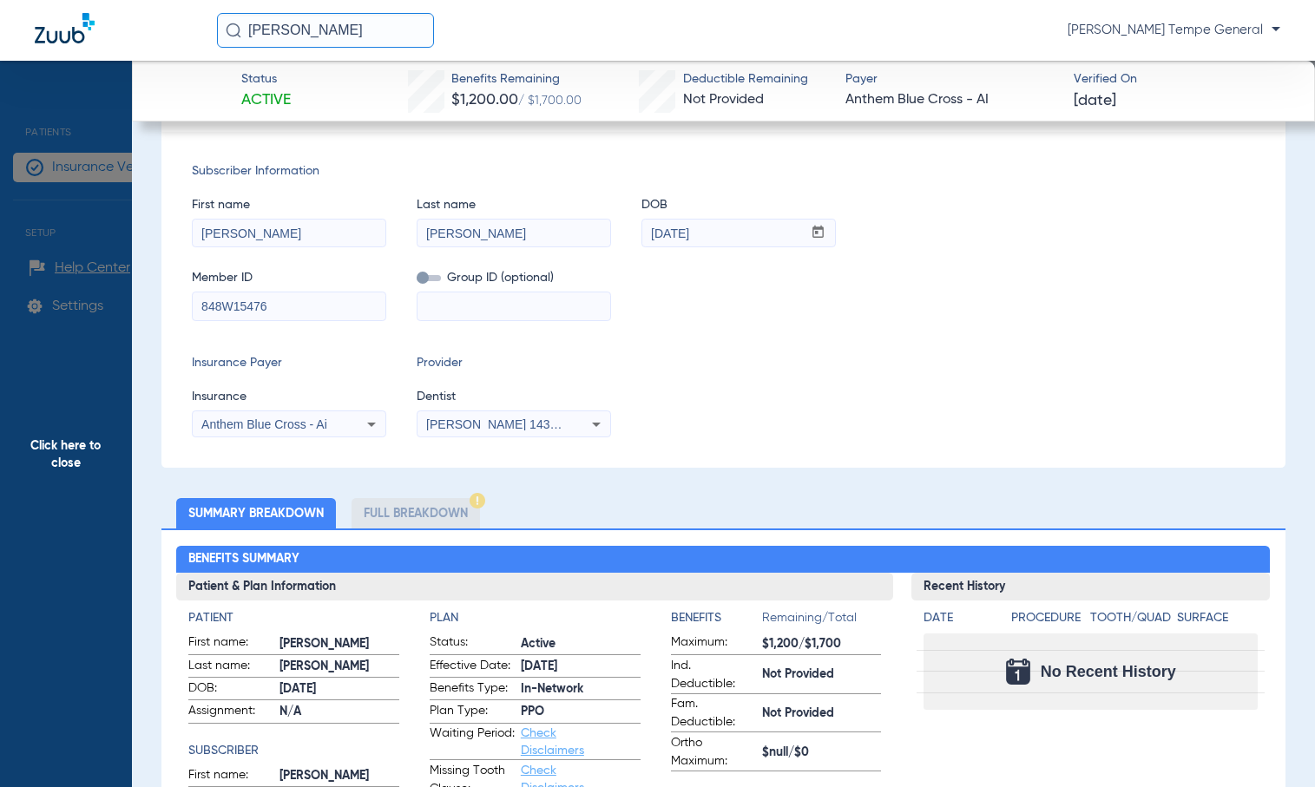
click at [75, 41] on img at bounding box center [65, 28] width 60 height 30
drag, startPoint x: 79, startPoint y: 494, endPoint x: 76, endPoint y: 438, distance: 55.6
click at [79, 493] on span "Click here to close" at bounding box center [66, 454] width 132 height 787
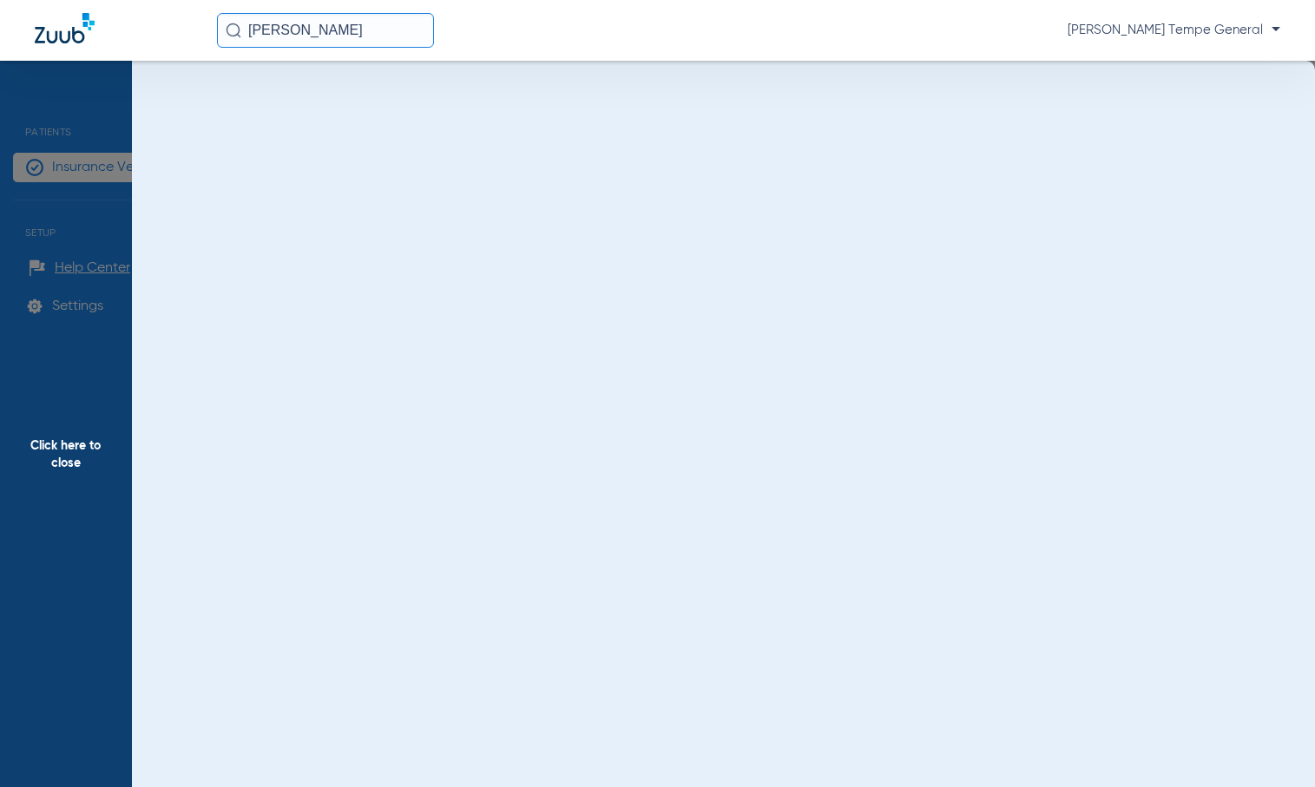
scroll to position [0, 0]
click at [75, 438] on span "Click here to close" at bounding box center [66, 454] width 132 height 787
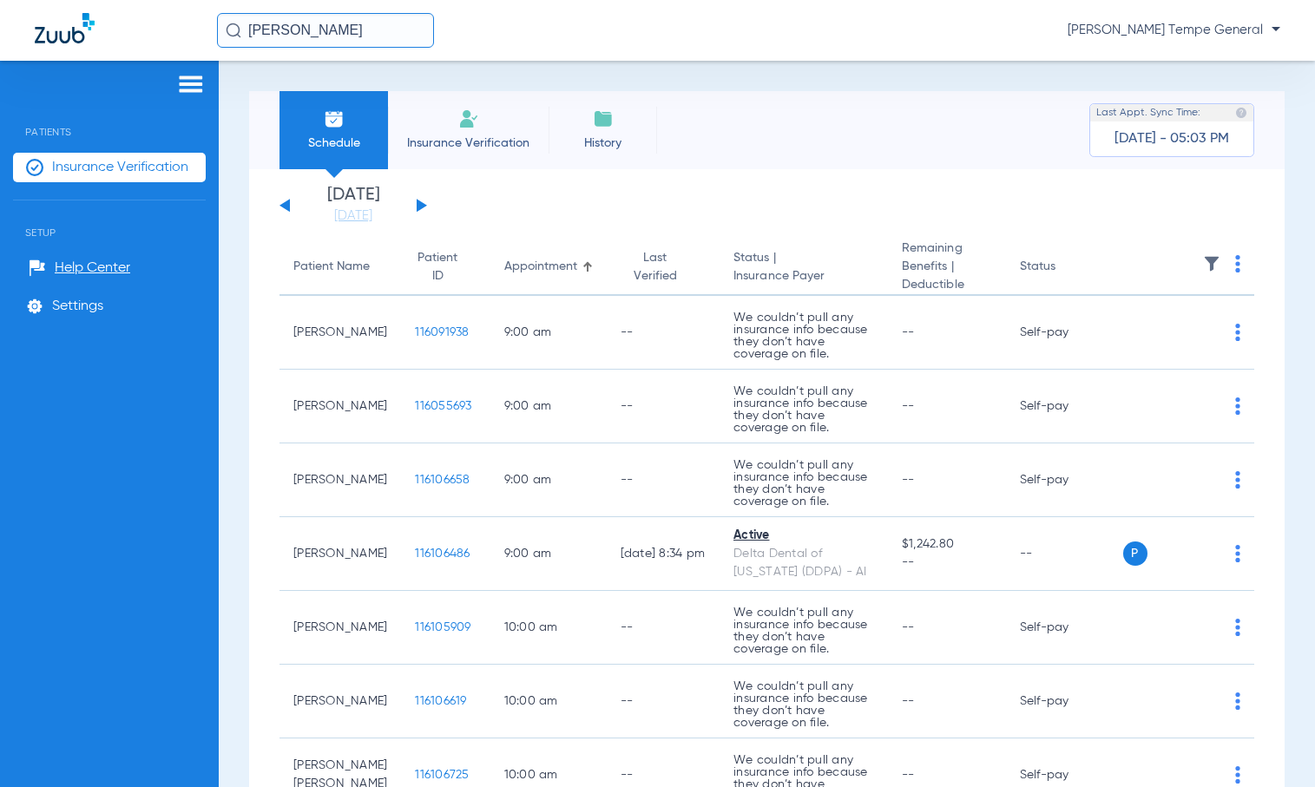
click at [416, 203] on div "[DATE] [DATE] [DATE] [DATE] [DATE] [DATE] [DATE] [DATE] [DATE] [DATE] [DATE] [D…" at bounding box center [353, 206] width 148 height 38
click at [418, 209] on button at bounding box center [421, 205] width 10 height 13
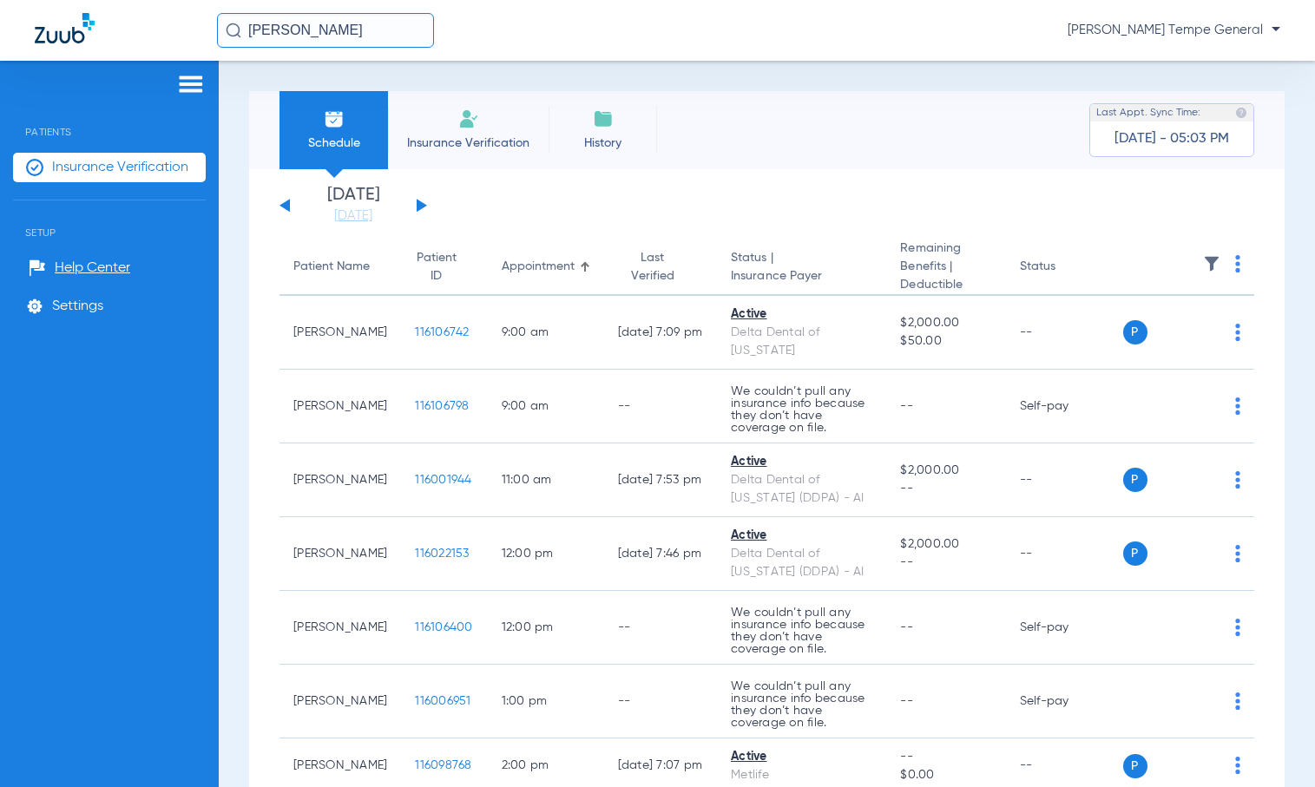
drag, startPoint x: 384, startPoint y: 32, endPoint x: 252, endPoint y: 47, distance: 132.7
click at [252, 47] on input "[PERSON_NAME]" at bounding box center [325, 30] width 217 height 35
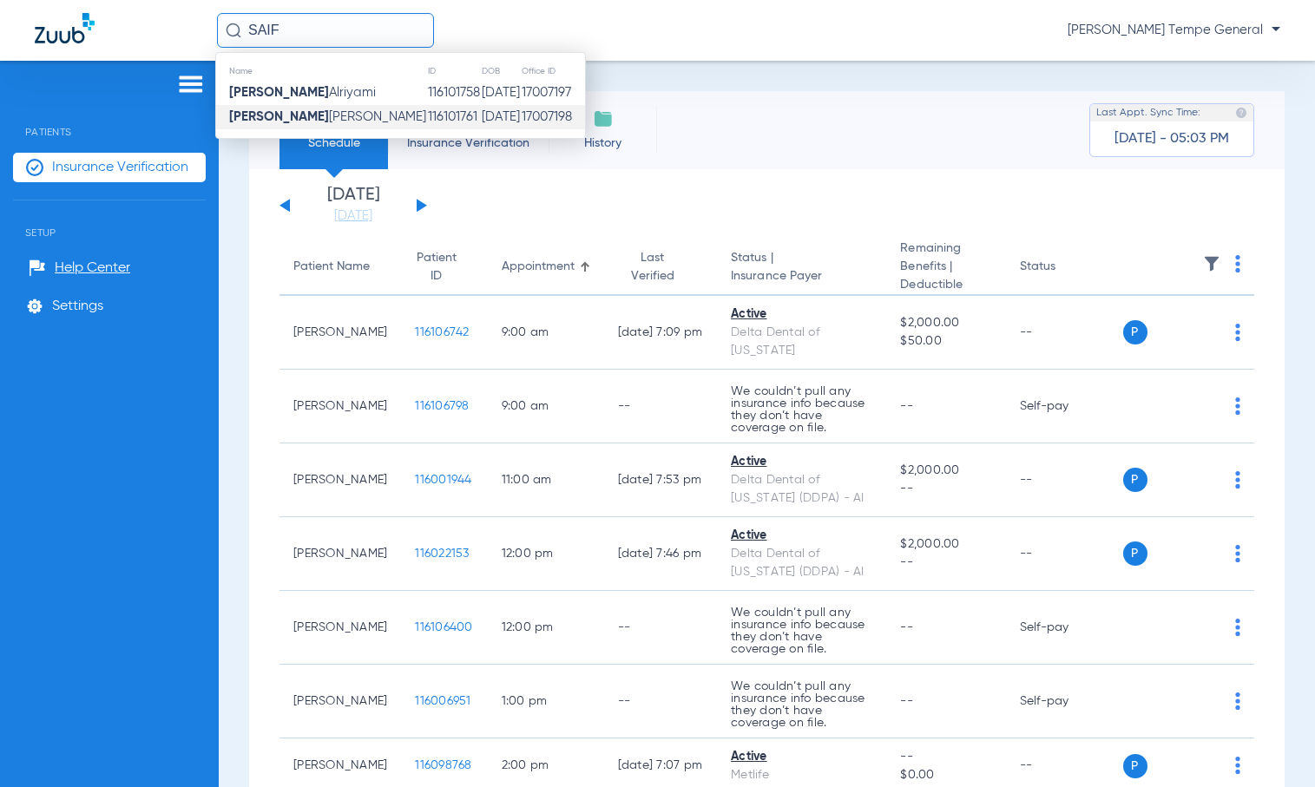
type input "SAIF"
click at [338, 121] on span "[PERSON_NAME]" at bounding box center [327, 116] width 197 height 13
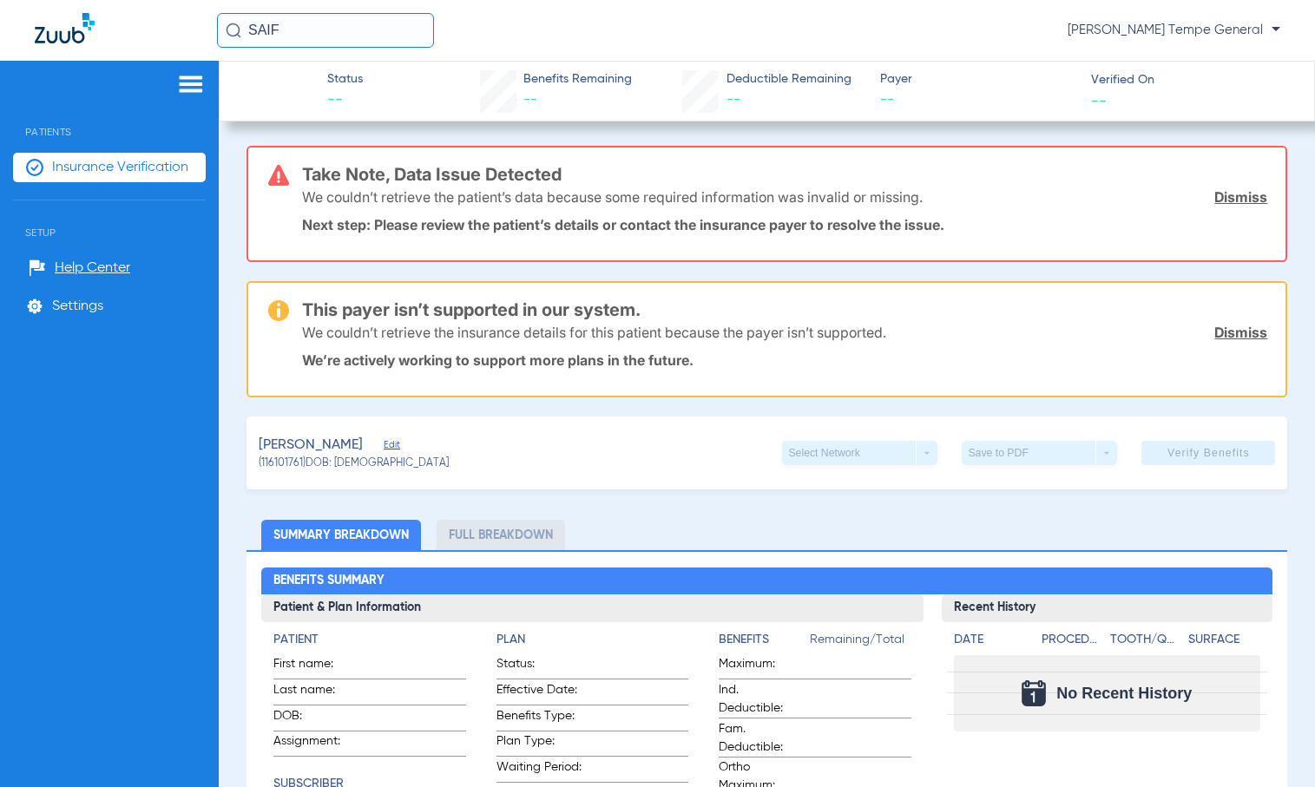
click at [60, 37] on img at bounding box center [65, 28] width 60 height 30
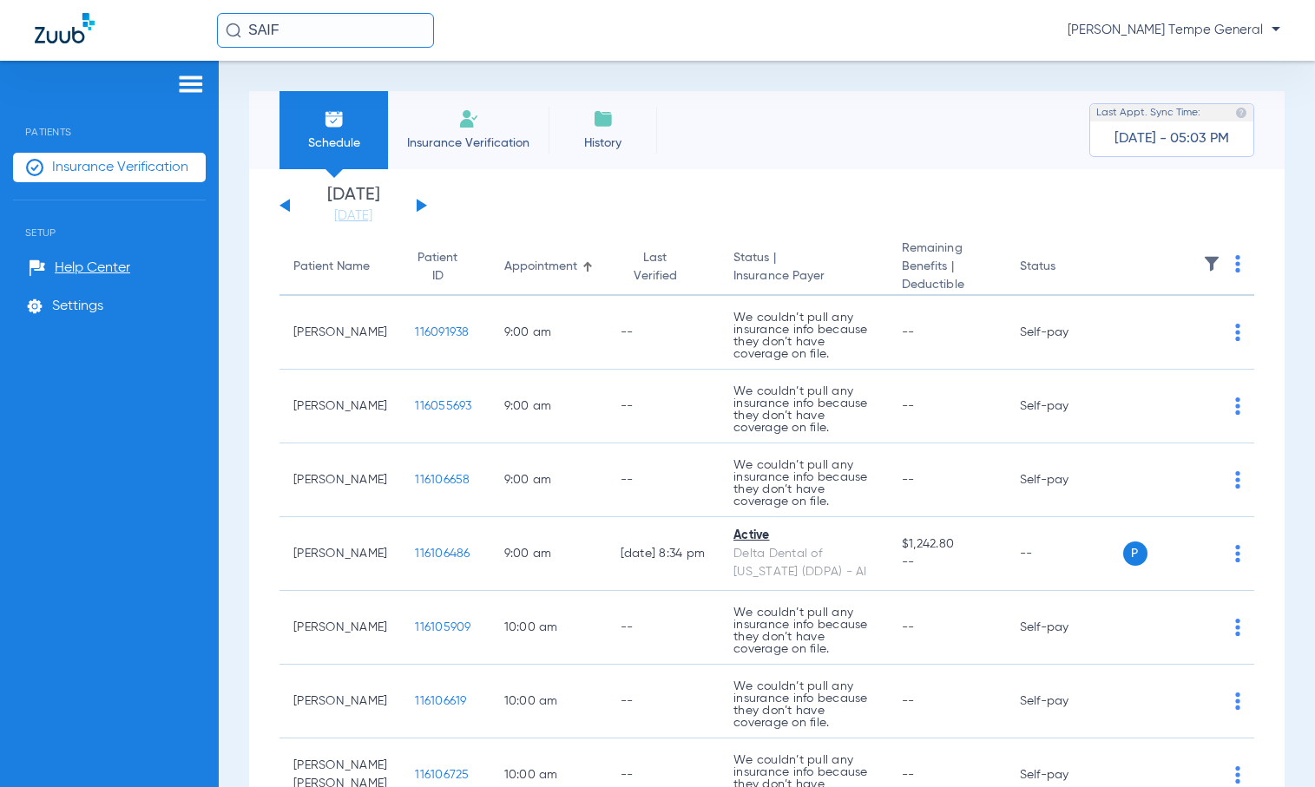
drag, startPoint x: 302, startPoint y: 43, endPoint x: 266, endPoint y: 21, distance: 42.9
click at [266, 21] on input "SAIF" at bounding box center [325, 30] width 217 height 35
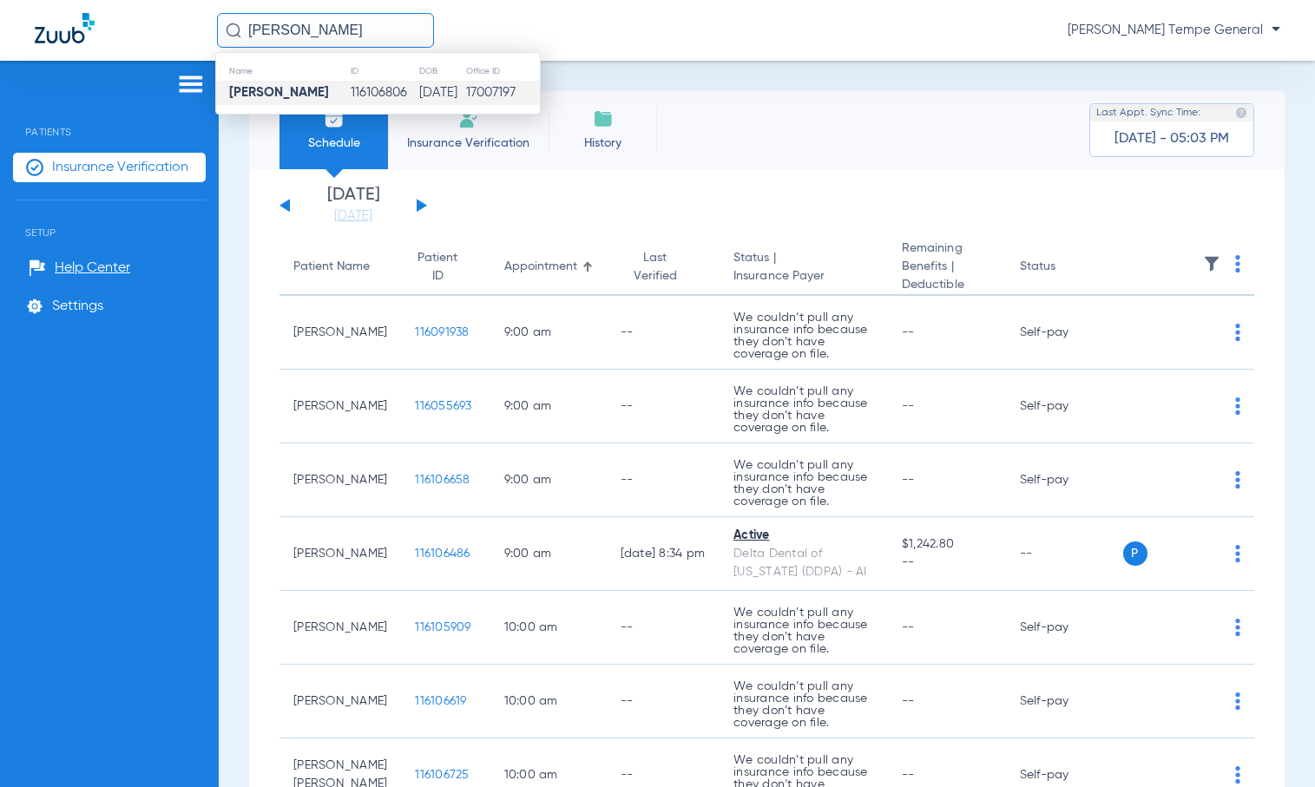
type input "[PERSON_NAME]"
click at [443, 95] on td "[DATE]" at bounding box center [441, 93] width 47 height 24
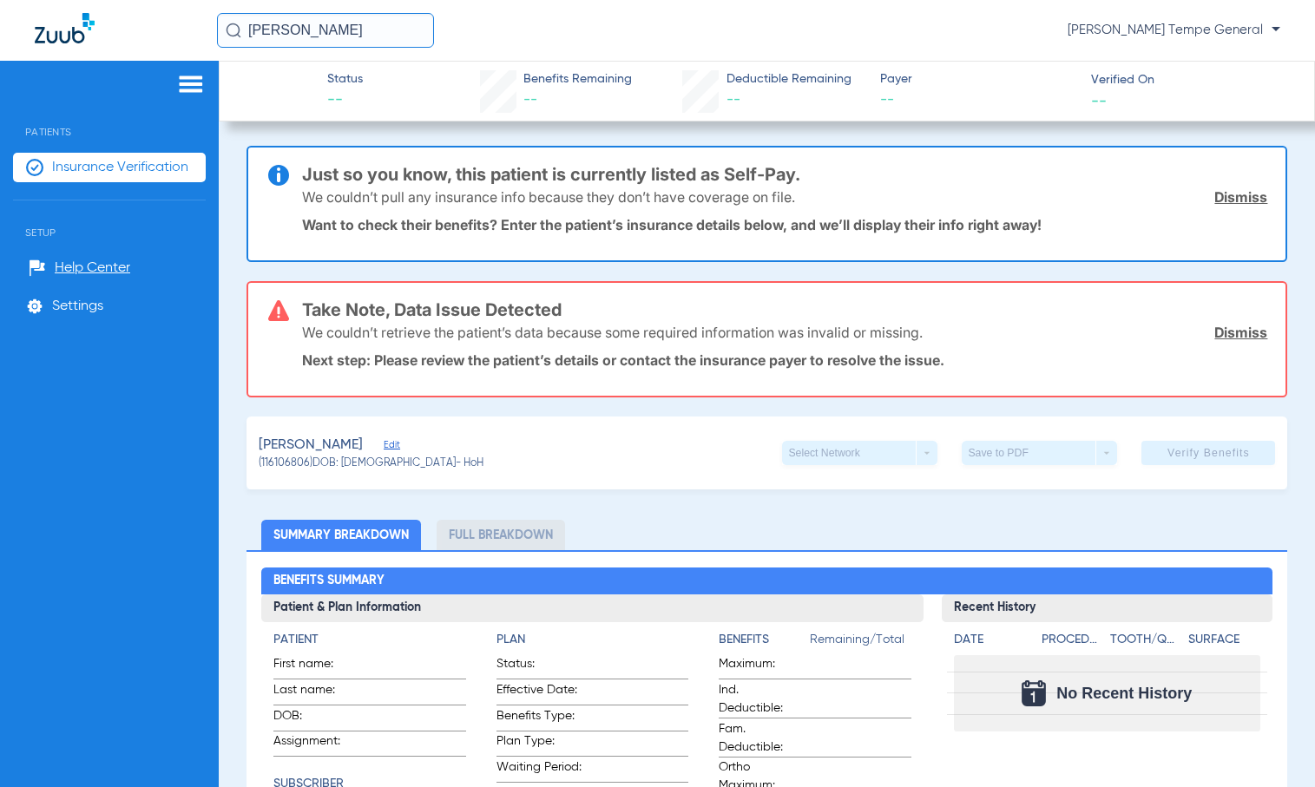
click at [1085, 196] on link "Dismiss" at bounding box center [1240, 196] width 53 height 17
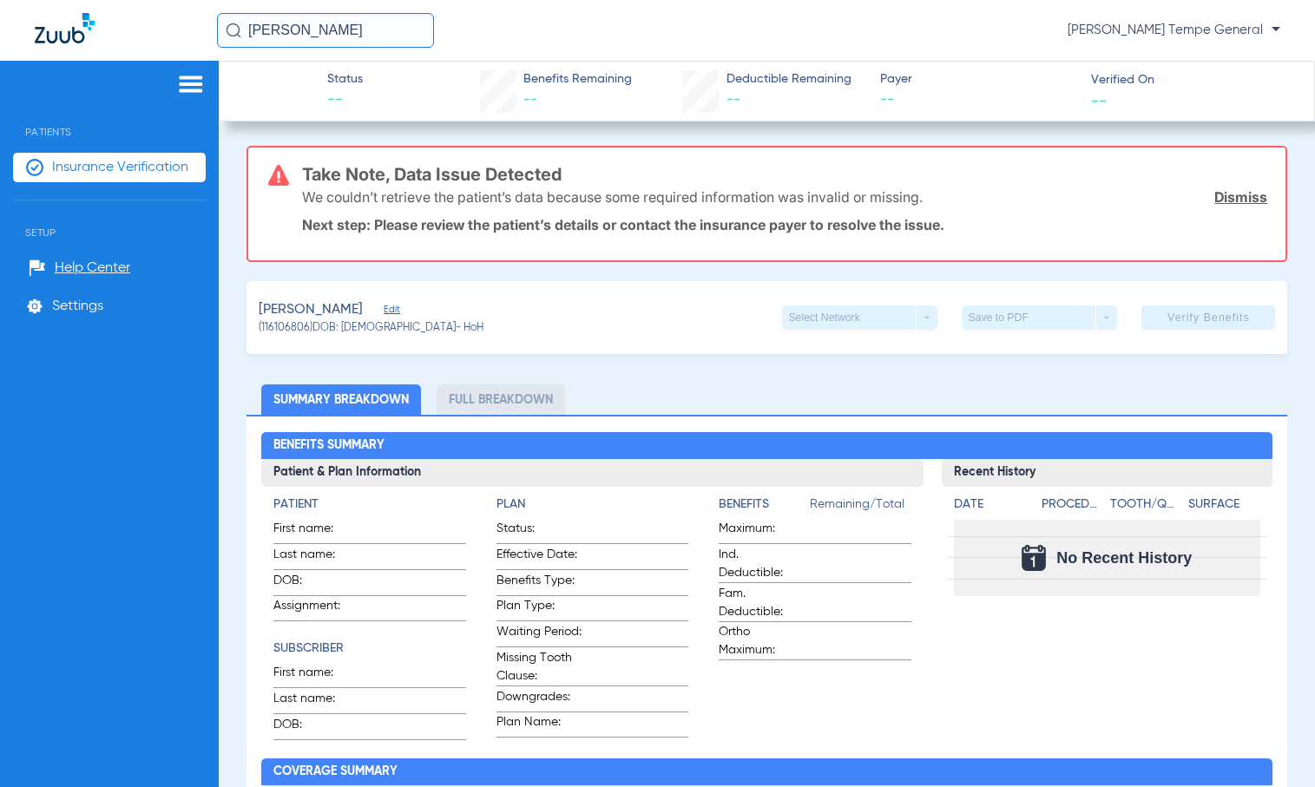
click at [1085, 196] on link "Dismiss" at bounding box center [1240, 196] width 53 height 17
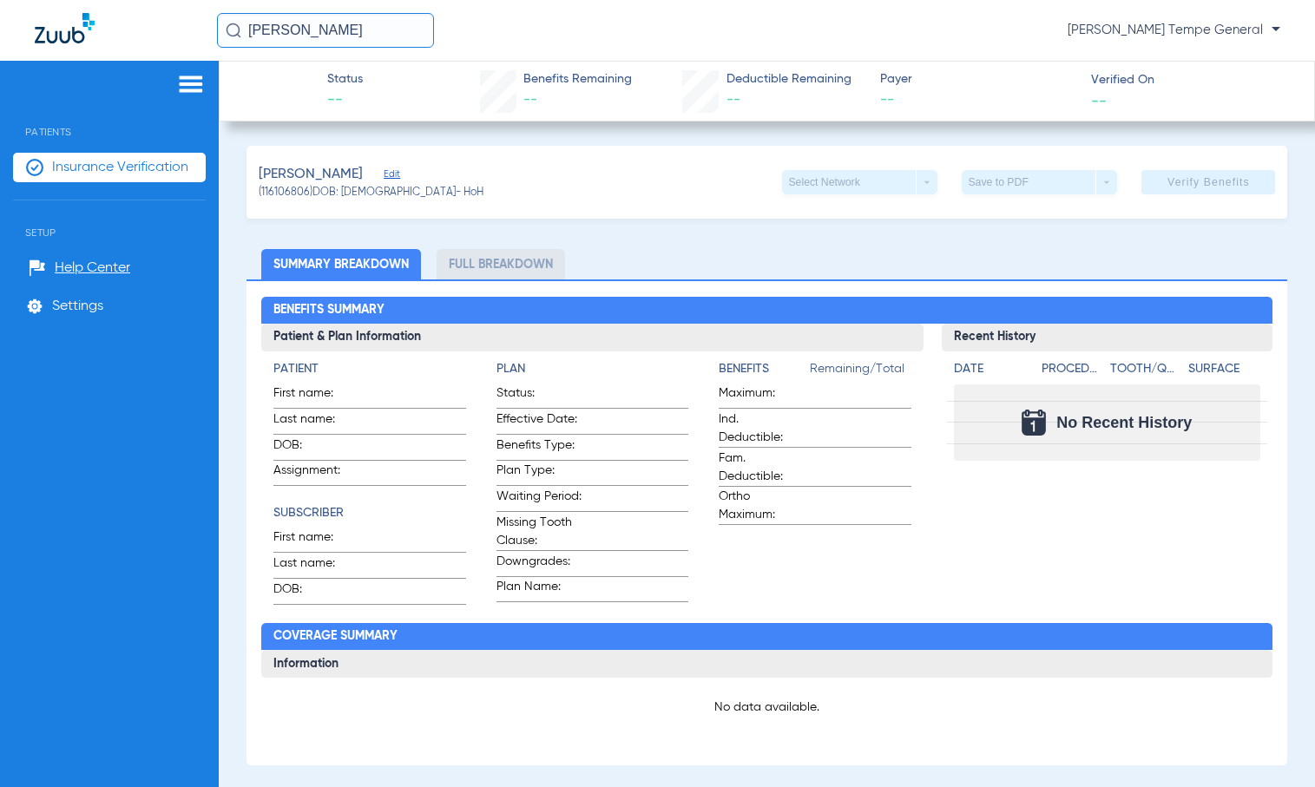
click at [384, 173] on span "Edit" at bounding box center [392, 176] width 16 height 16
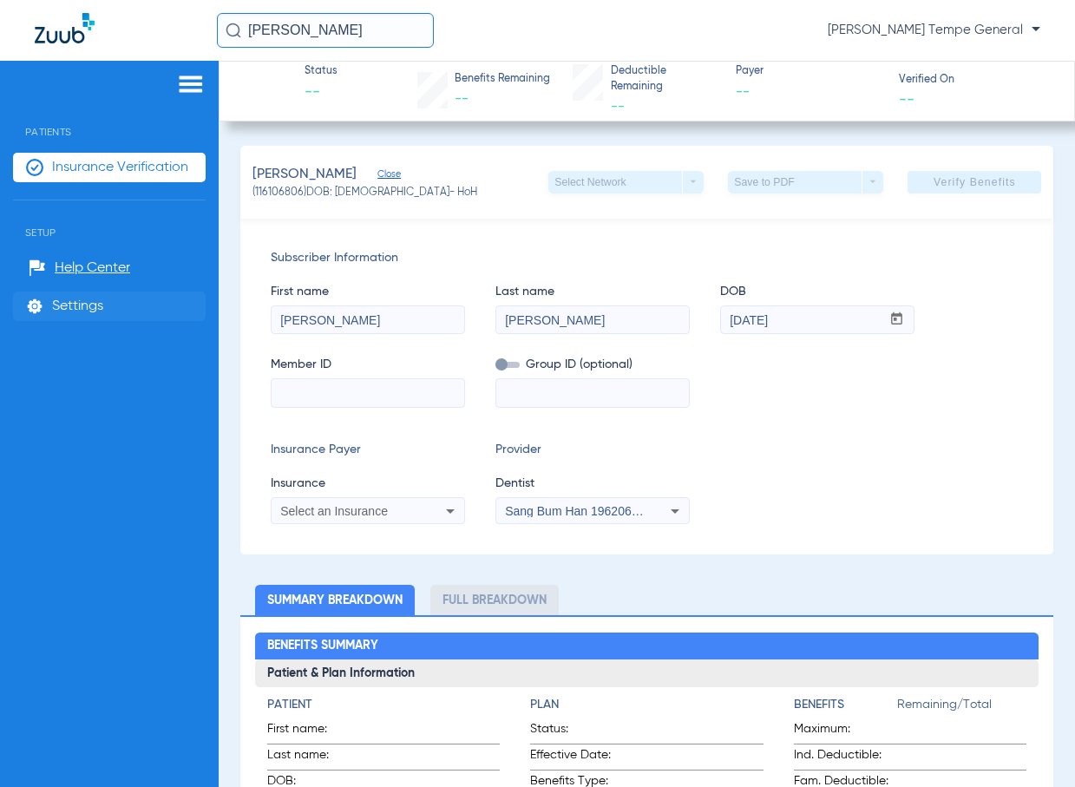
drag, startPoint x: 338, startPoint y: 308, endPoint x: 141, endPoint y: 312, distance: 197.0
click at [141, 309] on div "Patients Insurance Verification Setup Help Center Settings Status -- Benefits R…" at bounding box center [537, 454] width 1075 height 787
type input "[PERSON_NAME]"
drag, startPoint x: 844, startPoint y: 311, endPoint x: 582, endPoint y: 287, distance: 263.1
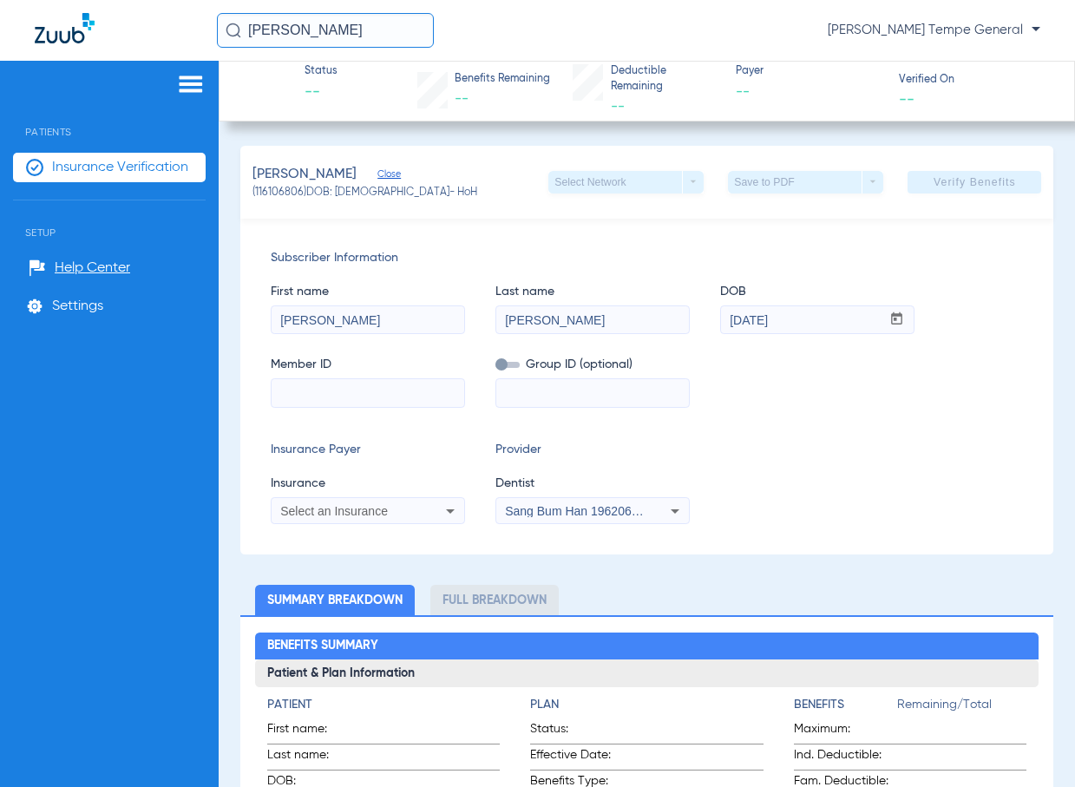
click at [580, 287] on div "First name [PERSON_NAME] Last name [PERSON_NAME] mm / dd / yyyy [DATE]" at bounding box center [647, 300] width 753 height 67
type input "[DATE]"
click at [350, 401] on input at bounding box center [368, 393] width 193 height 28
type input "u76526793"
click at [363, 508] on span "Select an Insurance" at bounding box center [334, 511] width 108 height 14
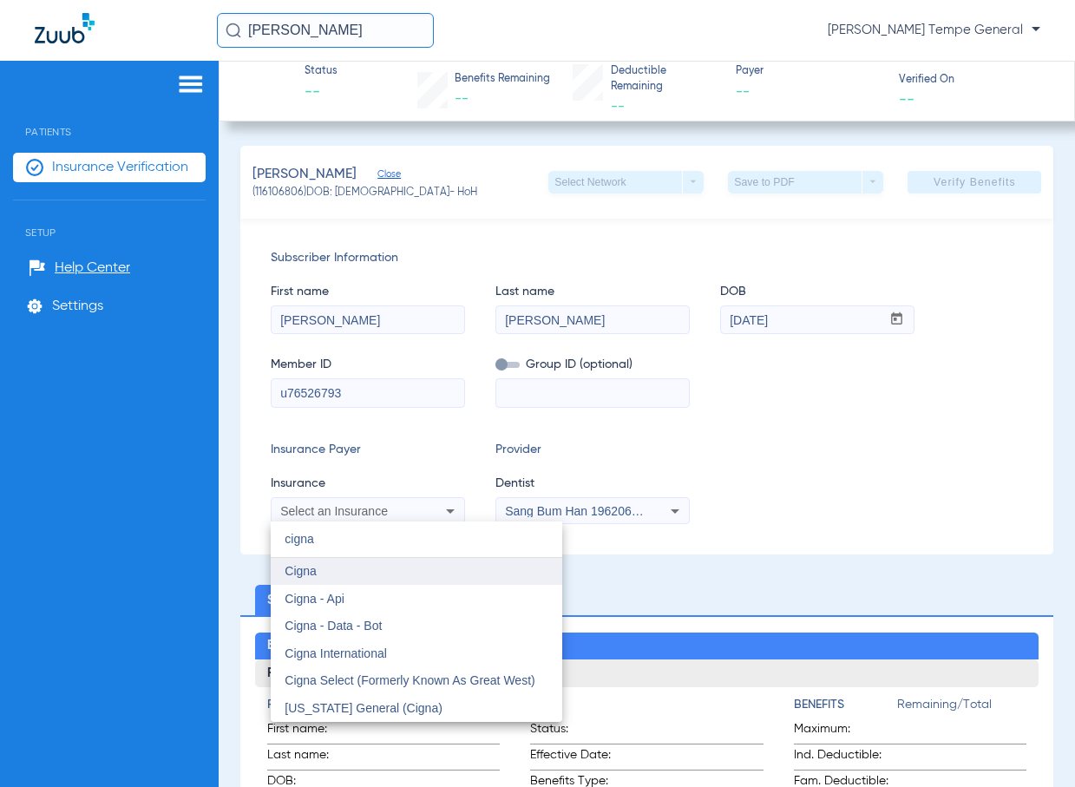
type input "cigna"
click at [292, 562] on mat-option "Cigna" at bounding box center [417, 572] width 292 height 28
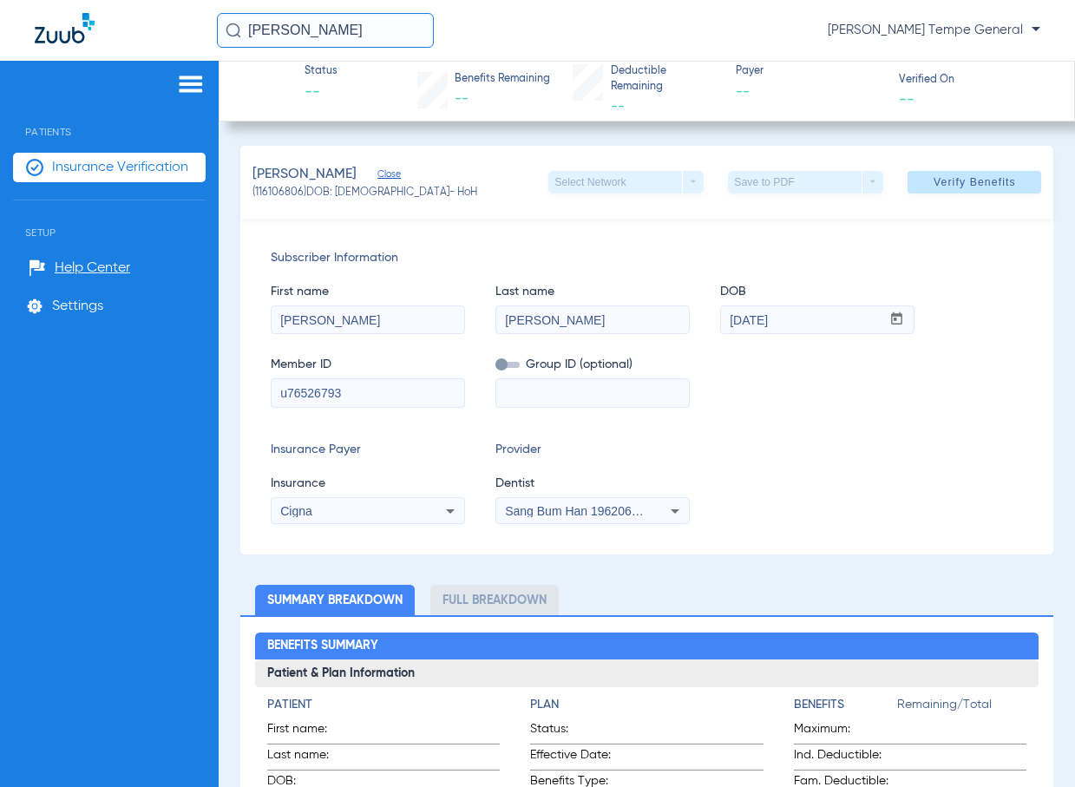
click at [593, 510] on span "Sang Bum Han 1962068072" at bounding box center [582, 511] width 154 height 14
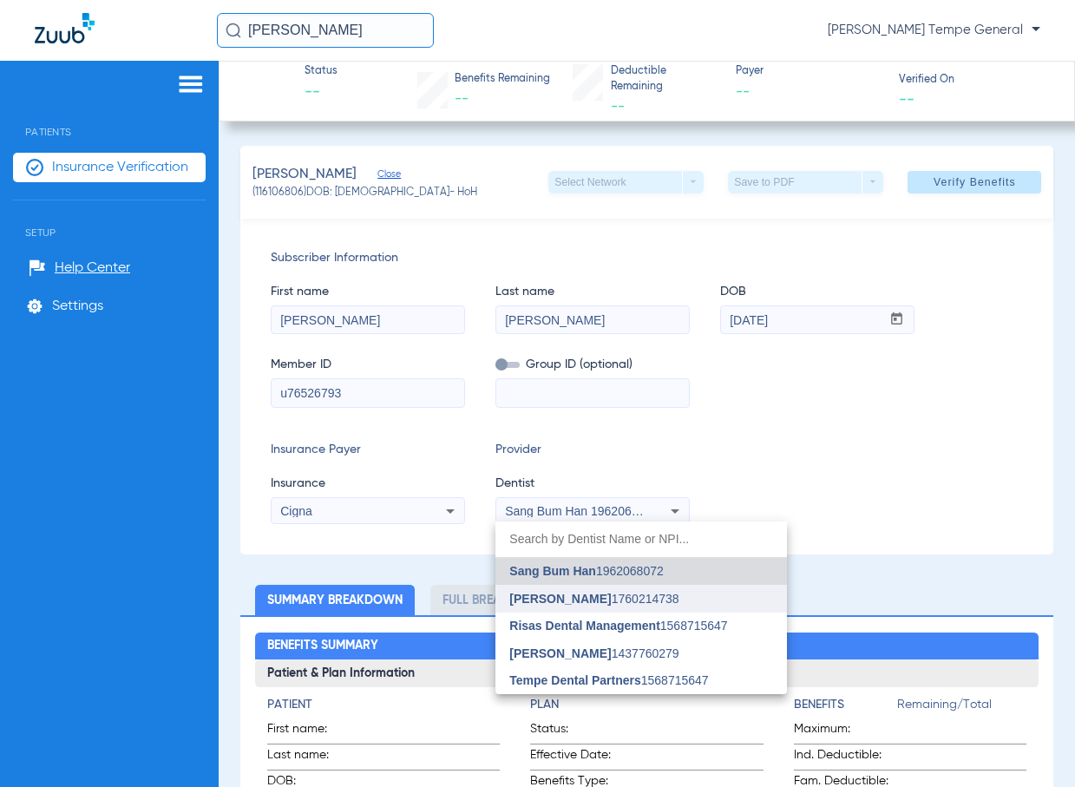
click at [587, 593] on span "[PERSON_NAME]" at bounding box center [560, 599] width 102 height 14
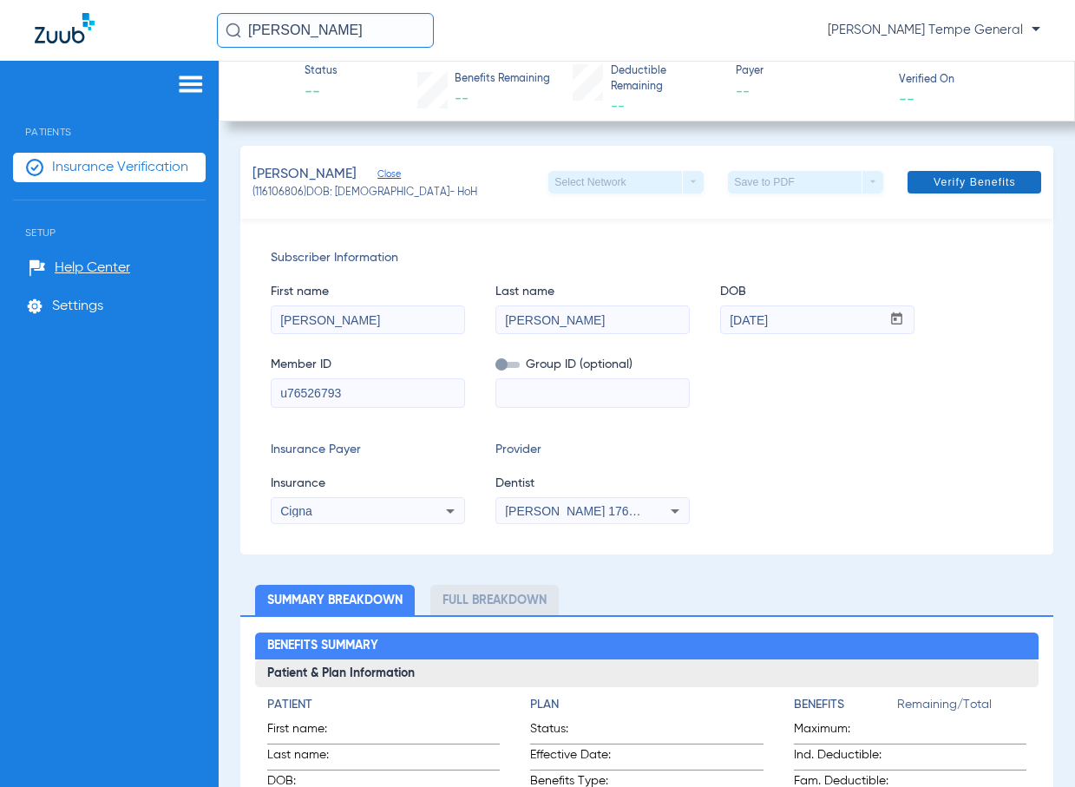
click at [974, 187] on span "Verify Benefits" at bounding box center [975, 182] width 82 height 14
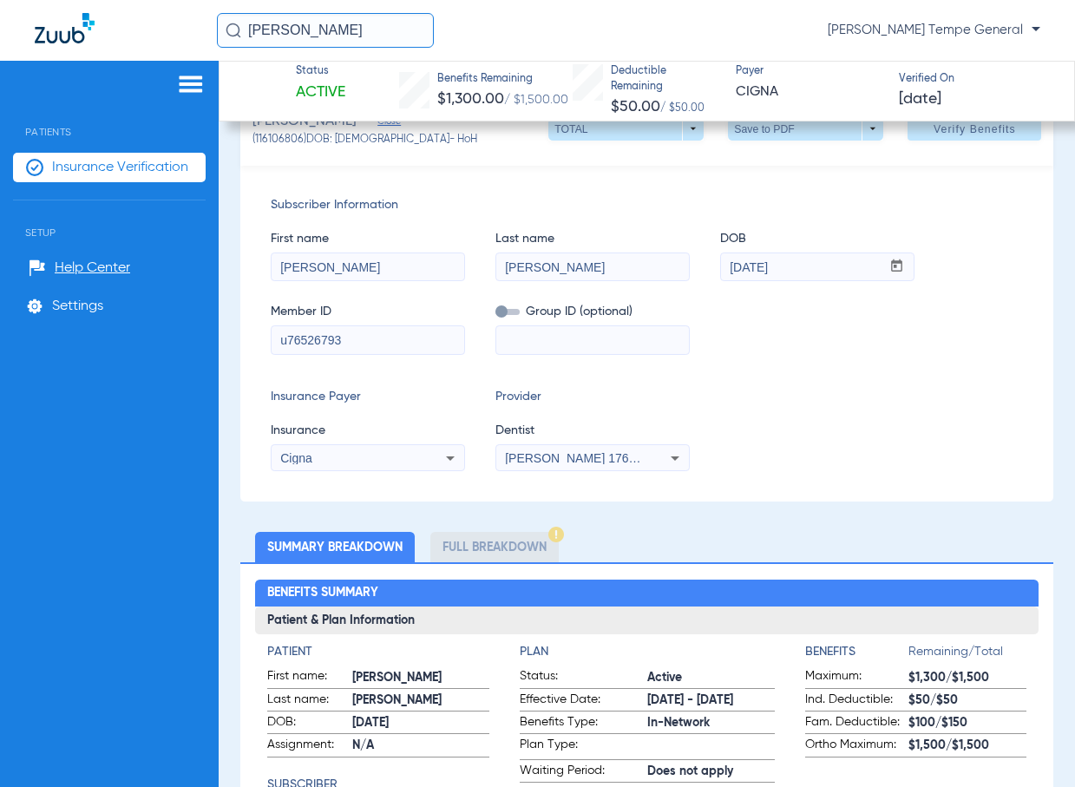
scroll to position [153, 0]
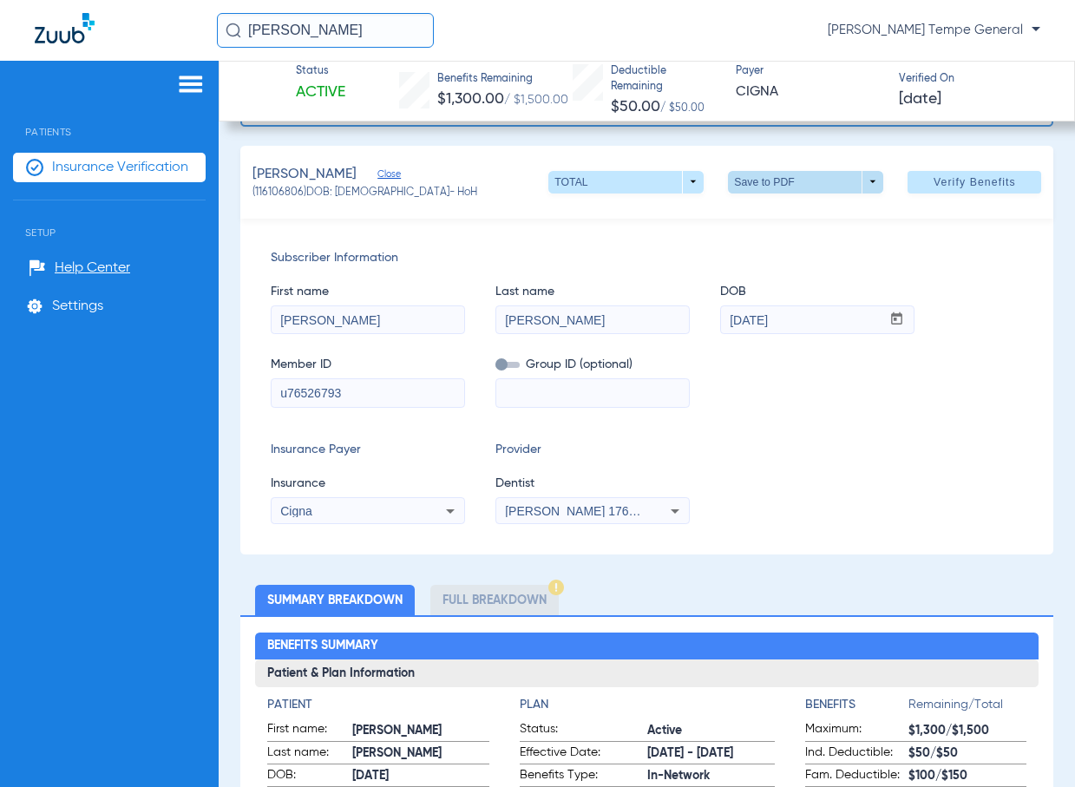
click at [794, 182] on span at bounding box center [806, 182] width 42 height 42
click at [794, 214] on span "Save to PDF" at bounding box center [799, 216] width 69 height 12
click at [527, 597] on li "Full Breakdown" at bounding box center [494, 600] width 128 height 30
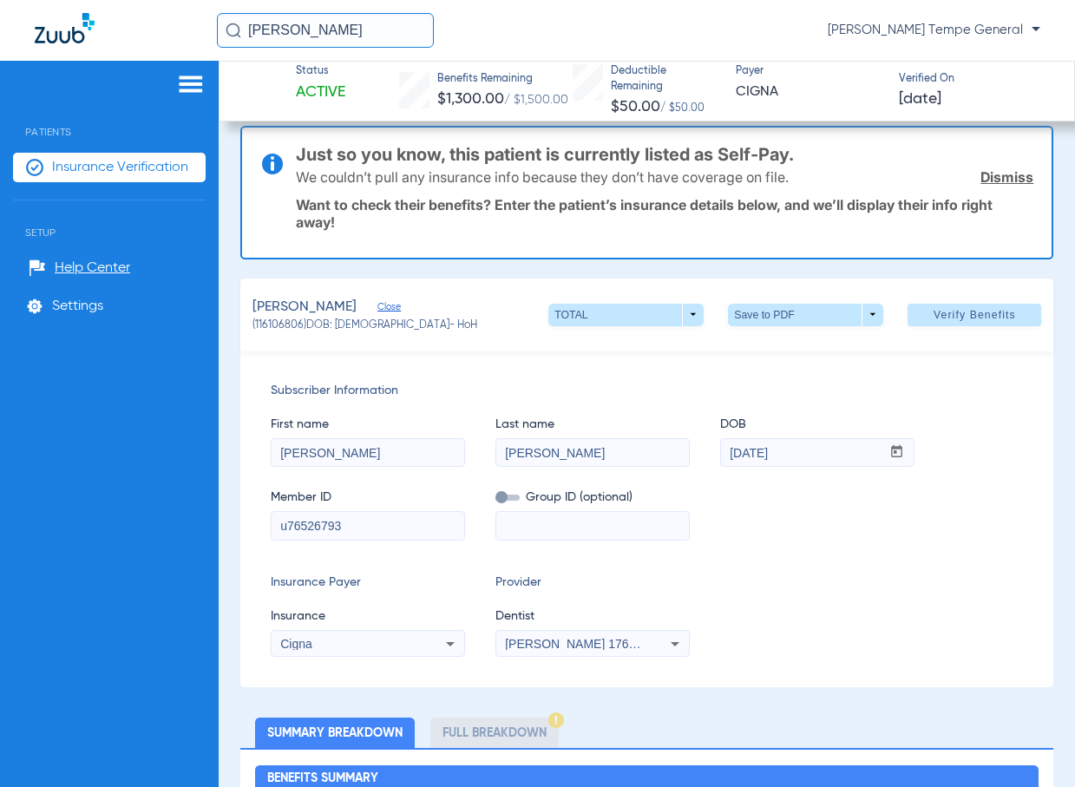
scroll to position [0, 0]
